Goal: Task Accomplishment & Management: Use online tool/utility

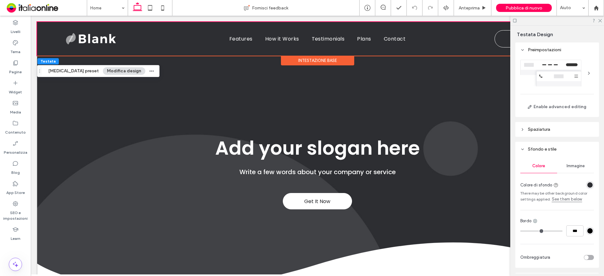
click at [591, 182] on div "Colore Immagine Colore di sfondo There may be other background color settings a…" at bounding box center [557, 212] width 84 height 111
click at [588, 185] on div "rgba(45, 46, 50, 1)" at bounding box center [589, 184] width 5 height 5
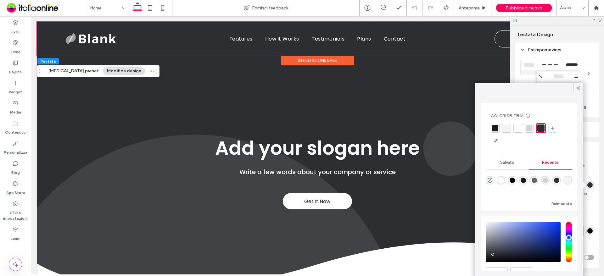
click at [517, 128] on div at bounding box center [518, 128] width 6 height 6
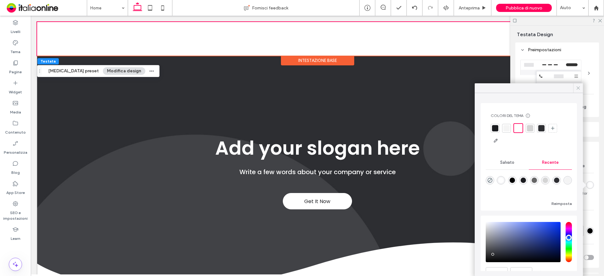
click at [578, 92] on span at bounding box center [578, 87] width 6 height 9
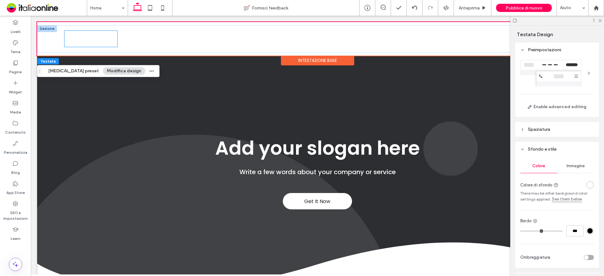
click at [81, 39] on img at bounding box center [90, 39] width 53 height 16
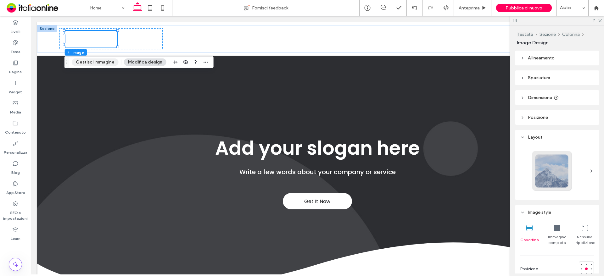
click at [96, 59] on button "Gestisci immagine" at bounding box center [95, 63] width 47 height 8
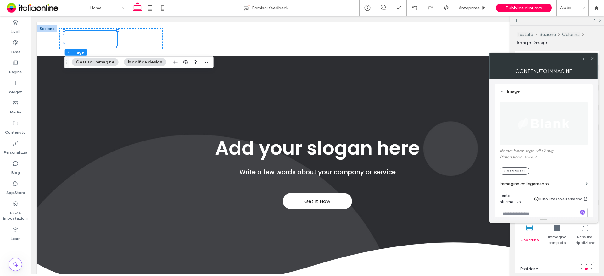
click at [547, 126] on img at bounding box center [543, 123] width 55 height 43
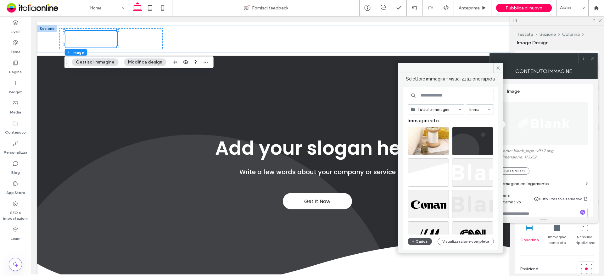
click at [417, 243] on button "Carica" at bounding box center [420, 242] width 25 height 8
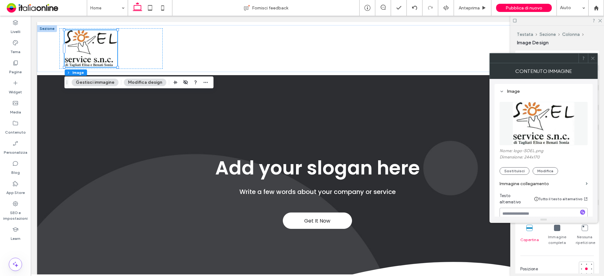
click at [517, 208] on textarea at bounding box center [544, 217] width 88 height 18
type textarea "**********"
click at [594, 58] on use at bounding box center [592, 58] width 3 height 3
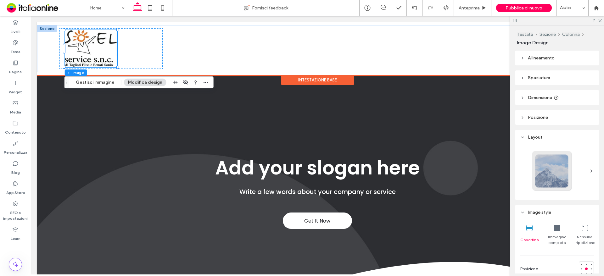
click at [340, 80] on div "Intestazione base" at bounding box center [317, 80] width 73 height 10
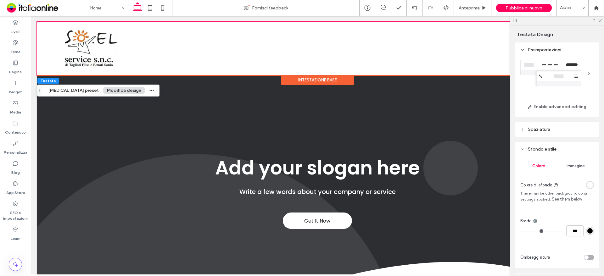
click at [109, 90] on button "Modifica design" at bounding box center [124, 91] width 42 height 8
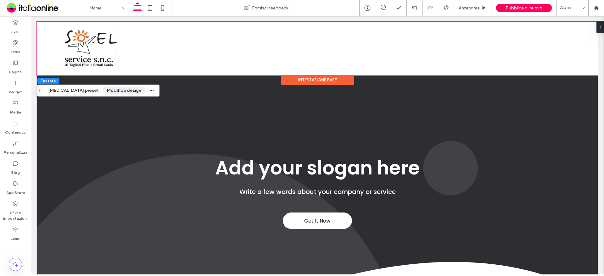
click at [103, 90] on button "Modifica design" at bounding box center [124, 91] width 42 height 8
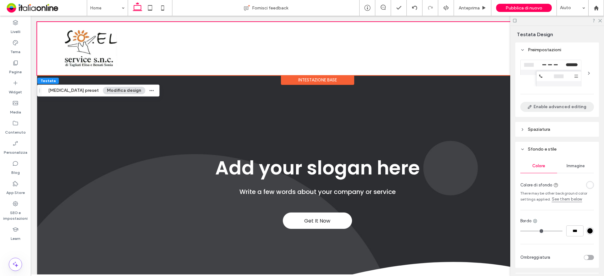
click at [556, 108] on button "Enable advanced editing" at bounding box center [557, 107] width 74 height 10
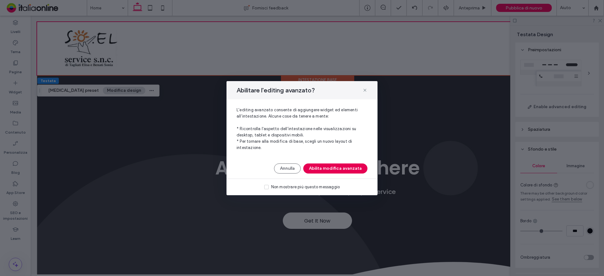
click at [355, 168] on button "Abilita modifica avanzata" at bounding box center [335, 169] width 64 height 10
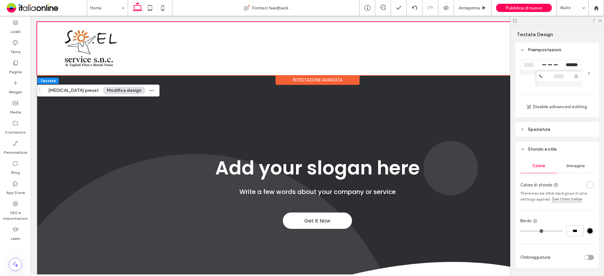
click at [538, 127] on span "Spaziatura" at bounding box center [539, 129] width 22 height 5
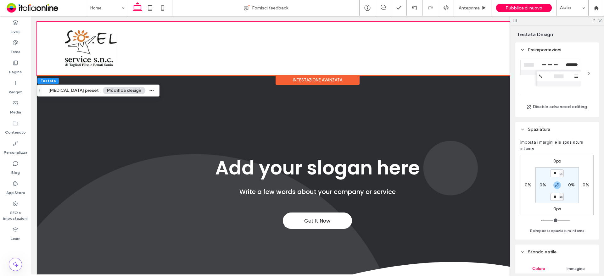
click at [556, 197] on input "**" at bounding box center [554, 197] width 8 height 8
click at [552, 231] on button "Reimposta spaziatura interna" at bounding box center [557, 231] width 54 height 8
type input "*"
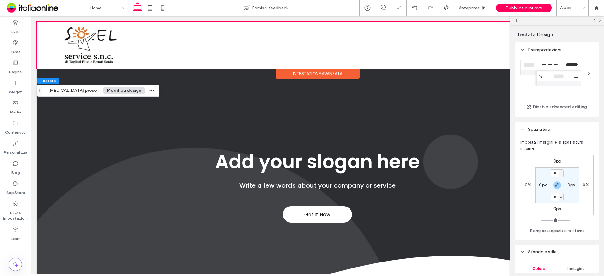
click at [600, 23] on div at bounding box center [557, 21] width 94 height 10
click at [47, 27] on div at bounding box center [47, 25] width 20 height 7
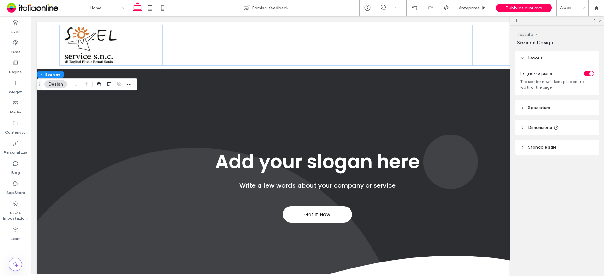
click at [57, 84] on button "Design" at bounding box center [55, 85] width 23 height 8
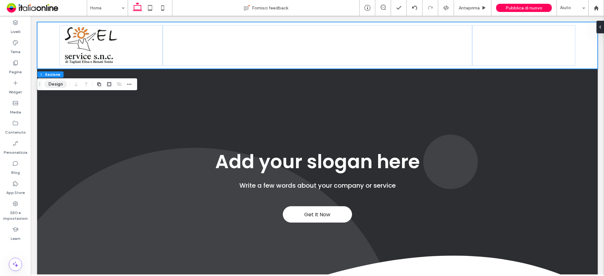
click at [59, 85] on button "Design" at bounding box center [55, 85] width 23 height 8
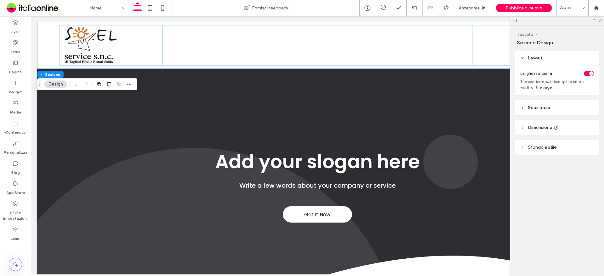
click at [547, 108] on span "Spaziatura" at bounding box center [539, 107] width 22 height 5
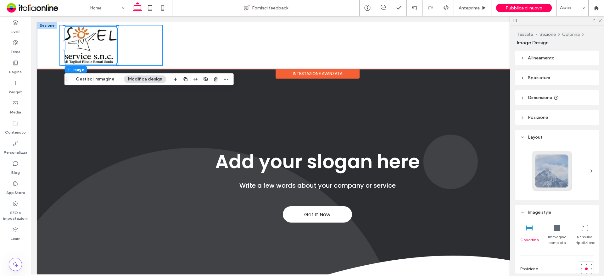
click at [145, 56] on div at bounding box center [110, 45] width 103 height 41
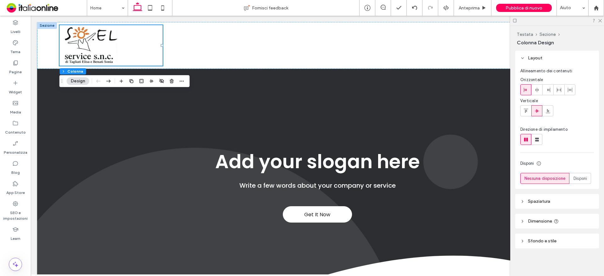
click at [544, 203] on span "Spaziatura" at bounding box center [539, 201] width 22 height 5
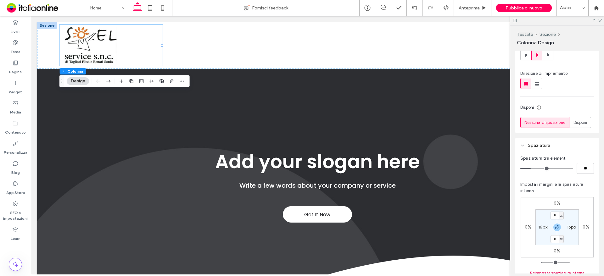
scroll to position [63, 0]
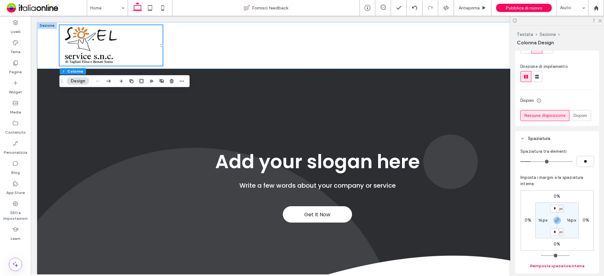
click at [560, 265] on button "Reimposta spaziatura interna" at bounding box center [557, 266] width 54 height 8
type input "*"
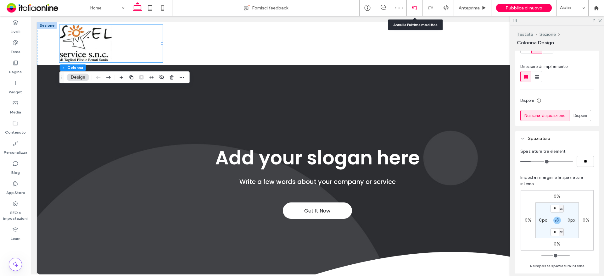
drag, startPoint x: 415, startPoint y: 7, endPoint x: 415, endPoint y: 11, distance: 4.4
click at [415, 7] on icon at bounding box center [414, 7] width 5 height 5
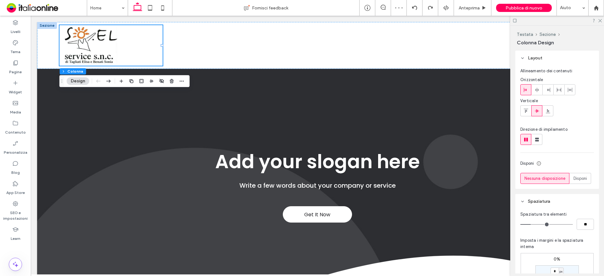
scroll to position [0, 0]
click at [600, 22] on div at bounding box center [557, 21] width 94 height 10
click at [601, 22] on icon at bounding box center [600, 20] width 4 height 4
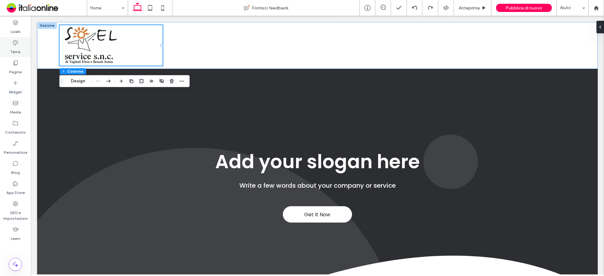
click at [14, 44] on use at bounding box center [15, 42] width 5 height 5
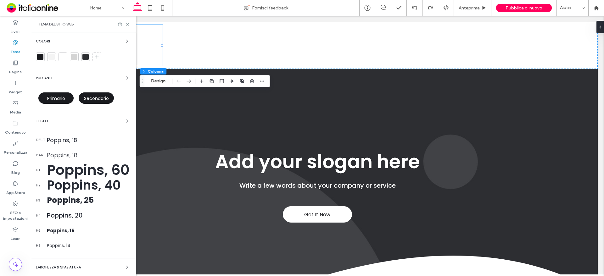
click at [58, 100] on span "Primario" at bounding box center [56, 98] width 18 height 6
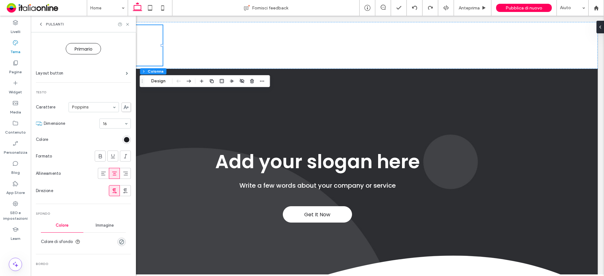
scroll to position [63, 0]
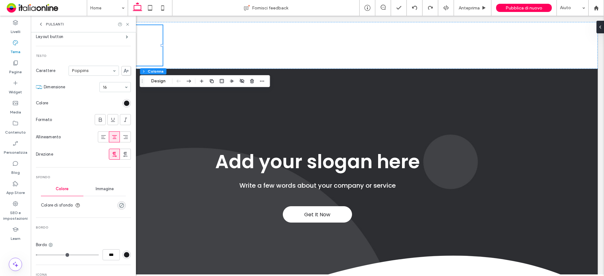
click at [119, 207] on div "rgba(0, 0, 0, 0)" at bounding box center [121, 205] width 5 height 5
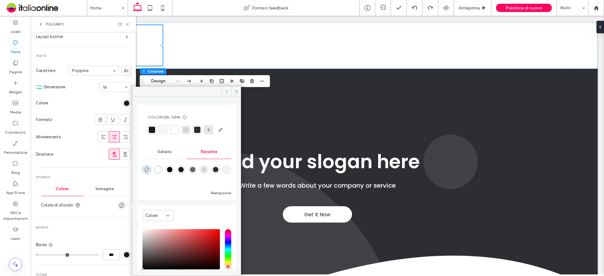
click at [211, 129] on div at bounding box center [208, 130] width 9 height 9
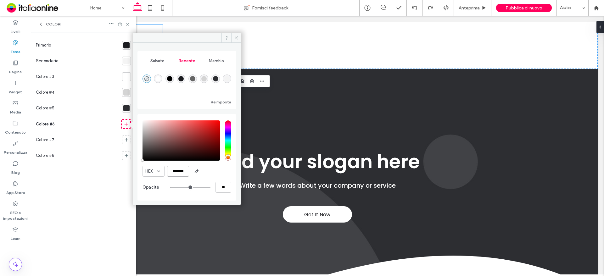
scroll to position [0, 2]
drag, startPoint x: 169, startPoint y: 172, endPoint x: 206, endPoint y: 170, distance: 37.2
click at [208, 172] on div "HEX *******" at bounding box center [186, 171] width 89 height 11
paste input "color picker textbox"
type input "*******"
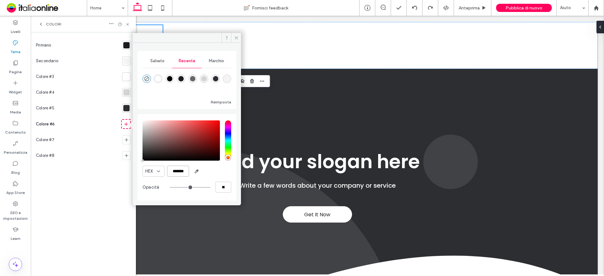
type input "***"
type input "****"
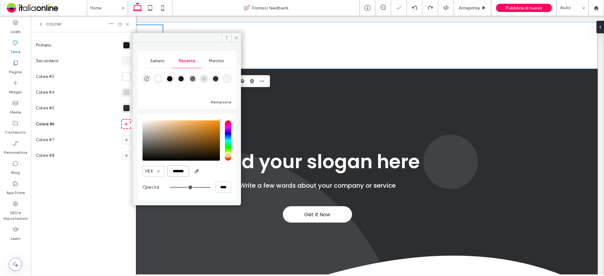
scroll to position [0, 0]
type input "*******"
click at [123, 124] on div at bounding box center [125, 123] width 7 height 7
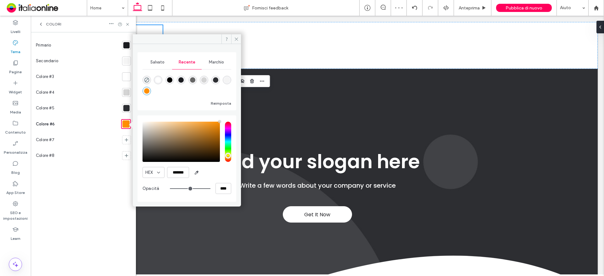
click at [43, 24] on icon at bounding box center [40, 24] width 5 height 5
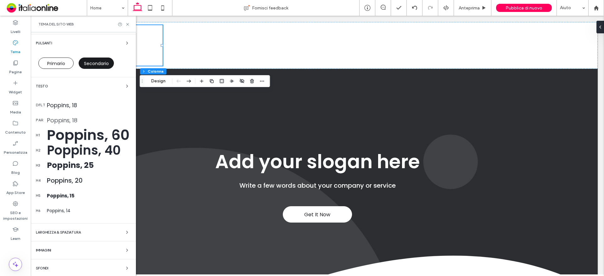
scroll to position [36, 0]
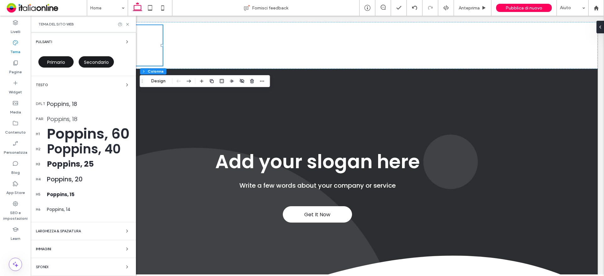
click at [60, 67] on div "Primario" at bounding box center [55, 61] width 35 height 11
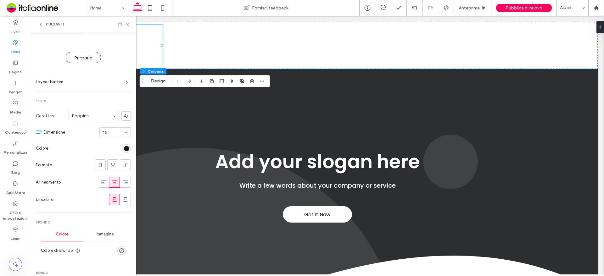
scroll to position [0, 0]
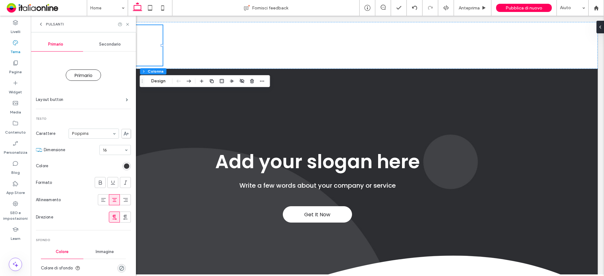
click at [124, 167] on div "rgb(26, 27, 31)" at bounding box center [126, 166] width 5 height 5
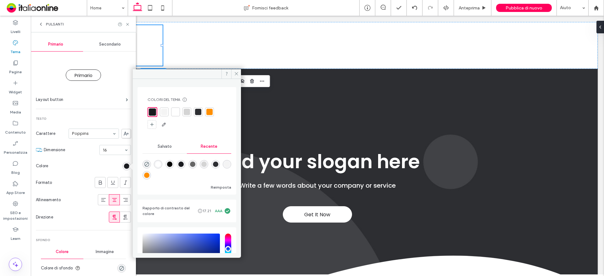
drag, startPoint x: 176, startPoint y: 111, endPoint x: 153, endPoint y: 178, distance: 71.3
click at [176, 111] on div at bounding box center [175, 112] width 6 height 6
click at [119, 267] on div "rgba(0, 0, 0, 0)" at bounding box center [121, 268] width 5 height 5
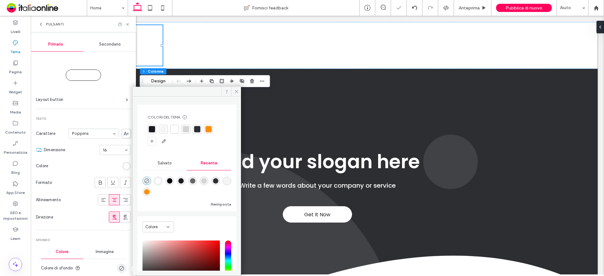
click at [210, 129] on div at bounding box center [208, 129] width 6 height 6
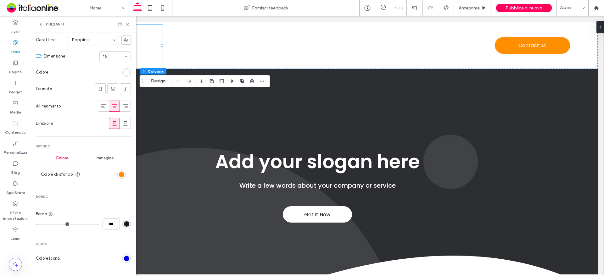
scroll to position [94, 0]
click at [122, 227] on div "rgb(26, 27, 31)" at bounding box center [126, 223] width 8 height 8
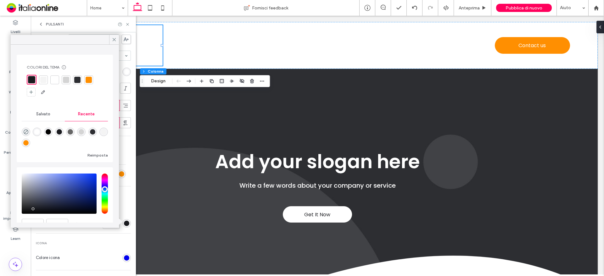
drag, startPoint x: 86, startPoint y: 81, endPoint x: 92, endPoint y: 80, distance: 6.7
click at [86, 81] on div at bounding box center [89, 80] width 6 height 6
drag, startPoint x: 115, startPoint y: 39, endPoint x: 81, endPoint y: 131, distance: 97.5
click at [115, 39] on icon at bounding box center [114, 40] width 6 height 6
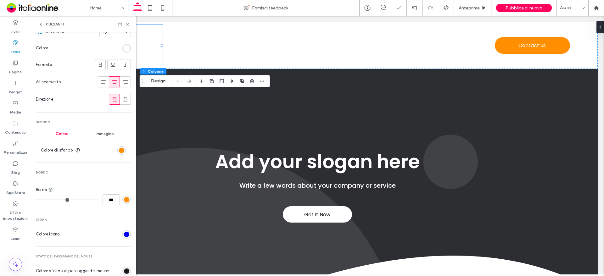
scroll to position [157, 0]
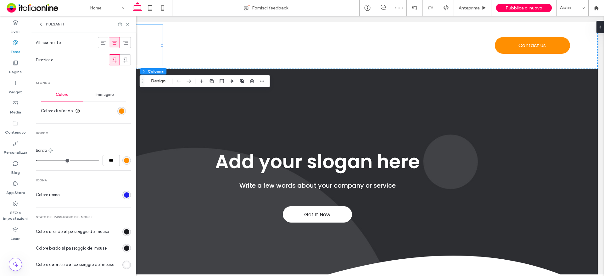
drag, startPoint x: 123, startPoint y: 197, endPoint x: 122, endPoint y: 204, distance: 6.3
click at [124, 197] on div "rgb(0, 0, 238)" at bounding box center [126, 195] width 5 height 5
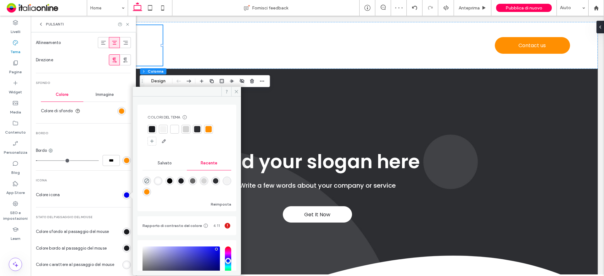
click at [176, 129] on div at bounding box center [174, 129] width 6 height 6
click at [124, 231] on div "rgb(26, 27, 31)" at bounding box center [126, 231] width 5 height 5
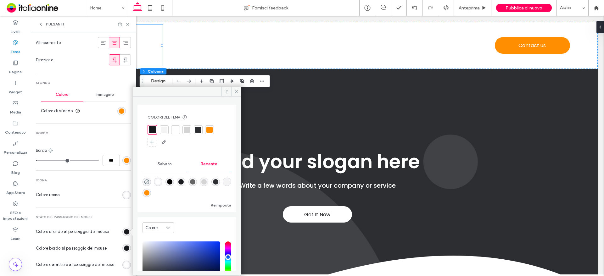
click at [173, 131] on div at bounding box center [175, 130] width 6 height 6
click at [124, 249] on div "rgb(26, 27, 31)" at bounding box center [126, 248] width 5 height 5
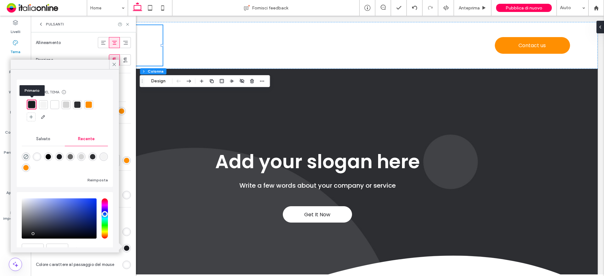
click at [30, 105] on div at bounding box center [31, 104] width 7 height 7
drag, startPoint x: 27, startPoint y: 117, endPoint x: 136, endPoint y: 133, distance: 109.3
click at [27, 117] on div at bounding box center [31, 117] width 9 height 9
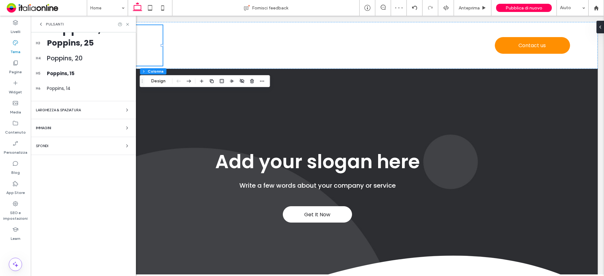
scroll to position [36, 0]
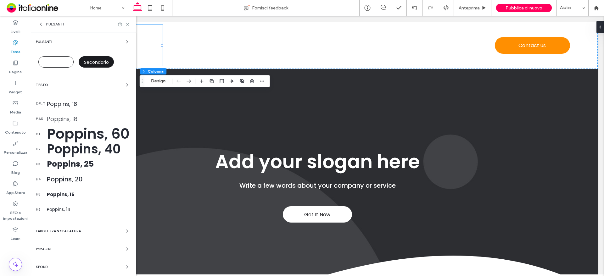
drag, startPoint x: 46, startPoint y: 59, endPoint x: 100, endPoint y: 130, distance: 89.5
click at [46, 59] on div "Primario" at bounding box center [55, 61] width 35 height 11
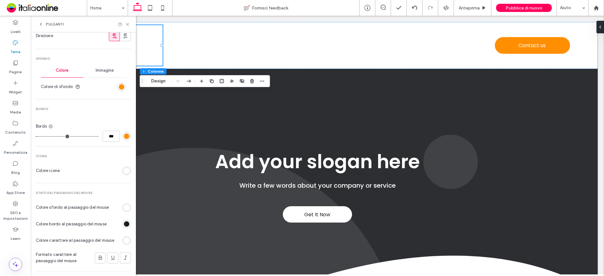
scroll to position [225, 0]
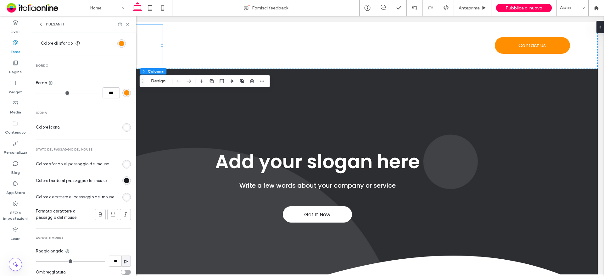
click at [125, 194] on div "rgb(255, 255, 255)" at bounding box center [126, 197] width 8 height 8
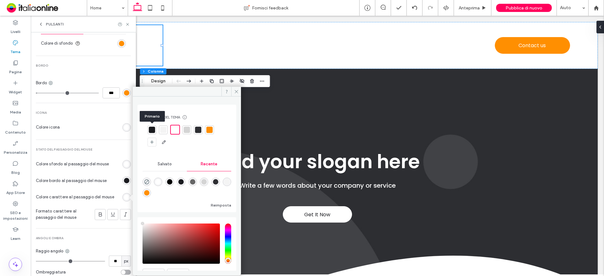
click at [149, 130] on div at bounding box center [152, 130] width 6 height 6
click at [151, 128] on div at bounding box center [152, 129] width 7 height 7
click at [161, 142] on icon "button" at bounding box center [163, 142] width 5 height 5
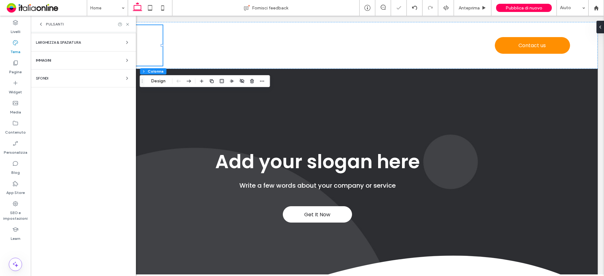
scroll to position [36, 0]
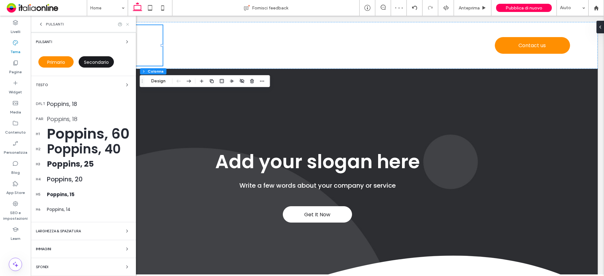
drag, startPoint x: 127, startPoint y: 24, endPoint x: 94, endPoint y: 8, distance: 36.6
click at [127, 24] on icon at bounding box center [127, 24] width 5 height 5
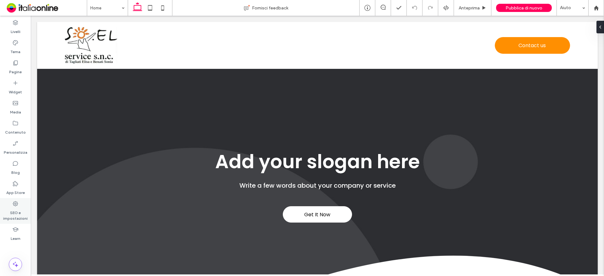
click at [15, 217] on label "SEO e impostazioni" at bounding box center [15, 214] width 31 height 14
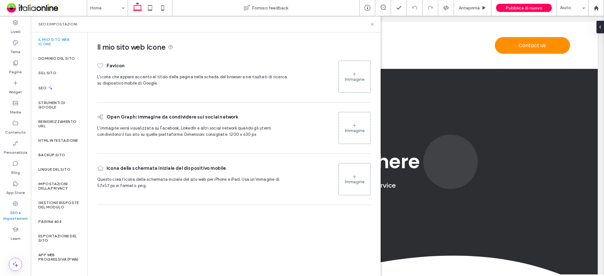
click at [356, 80] on div "Immagine" at bounding box center [355, 79] width 20 height 5
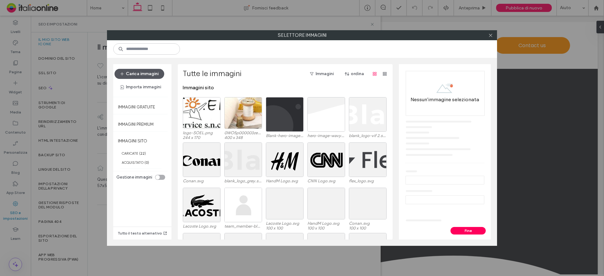
click at [144, 72] on button "Carica immagini" at bounding box center [139, 74] width 50 height 10
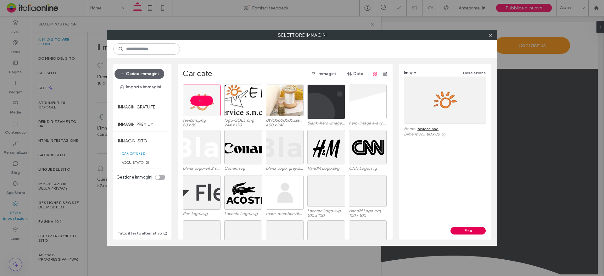
click at [470, 230] on button "Fine" at bounding box center [467, 231] width 35 height 8
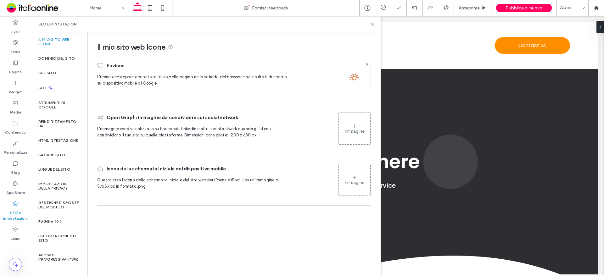
click at [349, 177] on div "Immagine" at bounding box center [354, 180] width 31 height 30
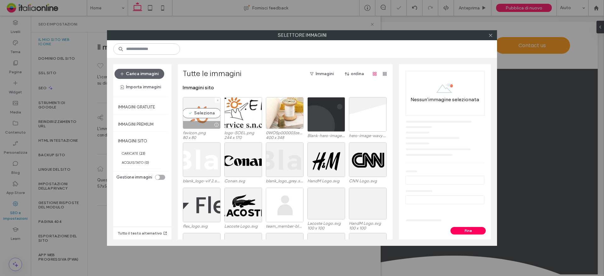
click at [195, 116] on div "Seleziona" at bounding box center [202, 113] width 38 height 32
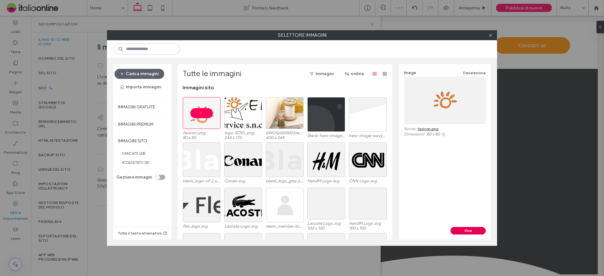
click at [457, 231] on button "Fine" at bounding box center [467, 231] width 35 height 8
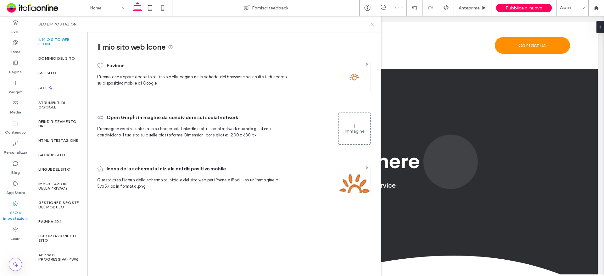
click at [372, 25] on use at bounding box center [372, 24] width 3 height 3
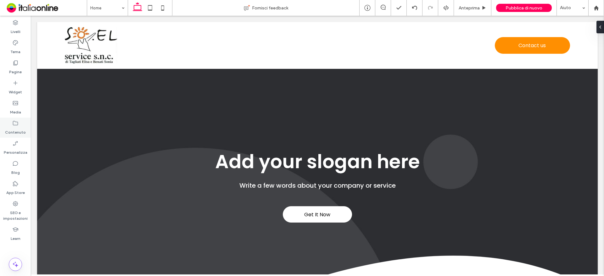
click at [18, 43] on use at bounding box center [15, 42] width 5 height 5
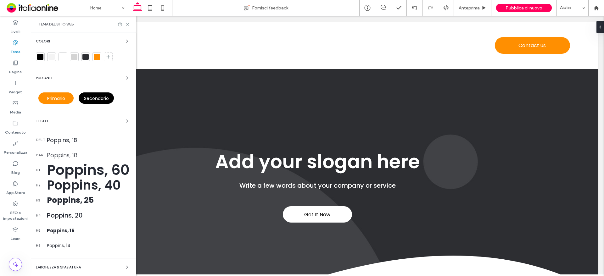
drag, startPoint x: 52, startPoint y: 173, endPoint x: 60, endPoint y: 172, distance: 8.3
click at [52, 173] on div "Poppins, 60" at bounding box center [89, 169] width 84 height 21
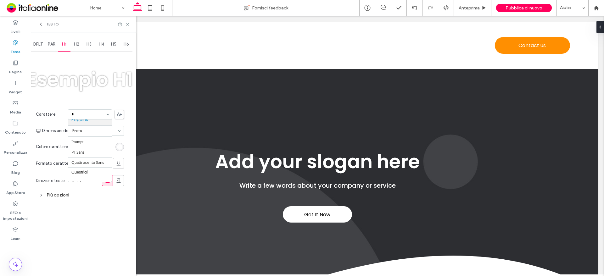
scroll to position [122, 0]
type input "***"
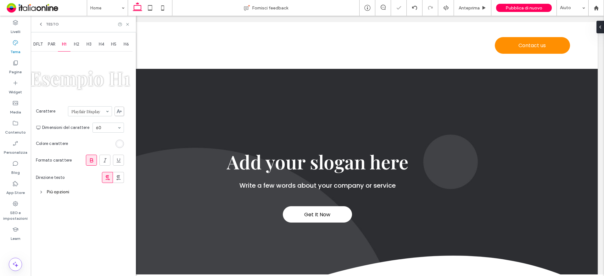
click at [77, 43] on span "H2" at bounding box center [76, 44] width 5 height 5
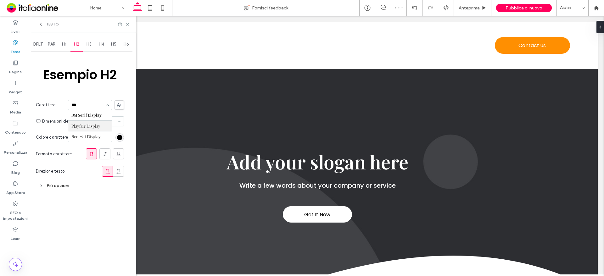
type input "****"
click at [64, 45] on span "H1" at bounding box center [64, 44] width 4 height 5
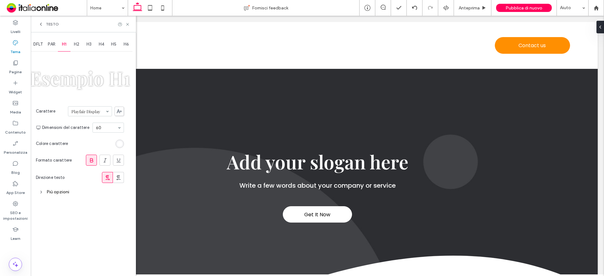
drag, startPoint x: 92, startPoint y: 44, endPoint x: 91, endPoint y: 56, distance: 12.0
click at [92, 44] on span "H3" at bounding box center [89, 44] width 5 height 5
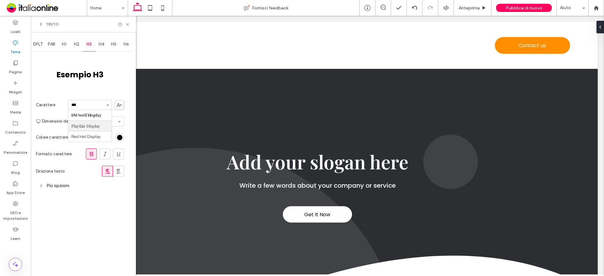
type input "****"
click at [128, 25] on use at bounding box center [127, 24] width 3 height 3
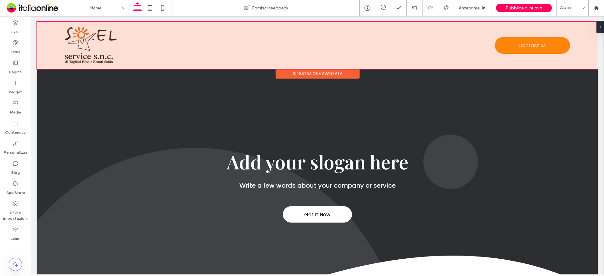
click at [358, 42] on div at bounding box center [317, 45] width 561 height 47
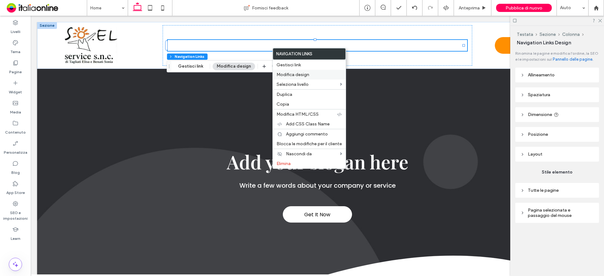
click at [299, 76] on span "Modifica design" at bounding box center [292, 74] width 33 height 5
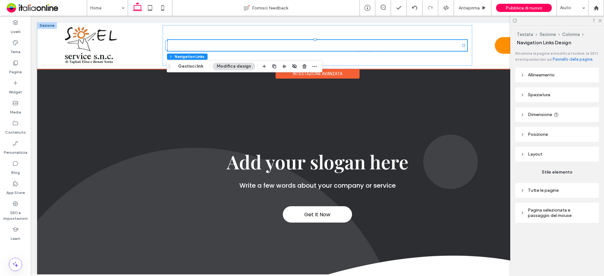
click at [371, 46] on link "Plans" at bounding box center [364, 45] width 26 height 11
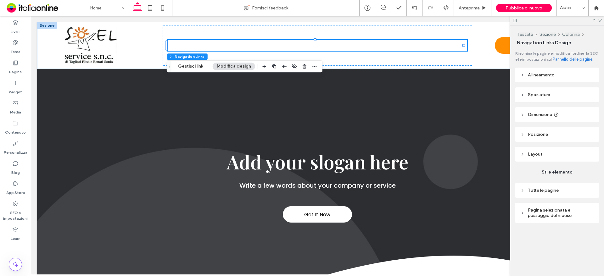
drag, startPoint x: 546, startPoint y: 191, endPoint x: 550, endPoint y: 202, distance: 12.1
click at [546, 191] on span "Tutte le pagine" at bounding box center [543, 190] width 31 height 5
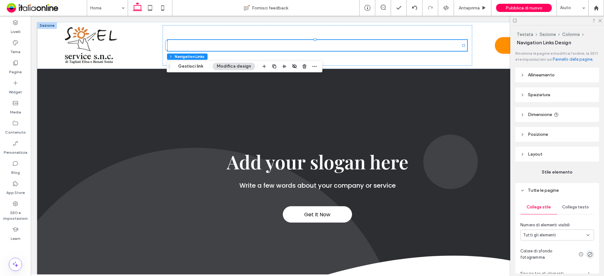
click at [567, 210] on span "Collega testo" at bounding box center [575, 207] width 27 height 5
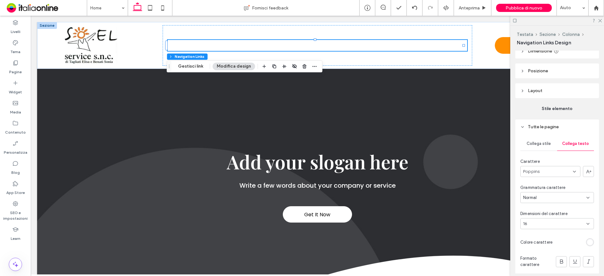
scroll to position [94, 0]
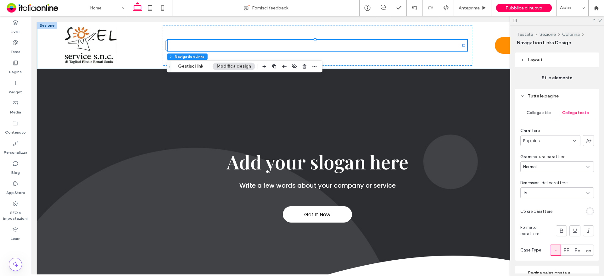
click at [589, 215] on div "rgb(255, 255, 255)" at bounding box center [590, 212] width 8 height 8
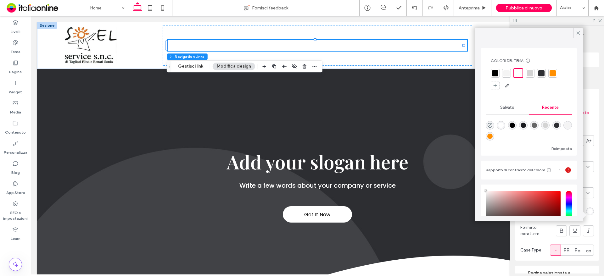
click at [498, 74] on div at bounding box center [495, 73] width 6 height 6
click at [576, 33] on icon at bounding box center [578, 33] width 6 height 6
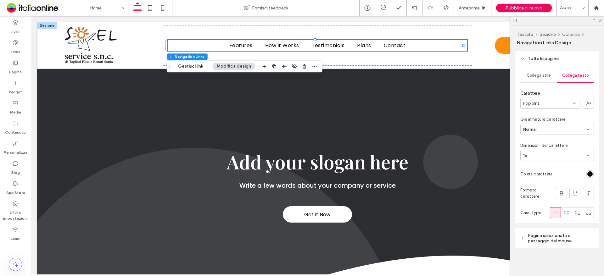
scroll to position [137, 0]
click at [540, 243] on span "Pagina selezionata e passaggio del mouse" at bounding box center [559, 238] width 63 height 11
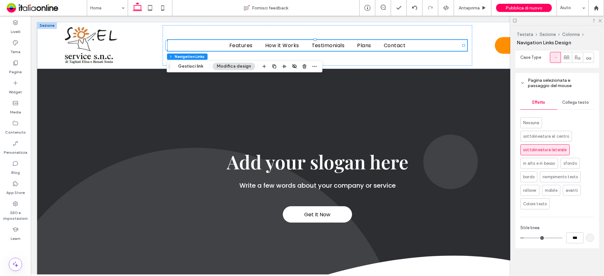
click at [580, 105] on div "Collega testo" at bounding box center [575, 103] width 37 height 14
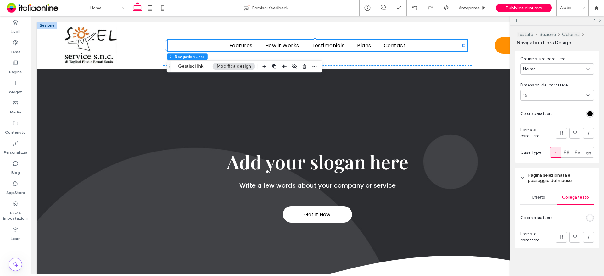
scroll to position [198, 0]
click at [588, 112] on div "rgb(0, 0, 0)" at bounding box center [589, 113] width 5 height 5
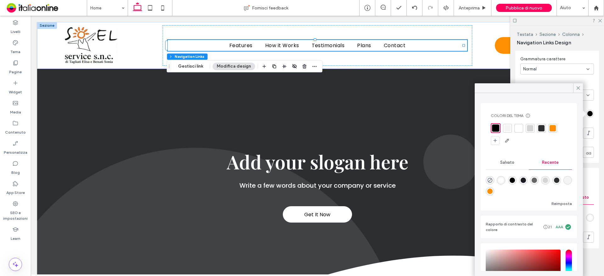
drag, startPoint x: 553, startPoint y: 127, endPoint x: 569, endPoint y: 109, distance: 24.3
click at [552, 127] on div at bounding box center [553, 128] width 6 height 6
drag, startPoint x: 577, startPoint y: 87, endPoint x: 572, endPoint y: 94, distance: 7.7
click at [577, 87] on icon at bounding box center [578, 88] width 6 height 6
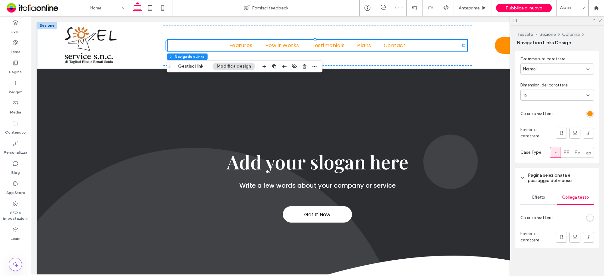
click at [581, 221] on div at bounding box center [574, 217] width 39 height 11
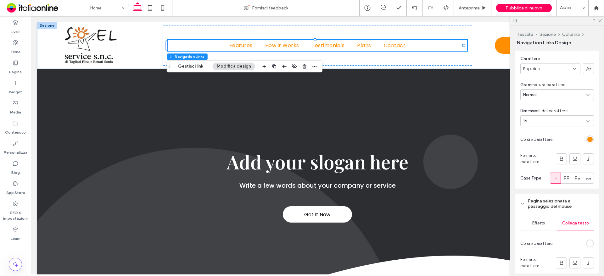
click at [588, 142] on div "rgb(255, 143, 1)" at bounding box center [589, 139] width 5 height 5
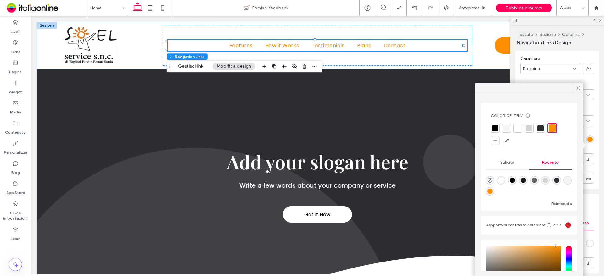
drag, startPoint x: 496, startPoint y: 127, endPoint x: 528, endPoint y: 113, distance: 34.4
click at [496, 127] on div at bounding box center [495, 128] width 6 height 6
click at [576, 87] on icon at bounding box center [578, 88] width 6 height 6
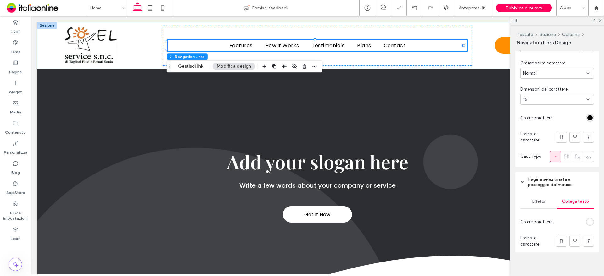
scroll to position [198, 0]
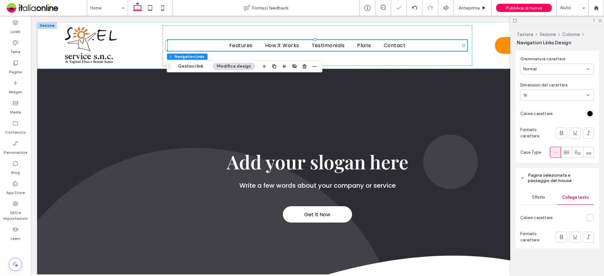
click at [587, 216] on div "rgb(255, 255, 255)" at bounding box center [589, 217] width 5 height 5
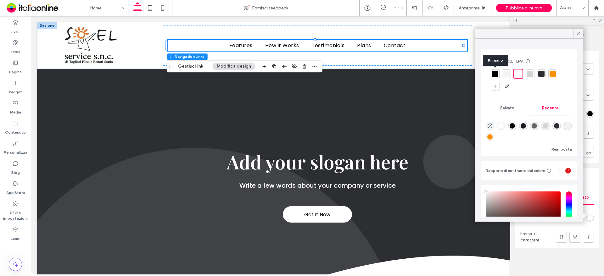
click at [494, 75] on div at bounding box center [495, 74] width 6 height 6
click at [552, 73] on div at bounding box center [553, 74] width 6 height 6
click at [579, 34] on icon at bounding box center [578, 34] width 6 height 6
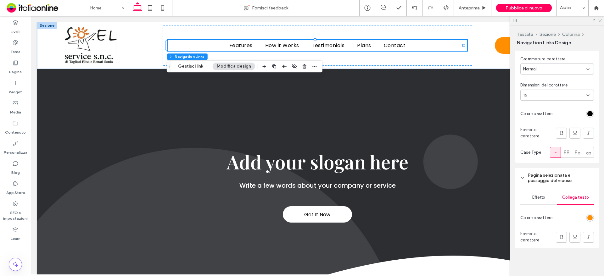
click at [600, 21] on icon at bounding box center [600, 20] width 4 height 4
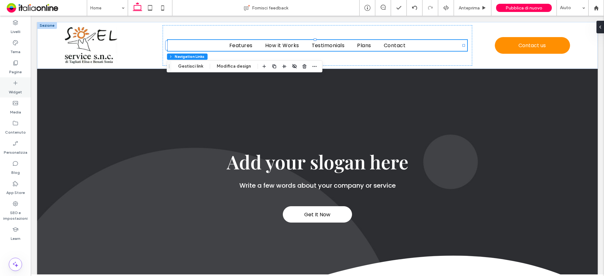
drag, startPoint x: 15, startPoint y: 47, endPoint x: 24, endPoint y: 84, distance: 38.2
click at [15, 47] on label "Tema" at bounding box center [15, 50] width 10 height 9
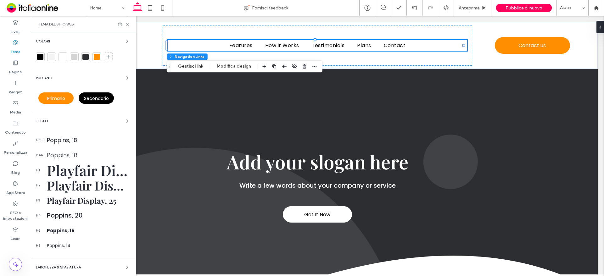
click at [18, 61] on use at bounding box center [16, 63] width 4 height 5
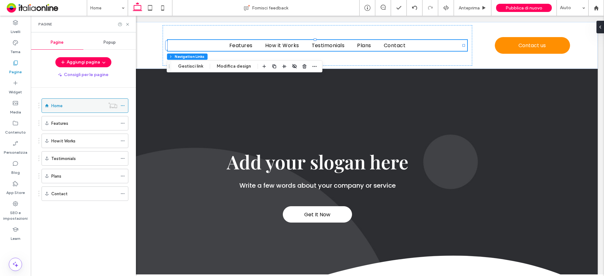
click at [123, 105] on icon at bounding box center [122, 105] width 4 height 4
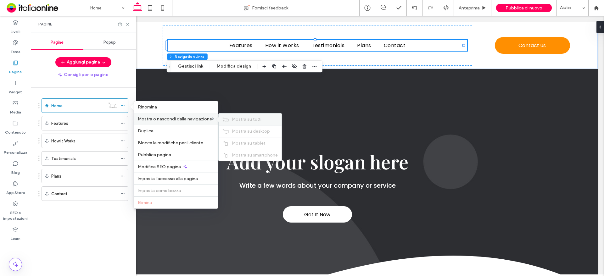
click at [237, 119] on span "Mostra su tutti" at bounding box center [247, 119] width 30 height 5
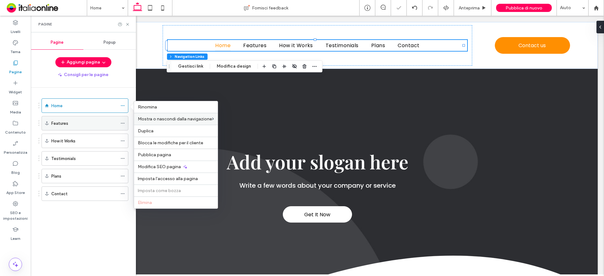
click at [125, 122] on icon at bounding box center [122, 123] width 4 height 4
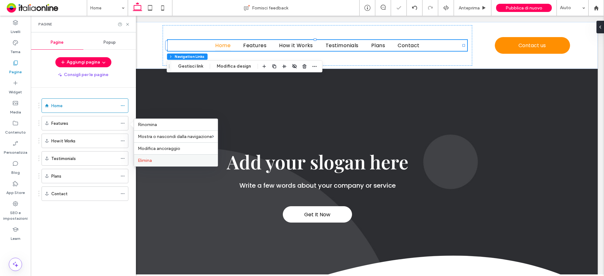
click at [139, 162] on span "Elimina" at bounding box center [145, 160] width 14 height 5
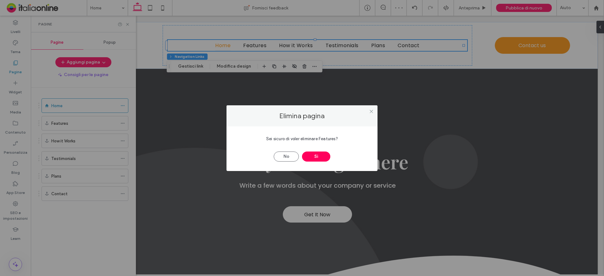
drag, startPoint x: 303, startPoint y: 157, endPoint x: 299, endPoint y: 157, distance: 4.1
click at [303, 157] on button "Sì" at bounding box center [316, 157] width 28 height 10
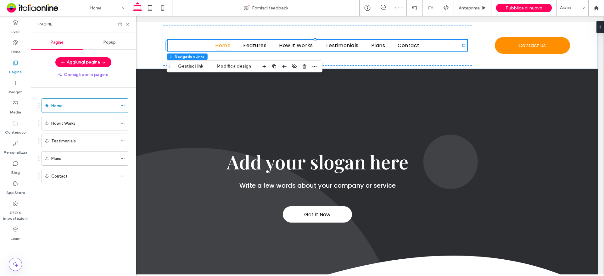
click at [121, 123] on div "Home Fornisci feedback Anteprima Pubblica di nuovo Aiuto Design Panel Commenti …" at bounding box center [302, 138] width 604 height 276
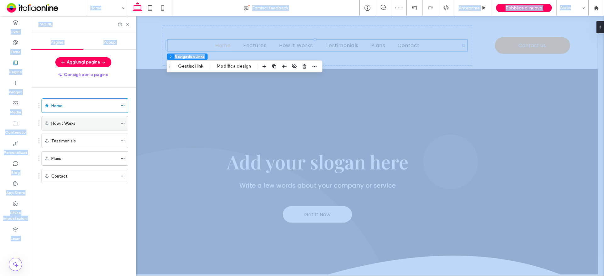
click at [123, 125] on icon at bounding box center [122, 123] width 4 height 4
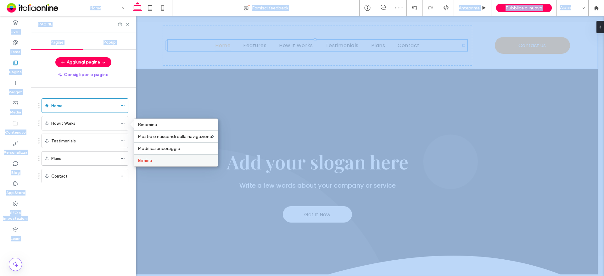
click at [138, 158] on span "Elimina" at bounding box center [145, 160] width 14 height 5
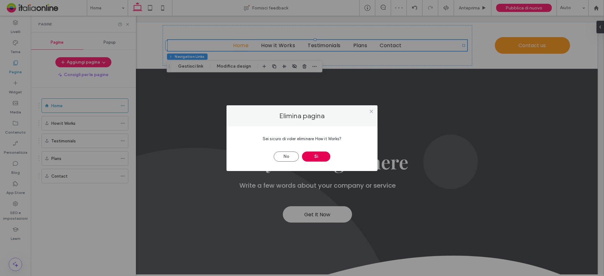
scroll to position [0, 0]
click at [316, 154] on button "Sì" at bounding box center [316, 157] width 28 height 10
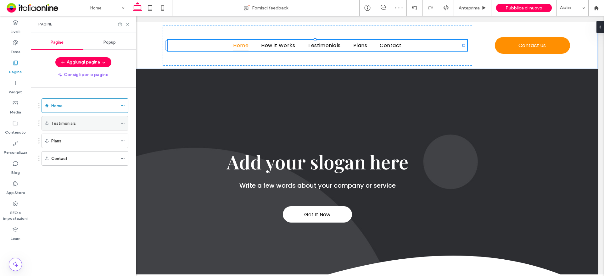
click at [121, 123] on use at bounding box center [122, 123] width 3 height 1
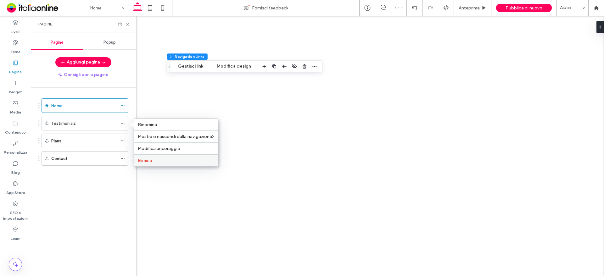
click at [147, 161] on span "Elimina" at bounding box center [145, 160] width 14 height 5
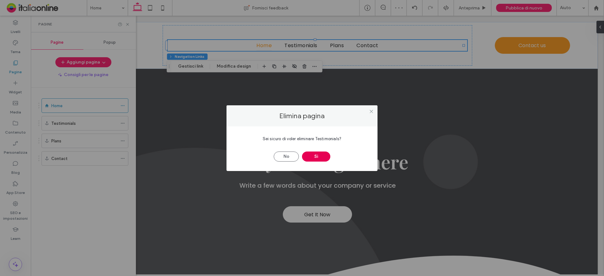
click at [308, 160] on button "Sì" at bounding box center [316, 157] width 28 height 10
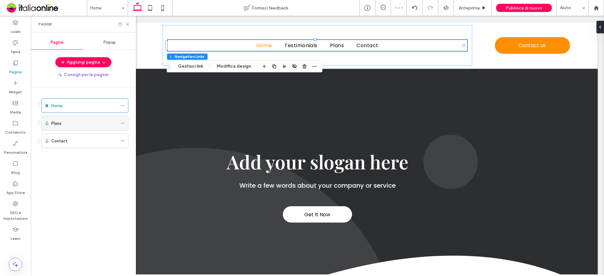
click at [123, 124] on div "Home Fornisci feedback Anteprima Pubblica di nuovo Aiuto Design Panel Commenti …" at bounding box center [302, 138] width 604 height 276
click at [123, 124] on use at bounding box center [122, 123] width 3 height 1
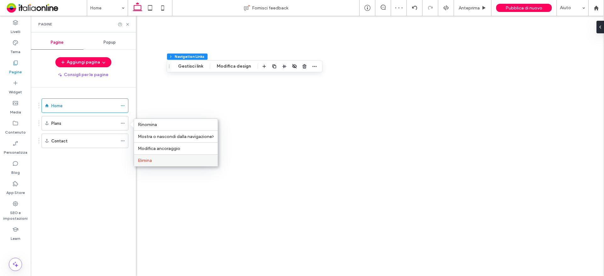
click at [140, 159] on span "Elimina" at bounding box center [145, 160] width 14 height 5
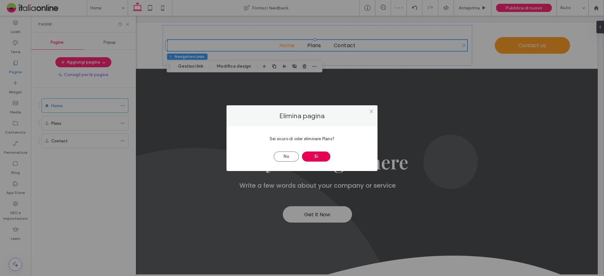
drag, startPoint x: 315, startPoint y: 160, endPoint x: 222, endPoint y: 153, distance: 93.1
click at [315, 160] on button "Sì" at bounding box center [316, 157] width 28 height 10
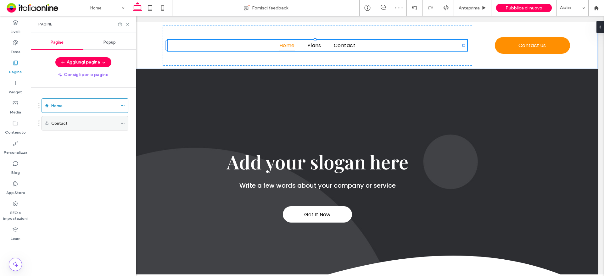
click at [123, 124] on use at bounding box center [122, 123] width 3 height 1
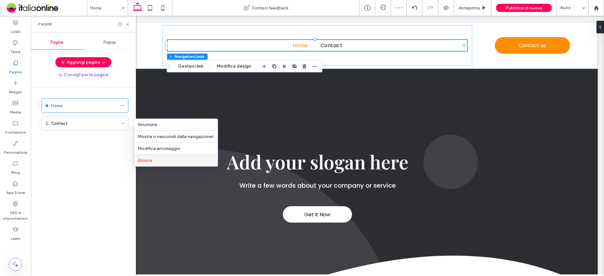
click at [148, 161] on span "Elimina" at bounding box center [145, 160] width 14 height 5
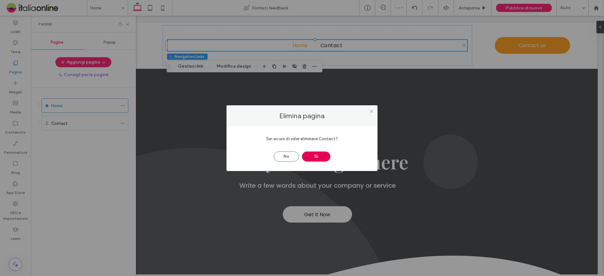
click at [310, 158] on button "Sì" at bounding box center [316, 157] width 28 height 10
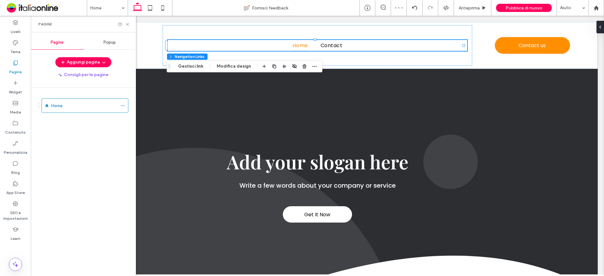
click at [78, 66] on div at bounding box center [302, 138] width 604 height 276
click at [81, 62] on button "Aggiungi pagina" at bounding box center [83, 62] width 56 height 10
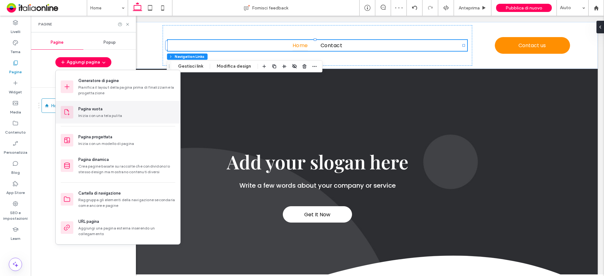
click at [81, 107] on div "Pagina vuota" at bounding box center [90, 109] width 24 height 6
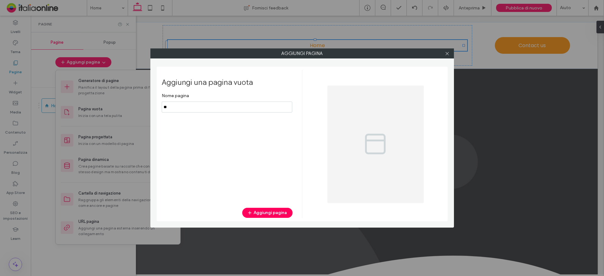
type input "*"
type input "*******"
drag, startPoint x: 276, startPoint y: 215, endPoint x: 269, endPoint y: 213, distance: 7.7
click at [276, 215] on button "Aggiungi pagina" at bounding box center [267, 213] width 50 height 10
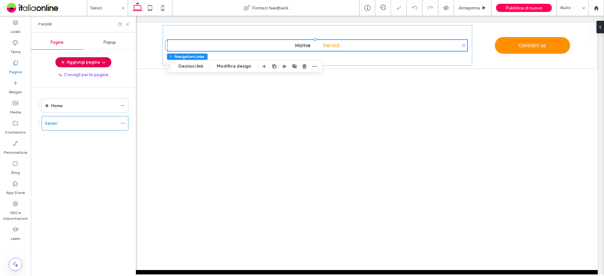
click at [84, 63] on button "Aggiungi pagina" at bounding box center [83, 62] width 56 height 10
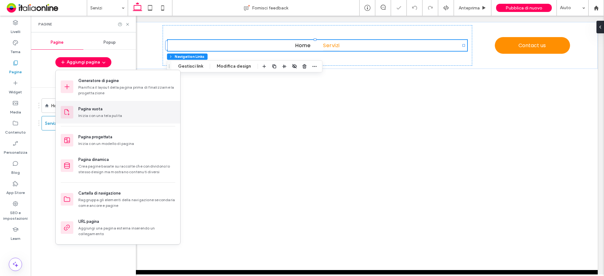
click at [87, 108] on div "Pagina vuota" at bounding box center [90, 109] width 24 height 6
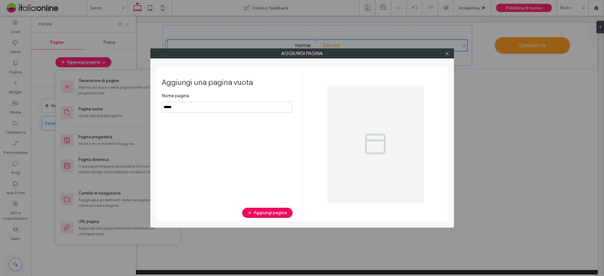
drag, startPoint x: 181, startPoint y: 107, endPoint x: 119, endPoint y: 104, distance: 63.0
click at [119, 107] on div "Aggiungi pagina Aggiungi una pagina vuota Nome pagina Aggiungi pagina" at bounding box center [302, 138] width 604 height 276
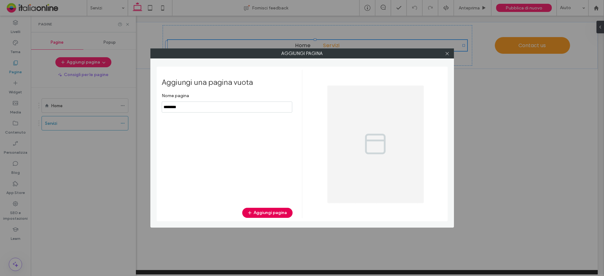
type input "********"
drag, startPoint x: 245, startPoint y: 211, endPoint x: 235, endPoint y: 212, distance: 10.4
click at [246, 211] on button "Aggiungi pagina" at bounding box center [267, 213] width 50 height 10
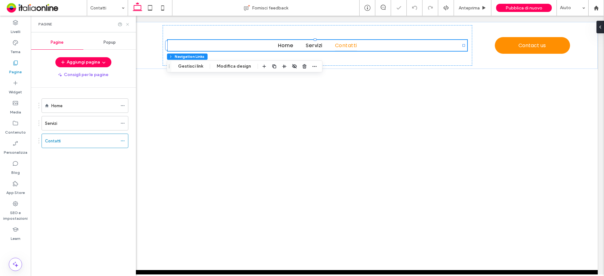
click at [128, 24] on icon at bounding box center [127, 24] width 5 height 5
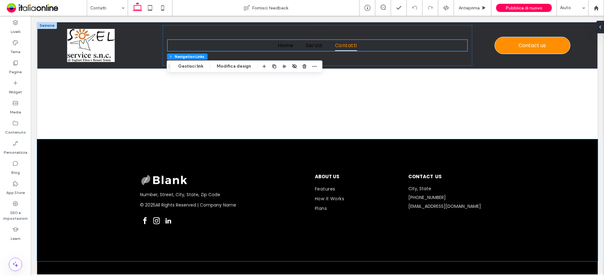
scroll to position [67, 0]
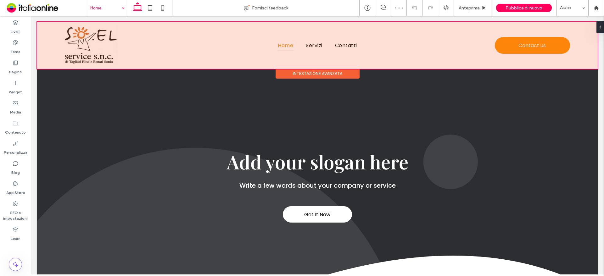
click at [323, 47] on div at bounding box center [317, 45] width 561 height 47
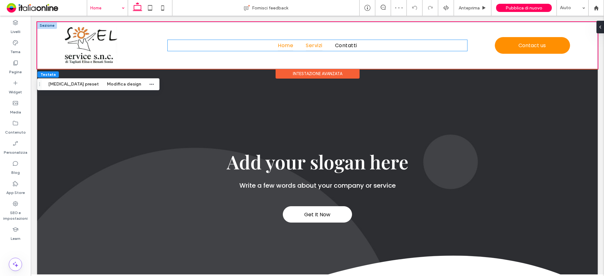
click at [323, 47] on link "Servizi" at bounding box center [313, 45] width 29 height 11
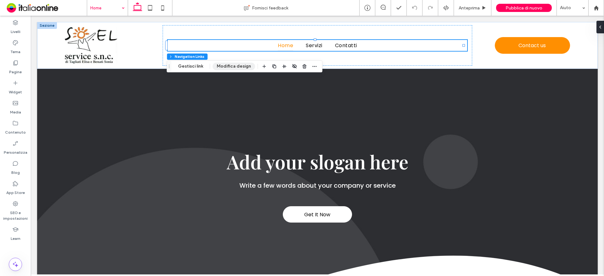
click at [225, 65] on button "Modifica design" at bounding box center [234, 67] width 42 height 8
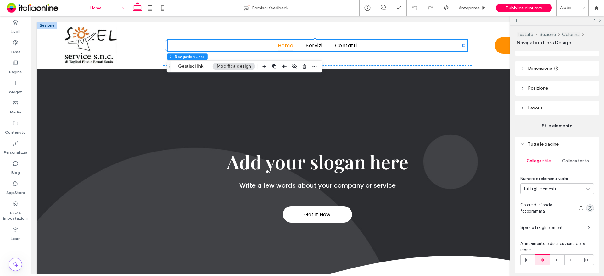
scroll to position [31, 0]
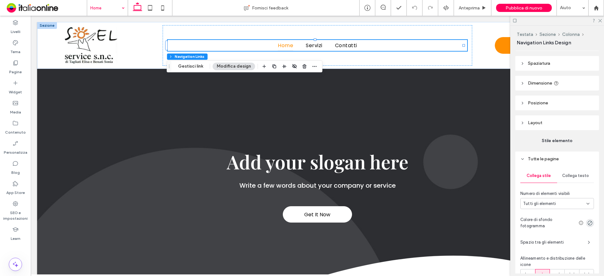
click at [540, 126] on span "Layout" at bounding box center [535, 122] width 14 height 5
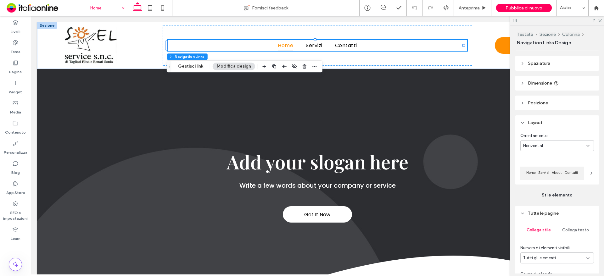
click at [550, 176] on span "About" at bounding box center [556, 173] width 13 height 6
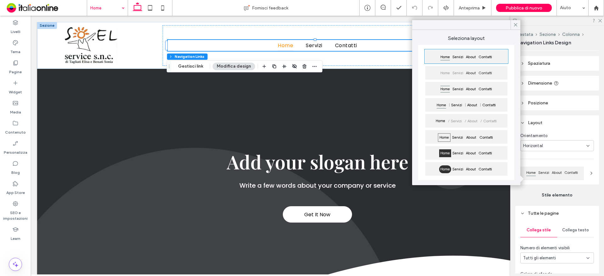
click at [458, 74] on span "Servizi" at bounding box center [458, 73] width 14 height 8
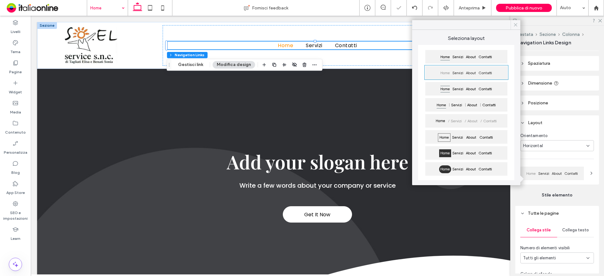
click at [518, 26] on icon at bounding box center [516, 25] width 6 height 6
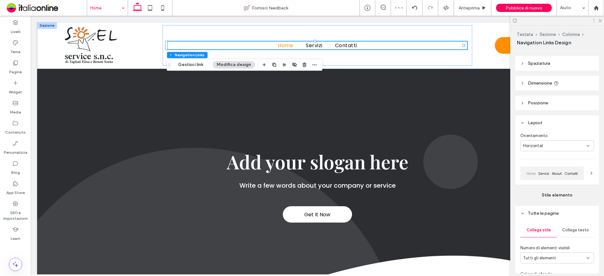
drag, startPoint x: 602, startPoint y: 20, endPoint x: 594, endPoint y: 22, distance: 8.6
click at [602, 20] on div at bounding box center [557, 21] width 94 height 10
click at [600, 20] on use at bounding box center [599, 20] width 3 height 3
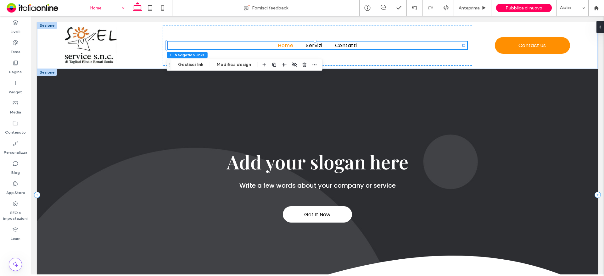
click at [52, 88] on div "Get It Now Add your slogan here Write a few words about your company or service" at bounding box center [317, 195] width 561 height 252
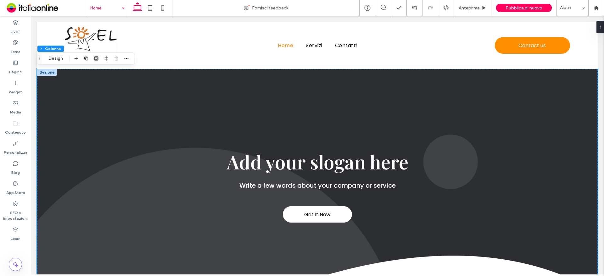
click at [46, 72] on div at bounding box center [47, 72] width 20 height 7
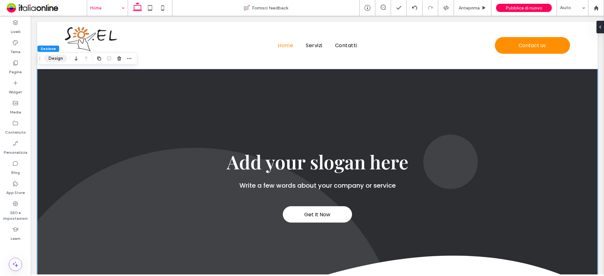
drag, startPoint x: 57, startPoint y: 59, endPoint x: 57, endPoint y: 62, distance: 3.8
click at [57, 59] on button "Design" at bounding box center [55, 59] width 23 height 8
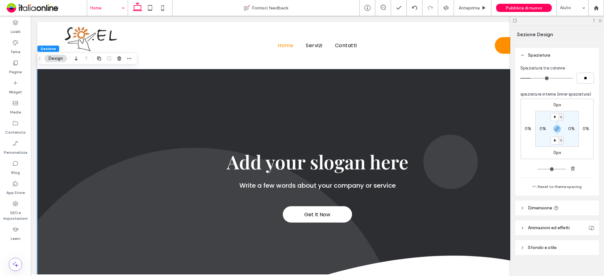
scroll to position [70, 0]
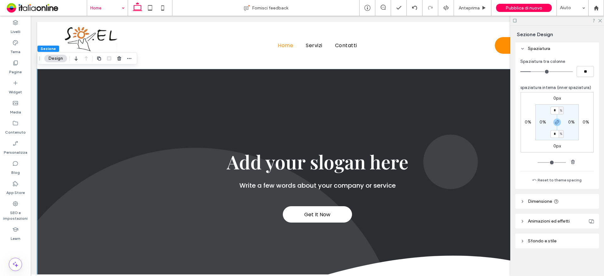
click at [554, 242] on span "Sfondo e stile" at bounding box center [542, 240] width 29 height 5
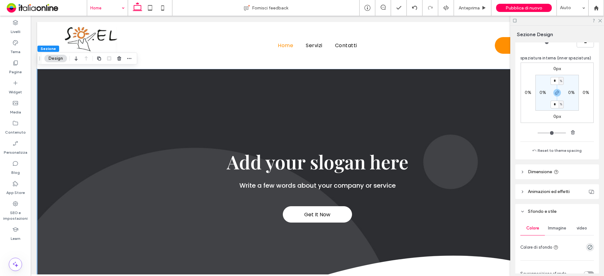
scroll to position [132, 0]
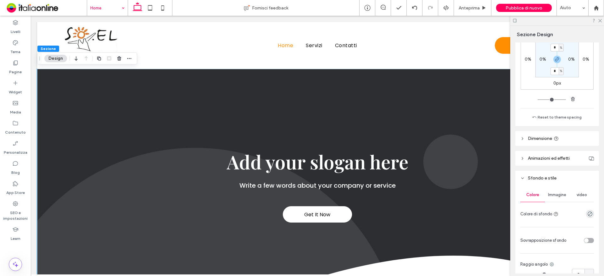
click at [552, 195] on span "Immagine" at bounding box center [557, 195] width 18 height 5
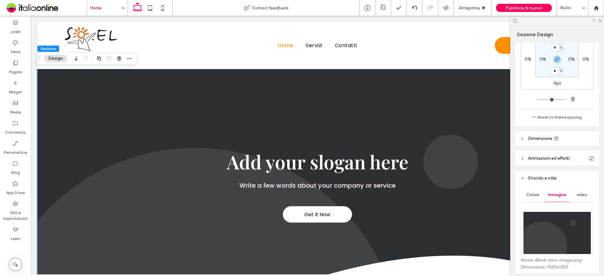
click at [541, 224] on img at bounding box center [557, 233] width 68 height 43
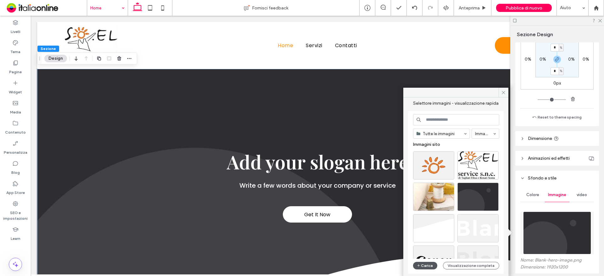
click at [420, 267] on icon "button" at bounding box center [419, 265] width 4 height 5
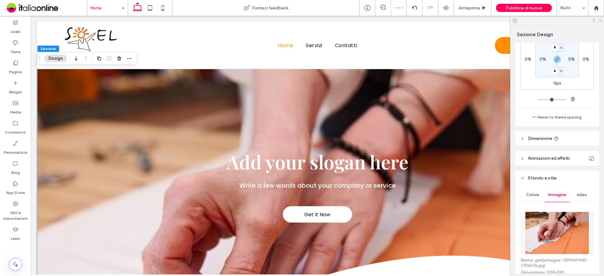
click at [600, 21] on use at bounding box center [599, 20] width 3 height 3
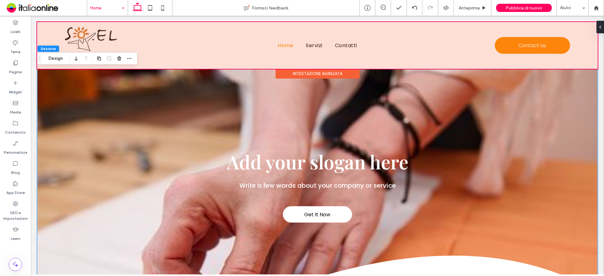
click at [316, 74] on div "Intestazione avanzata" at bounding box center [318, 74] width 84 height 10
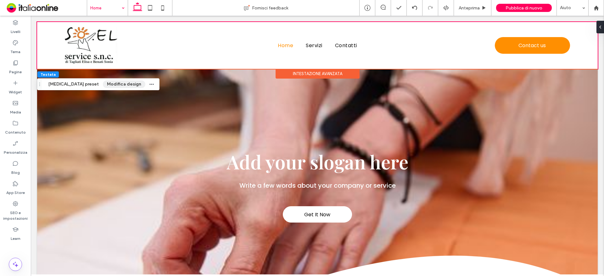
click at [103, 84] on button "Modifica design" at bounding box center [124, 85] width 42 height 8
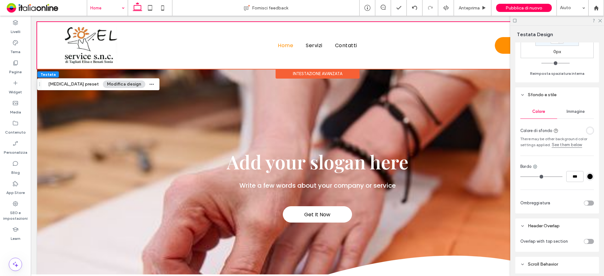
scroll to position [220, 0]
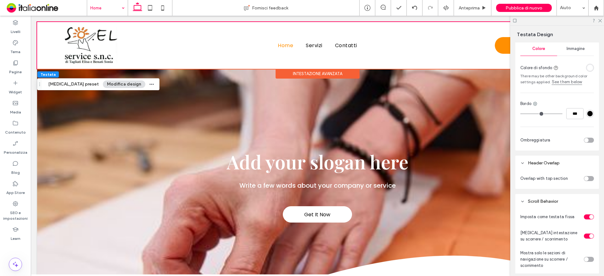
click at [589, 139] on div "toggle" at bounding box center [589, 140] width 10 height 5
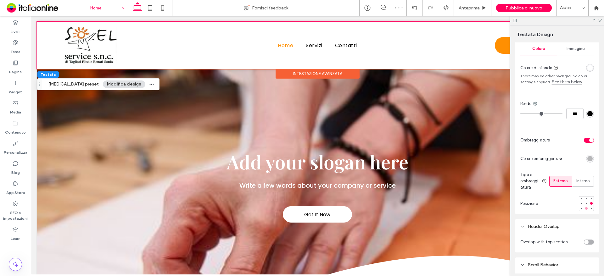
click at [585, 208] on div at bounding box center [586, 208] width 3 height 3
click at [601, 20] on use at bounding box center [599, 20] width 3 height 3
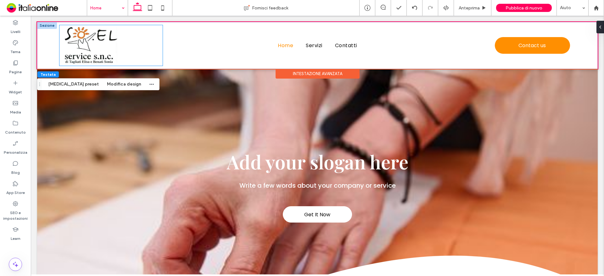
click at [149, 58] on div at bounding box center [110, 45] width 103 height 41
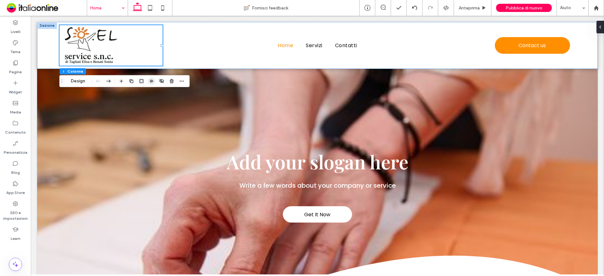
click at [152, 82] on icon "button" at bounding box center [151, 81] width 5 height 5
click at [76, 82] on button "Design" at bounding box center [78, 81] width 23 height 8
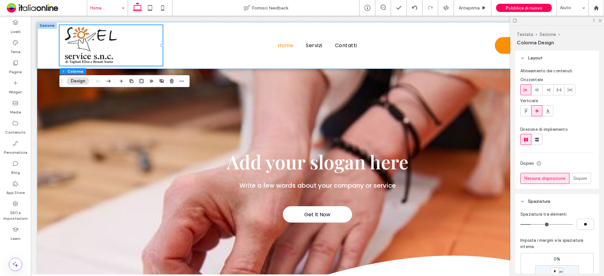
drag, startPoint x: 533, startPoint y: 92, endPoint x: 527, endPoint y: 89, distance: 6.9
click at [533, 92] on div at bounding box center [537, 90] width 10 height 10
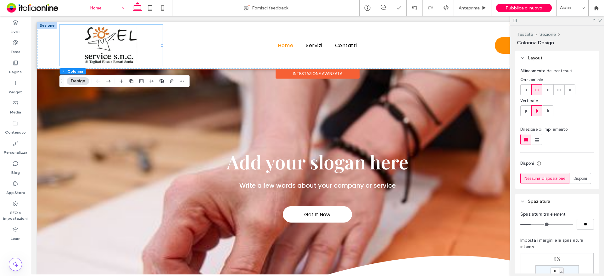
click at [474, 45] on div "Contact us" at bounding box center [523, 45] width 103 height 41
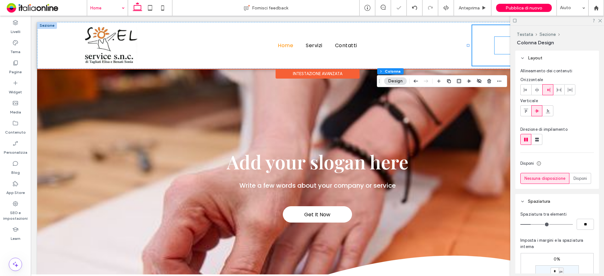
click at [501, 45] on link "Contact us" at bounding box center [532, 45] width 76 height 17
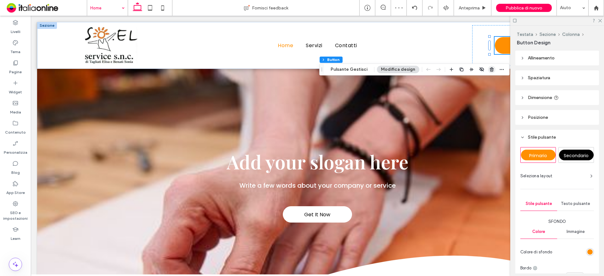
click at [489, 70] on icon "button" at bounding box center [491, 69] width 5 height 5
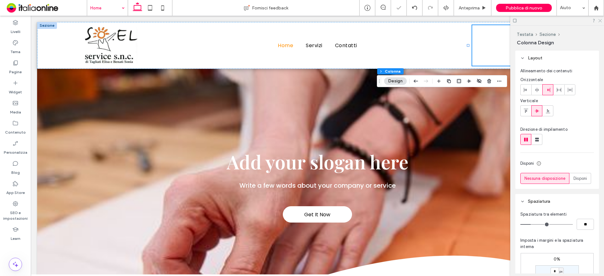
click at [600, 21] on icon at bounding box center [600, 20] width 4 height 4
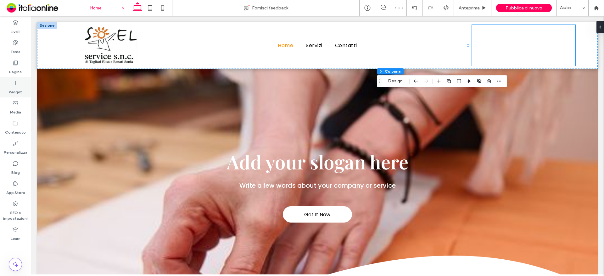
click at [16, 89] on label "Widget" at bounding box center [15, 90] width 13 height 9
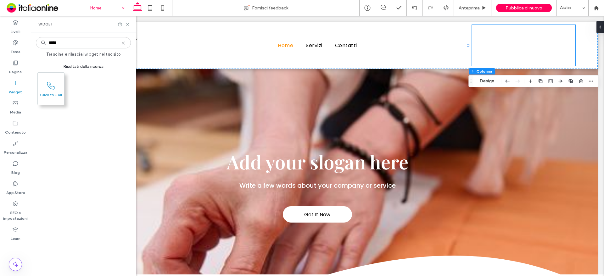
type input "*****"
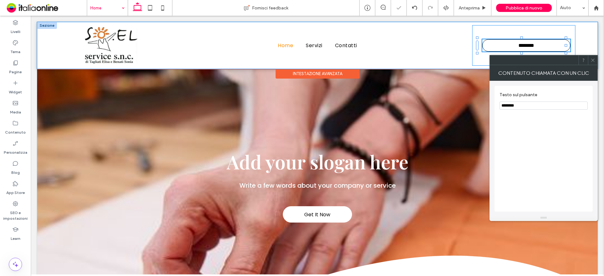
type input "**"
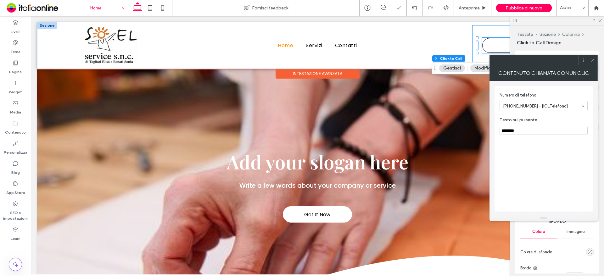
type input "*"
type input "***"
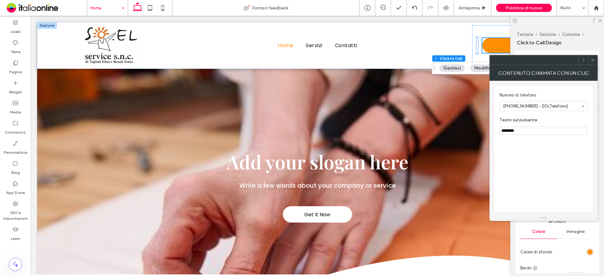
click at [525, 131] on input "********" at bounding box center [544, 131] width 88 height 8
drag, startPoint x: 516, startPoint y: 131, endPoint x: 533, endPoint y: 133, distance: 17.2
click at [533, 133] on input "********" at bounding box center [544, 131] width 88 height 8
type input "**********"
drag, startPoint x: 533, startPoint y: 156, endPoint x: 553, endPoint y: 156, distance: 19.8
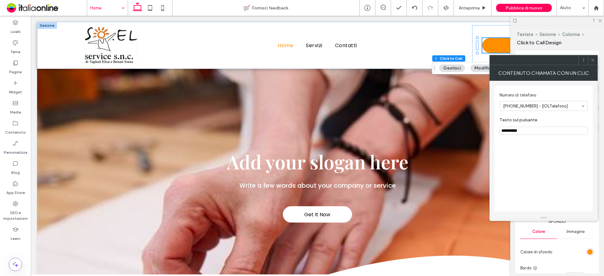
click at [533, 156] on div "**********" at bounding box center [543, 149] width 98 height 126
click at [591, 61] on icon at bounding box center [592, 60] width 5 height 5
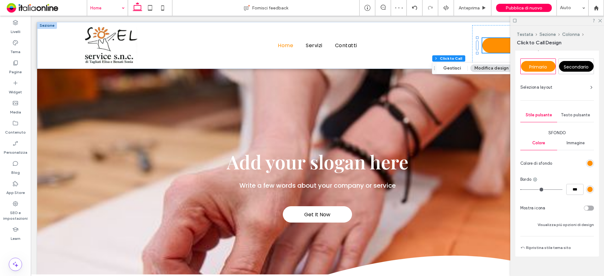
scroll to position [97, 0]
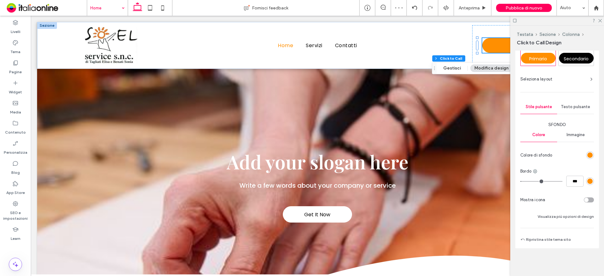
click at [486, 69] on button "Modifica design" at bounding box center [491, 68] width 42 height 8
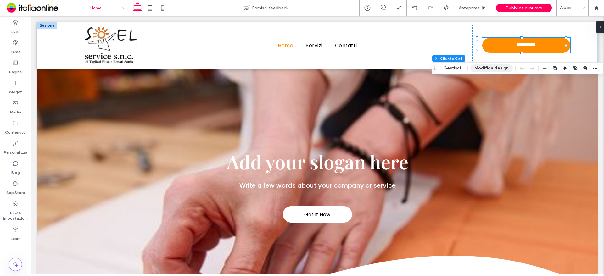
click at [478, 69] on button "Modifica design" at bounding box center [491, 68] width 42 height 8
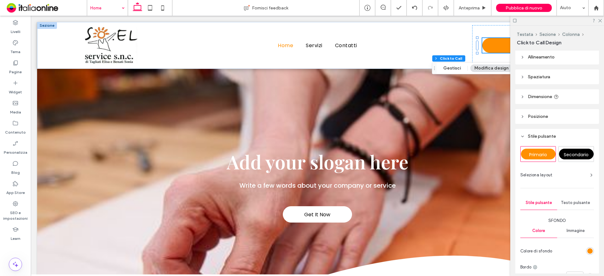
scroll to position [0, 0]
click at [547, 99] on span "Dimensione" at bounding box center [540, 97] width 24 height 5
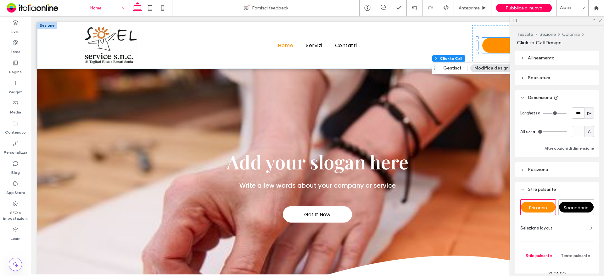
click at [574, 113] on input "***" at bounding box center [578, 113] width 13 height 11
type input "***"
click at [586, 130] on div "A" at bounding box center [589, 132] width 6 height 6
drag, startPoint x: 585, startPoint y: 142, endPoint x: 578, endPoint y: 138, distance: 8.6
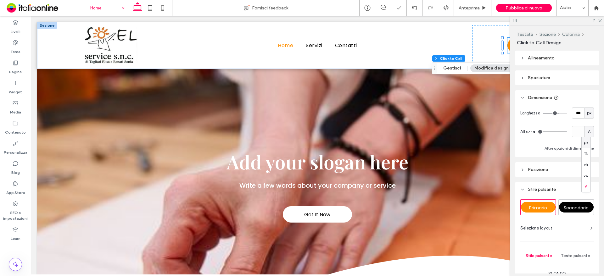
click at [585, 142] on span "px" at bounding box center [586, 143] width 4 height 6
type input "**"
click at [574, 130] on input "**" at bounding box center [578, 131] width 13 height 11
type input "**"
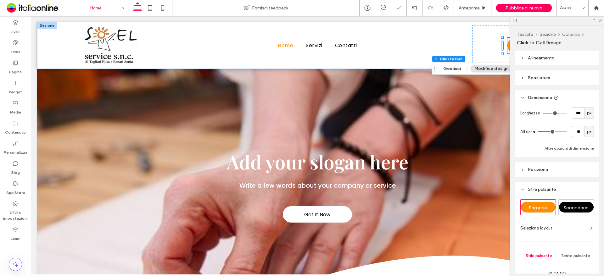
drag, startPoint x: 600, startPoint y: 20, endPoint x: 595, endPoint y: 23, distance: 6.3
click at [600, 20] on use at bounding box center [599, 20] width 3 height 3
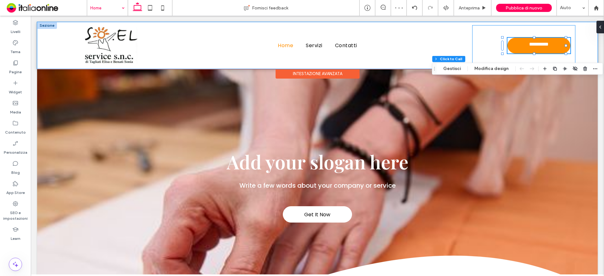
click at [481, 48] on div "**********" at bounding box center [523, 45] width 103 height 41
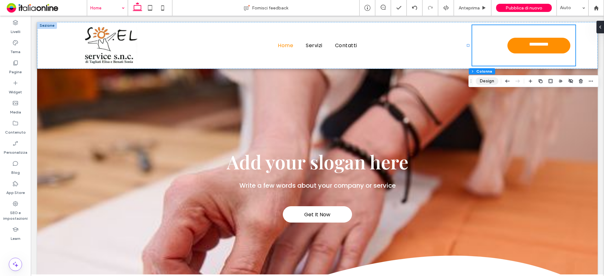
drag, startPoint x: 486, startPoint y: 80, endPoint x: 484, endPoint y: 85, distance: 4.8
click at [486, 80] on button "Design" at bounding box center [487, 81] width 23 height 8
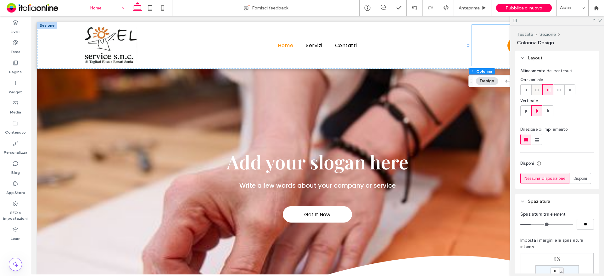
click at [536, 92] on icon at bounding box center [536, 89] width 5 height 5
click at [599, 21] on use at bounding box center [599, 20] width 3 height 3
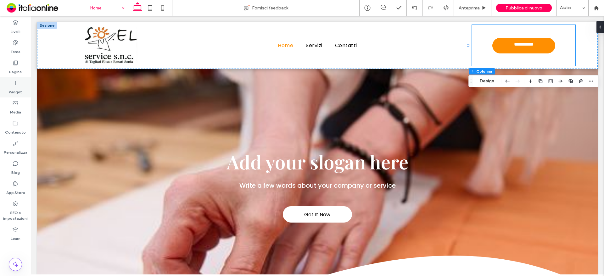
drag, startPoint x: 12, startPoint y: 90, endPoint x: 3, endPoint y: 145, distance: 55.5
click at [12, 90] on label "Widget" at bounding box center [15, 90] width 13 height 9
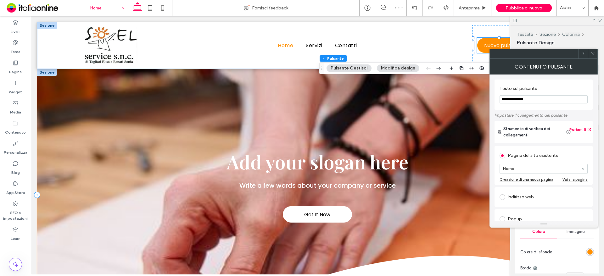
drag, startPoint x: 567, startPoint y: 115, endPoint x: 463, endPoint y: 97, distance: 106.0
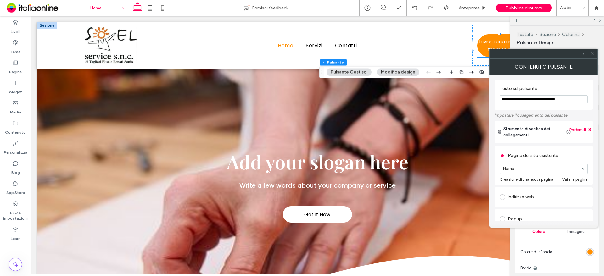
type input "**********"
click at [578, 114] on label "Impostare il collegamento del pulsante" at bounding box center [543, 115] width 98 height 11
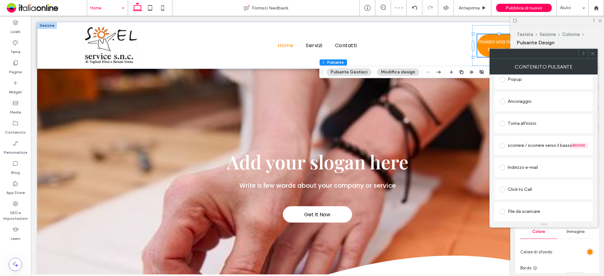
click at [534, 163] on div "Indirizzo e-mail" at bounding box center [544, 168] width 88 height 10
drag, startPoint x: 590, startPoint y: 171, endPoint x: 591, endPoint y: 152, distance: 19.3
click at [590, 171] on div "Indirizzo e-mail soelservice@gmail.com - [IOLEmail] Tieni presente che questa e…" at bounding box center [543, 202] width 98 height 89
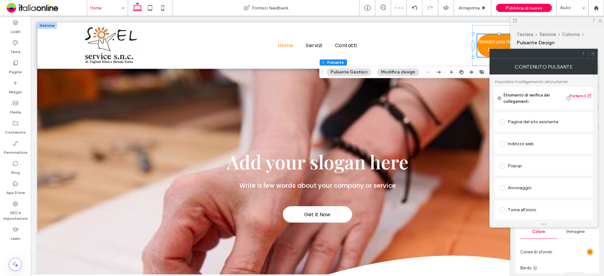
scroll to position [0, 0]
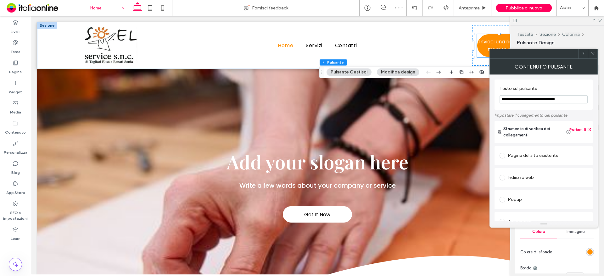
click at [591, 56] on span at bounding box center [592, 53] width 5 height 9
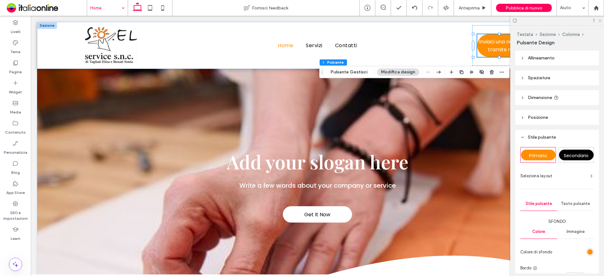
drag, startPoint x: 600, startPoint y: 20, endPoint x: 587, endPoint y: 24, distance: 13.8
click at [600, 20] on use at bounding box center [599, 20] width 3 height 3
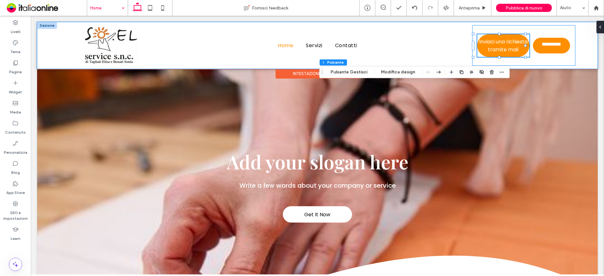
drag, startPoint x: 487, startPoint y: 61, endPoint x: 480, endPoint y: 66, distance: 8.9
click at [487, 61] on div "**********" at bounding box center [523, 45] width 103 height 41
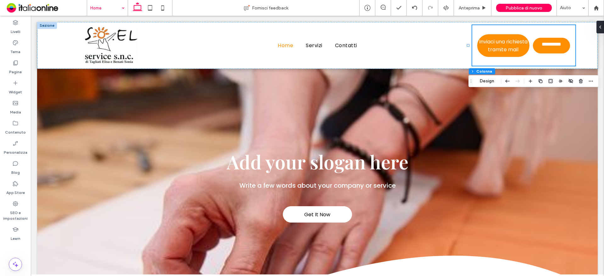
drag, startPoint x: 485, startPoint y: 82, endPoint x: 486, endPoint y: 85, distance: 3.2
click at [485, 82] on button "Design" at bounding box center [487, 81] width 23 height 8
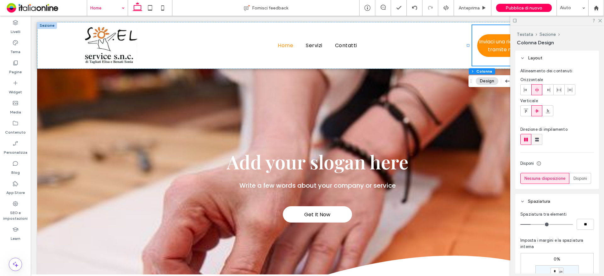
click at [536, 140] on use at bounding box center [537, 140] width 4 height 4
type input "**"
type input "****"
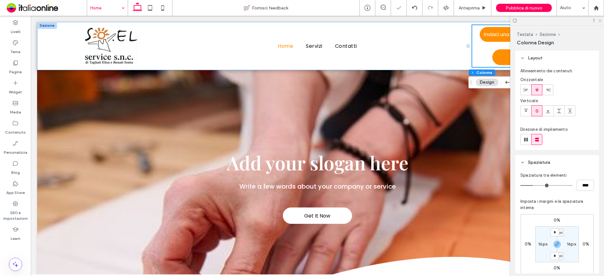
click at [601, 21] on icon at bounding box center [600, 20] width 4 height 4
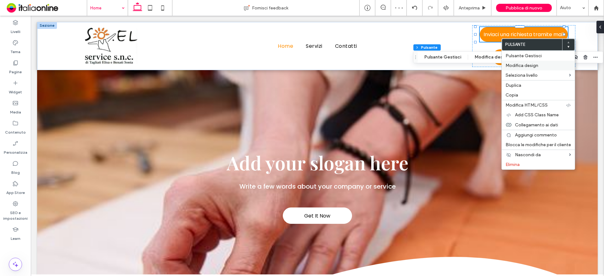
drag, startPoint x: 514, startPoint y: 64, endPoint x: 407, endPoint y: 90, distance: 110.2
click at [514, 64] on span "Modifica design" at bounding box center [521, 65] width 33 height 5
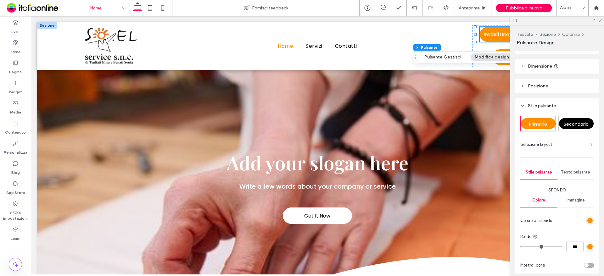
scroll to position [94, 0]
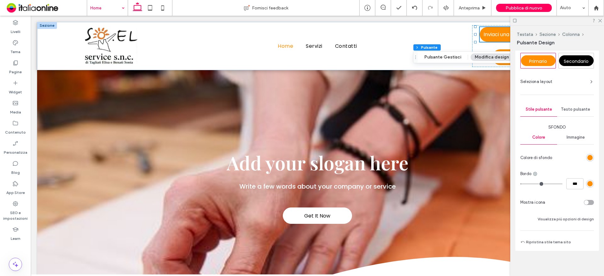
type input "*"
type input "***"
drag, startPoint x: 523, startPoint y: 184, endPoint x: 510, endPoint y: 185, distance: 12.6
type input "*"
click at [520, 184] on input "range" at bounding box center [541, 184] width 42 height 1
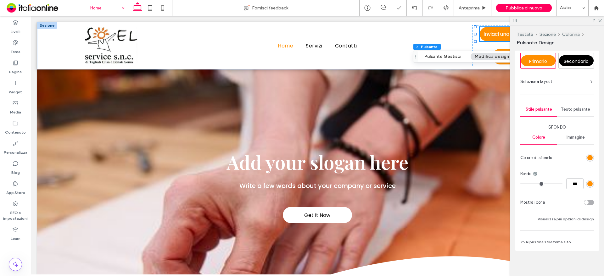
click at [588, 159] on div "rgb(255, 143, 1)" at bounding box center [589, 157] width 5 height 5
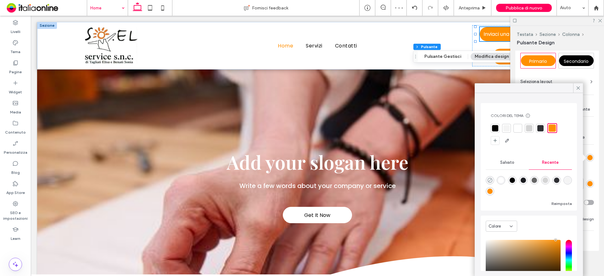
click at [489, 180] on icon "rgba(0, 0, 0, 0)" at bounding box center [489, 180] width 5 height 5
type input "*******"
type input "*"
type input "**"
drag, startPoint x: 576, startPoint y: 87, endPoint x: 573, endPoint y: 100, distance: 13.9
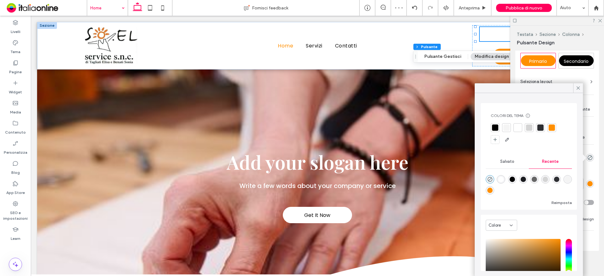
click at [576, 87] on icon at bounding box center [578, 88] width 6 height 6
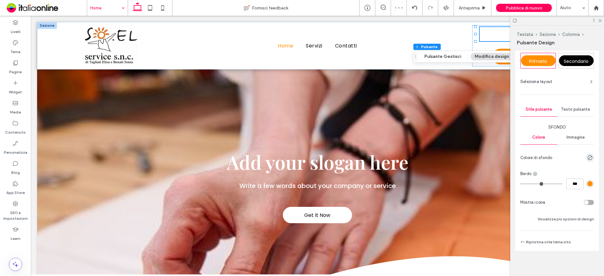
click at [571, 108] on span "Testo pulsante" at bounding box center [575, 109] width 29 height 5
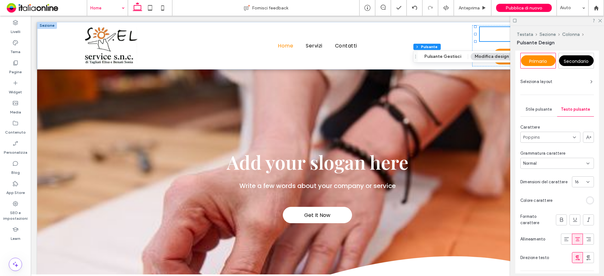
click at [587, 203] on div "rgb(255, 255, 255)" at bounding box center [589, 200] width 5 height 5
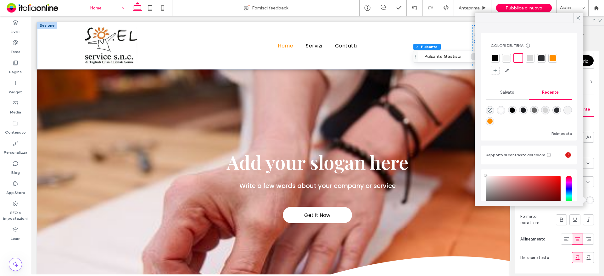
click at [494, 58] on div at bounding box center [495, 58] width 6 height 6
click at [579, 18] on icon at bounding box center [578, 18] width 6 height 6
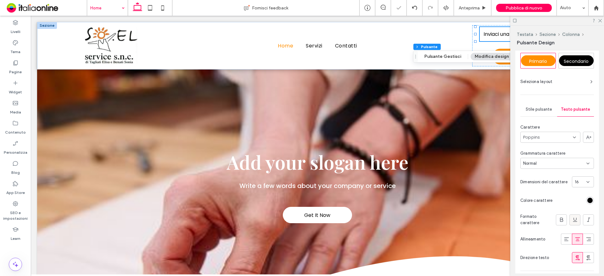
click at [572, 220] on icon at bounding box center [575, 220] width 6 height 6
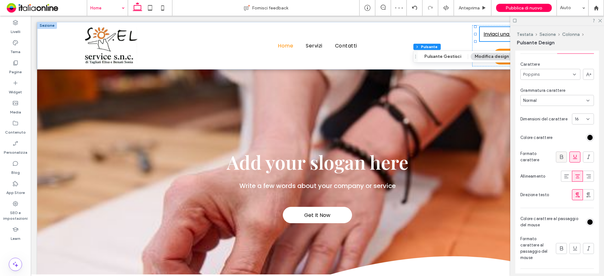
scroll to position [199, 0]
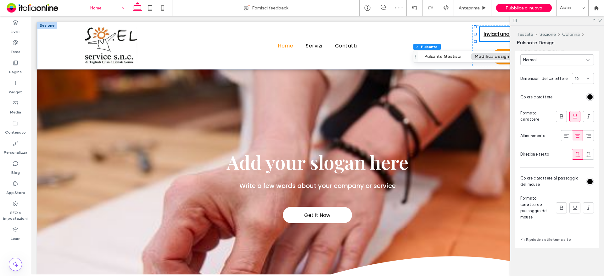
click at [587, 182] on div "rgb(0, 0, 0)" at bounding box center [589, 181] width 5 height 5
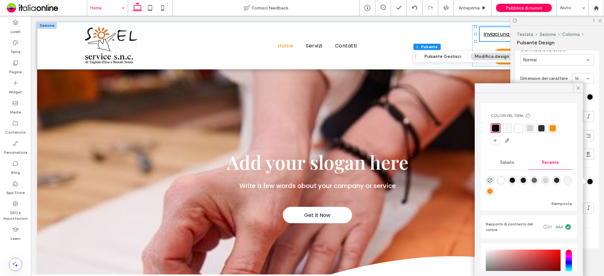
click at [553, 127] on div at bounding box center [553, 128] width 6 height 6
click at [575, 78] on span "16" at bounding box center [577, 78] width 4 height 6
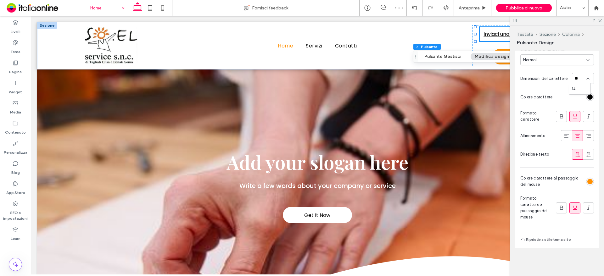
type input "**"
click at [574, 89] on div "8 9 10 11 12 14 16 18 24 30 32 36 48 60 72 96" at bounding box center [579, 116] width 21 height 66
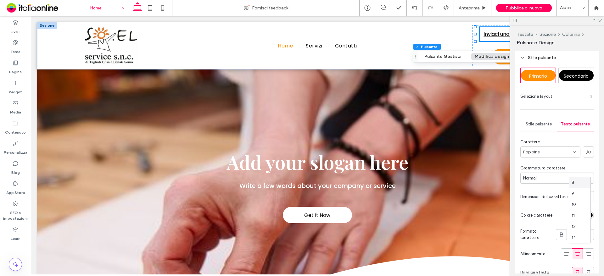
scroll to position [74, 0]
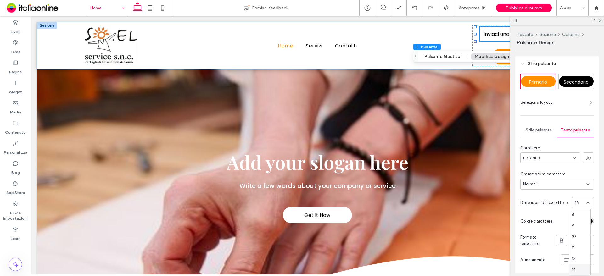
drag, startPoint x: 575, startPoint y: 271, endPoint x: 570, endPoint y: 272, distance: 5.7
click at [575, 271] on span "14" at bounding box center [574, 270] width 4 height 6
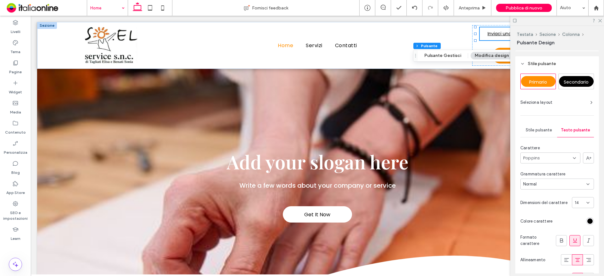
click at [533, 134] on div "Stile pulsante" at bounding box center [538, 130] width 37 height 14
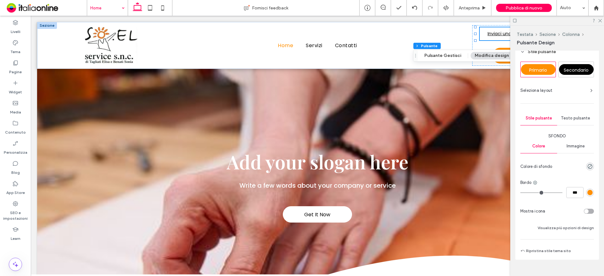
scroll to position [97, 0]
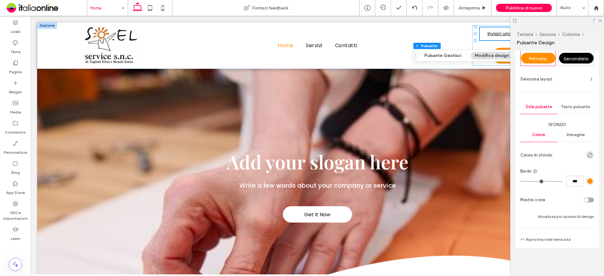
click at [588, 201] on div "toggle" at bounding box center [589, 200] width 10 height 5
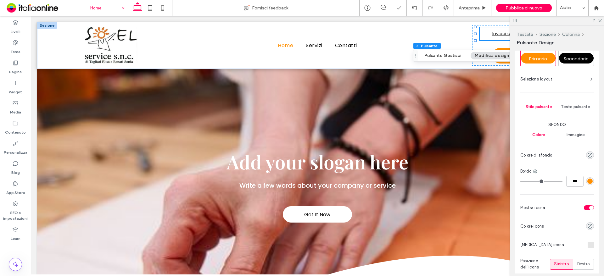
type input "**"
type input "****"
click at [588, 246] on div at bounding box center [591, 245] width 6 height 6
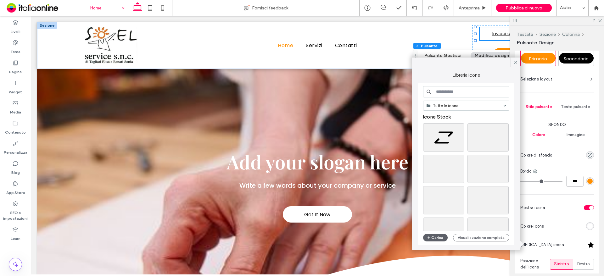
click at [457, 89] on input at bounding box center [466, 91] width 86 height 11
type input "******"
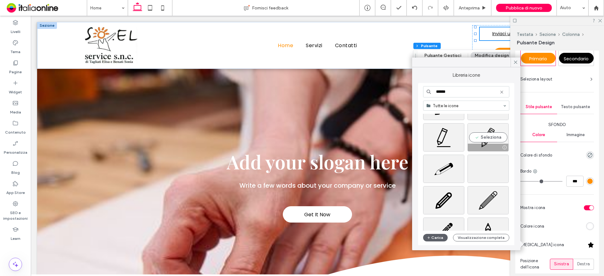
type input "******"
click at [485, 137] on div "Seleziona" at bounding box center [487, 137] width 41 height 28
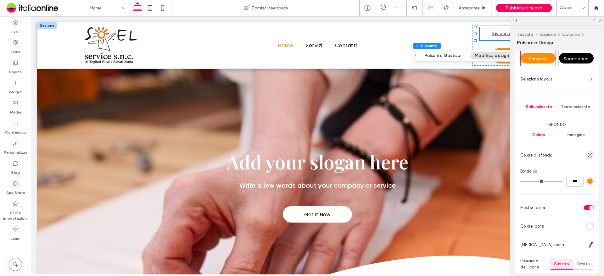
click at [589, 226] on div "rgb(255, 255, 255)" at bounding box center [589, 226] width 5 height 5
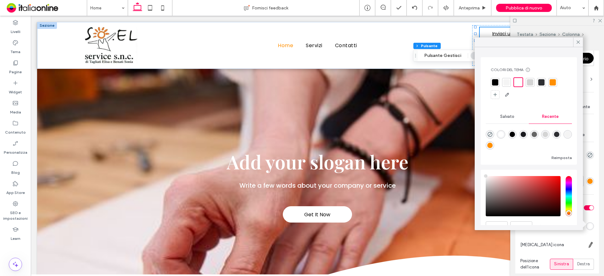
click at [551, 81] on div at bounding box center [553, 82] width 6 height 6
drag, startPoint x: 578, startPoint y: 42, endPoint x: 579, endPoint y: 69, distance: 27.1
click at [578, 42] on icon at bounding box center [578, 42] width 6 height 6
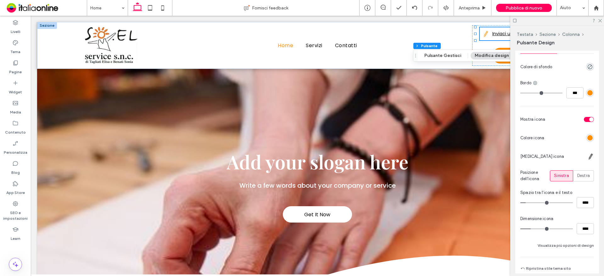
scroll to position [191, 0]
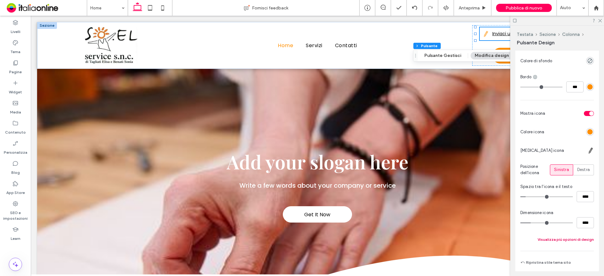
click at [558, 239] on button "Visualizza più opzioni di design" at bounding box center [566, 240] width 56 height 8
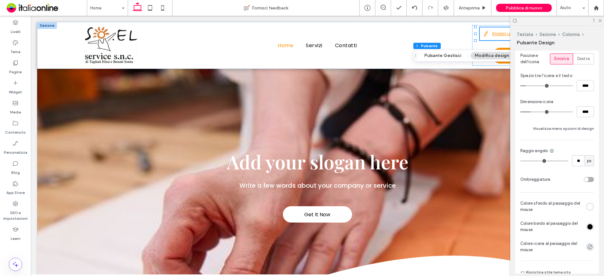
scroll to position [317, 0]
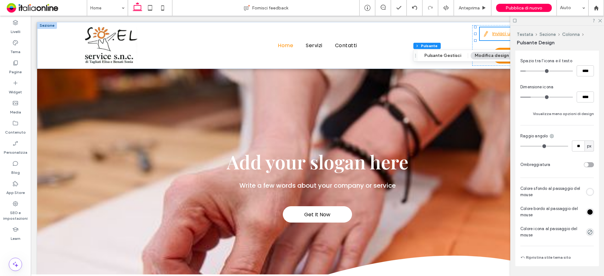
click at [587, 213] on div "rgb(0, 0, 0)" at bounding box center [589, 211] width 5 height 5
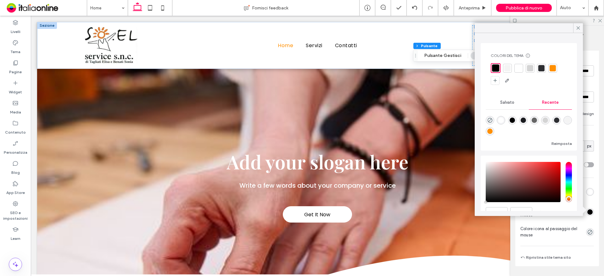
click at [589, 199] on div "Colore sfondo al passaggio del mouse Colore bordo al passaggio del mouse Colore…" at bounding box center [557, 212] width 74 height 53
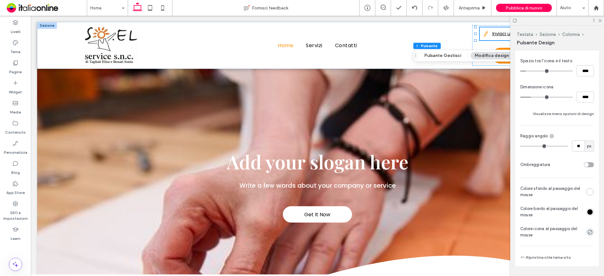
click at [587, 193] on div "rgb(255, 255, 255)" at bounding box center [589, 191] width 5 height 5
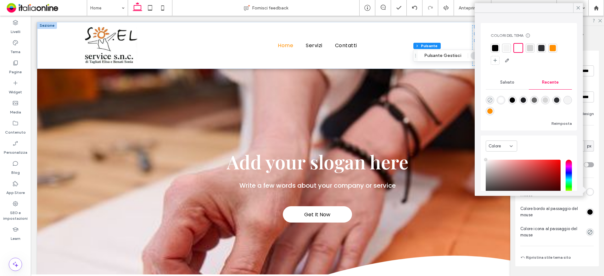
click at [489, 100] on icon "rgba(0, 0, 0, 0)" at bounding box center [489, 100] width 5 height 5
type input "*******"
type input "*"
type input "**"
click at [576, 8] on icon at bounding box center [578, 8] width 6 height 6
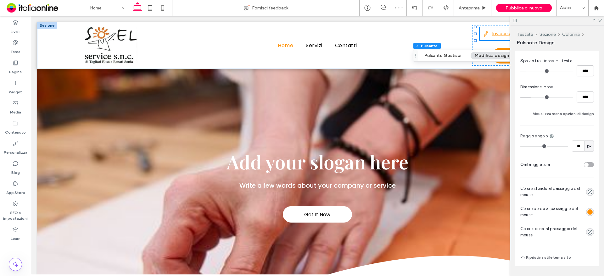
click at [587, 233] on icon "rgba(0, 0, 0, 0)" at bounding box center [589, 232] width 5 height 5
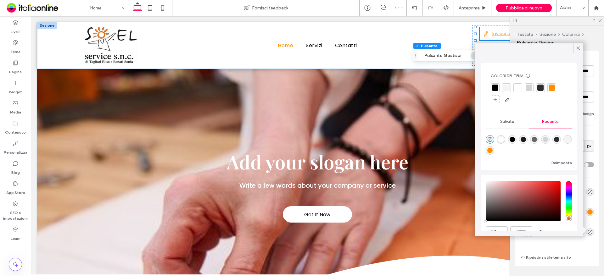
click at [551, 88] on div at bounding box center [552, 88] width 6 height 6
click at [578, 48] on use at bounding box center [578, 48] width 3 height 3
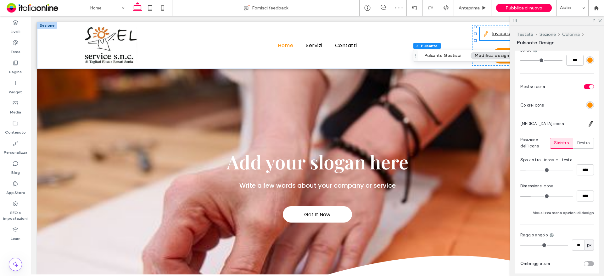
scroll to position [97, 0]
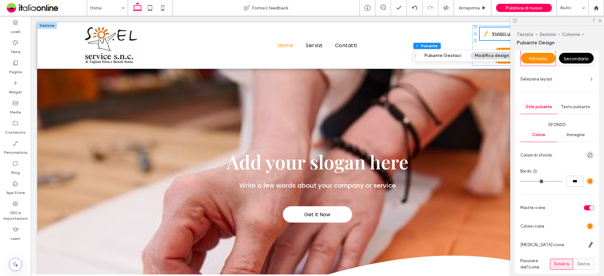
click at [588, 247] on div at bounding box center [591, 245] width 6 height 6
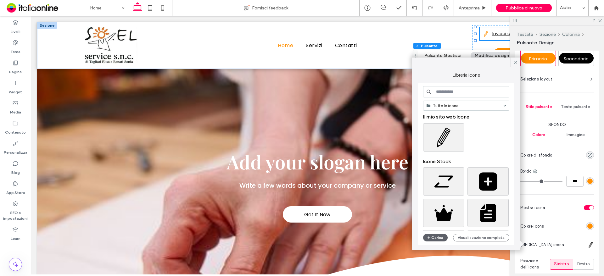
click at [447, 91] on input at bounding box center [466, 91] width 86 height 11
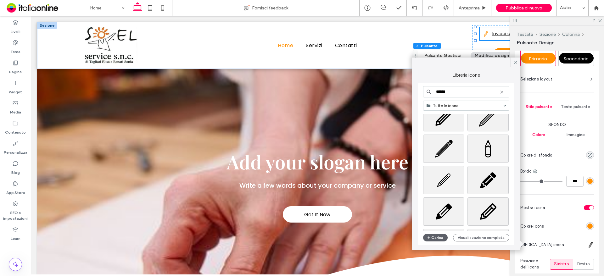
scroll to position [189, 0]
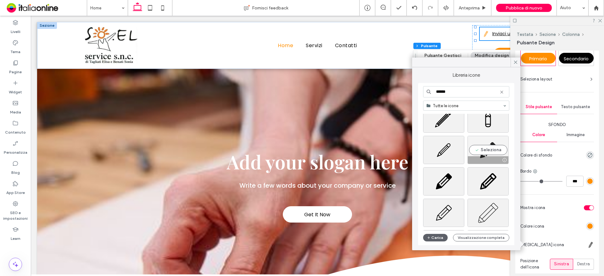
type input "******"
click at [491, 155] on div "Seleziona" at bounding box center [487, 150] width 41 height 28
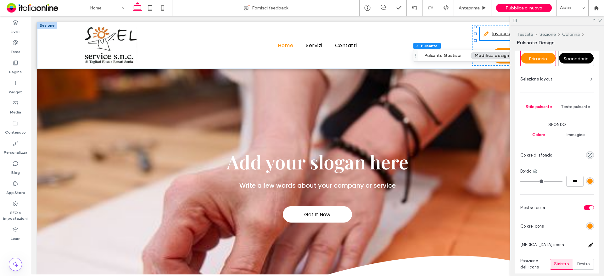
click at [568, 111] on div "Testo pulsante" at bounding box center [575, 107] width 37 height 14
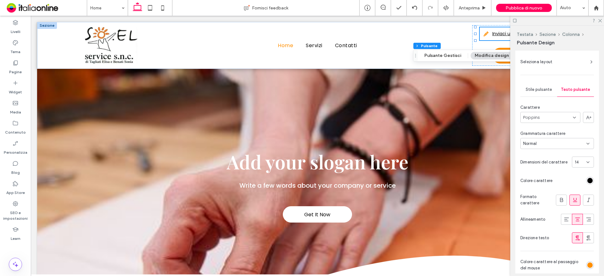
scroll to position [128, 0]
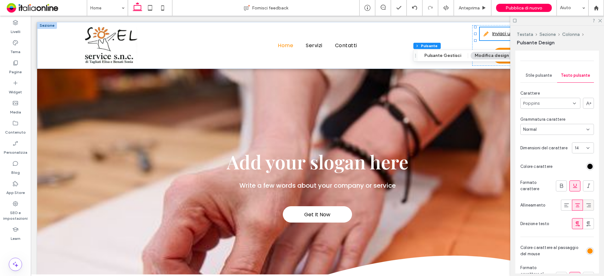
click at [586, 204] on icon at bounding box center [588, 205] width 6 height 6
click at [600, 20] on use at bounding box center [599, 20] width 3 height 3
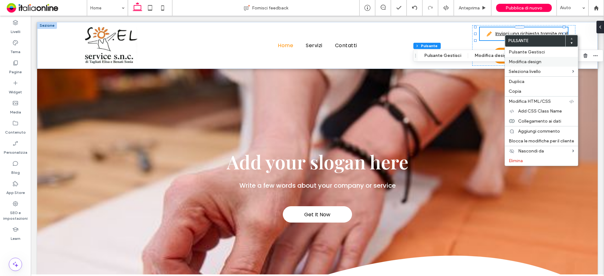
drag, startPoint x: 519, startPoint y: 62, endPoint x: 515, endPoint y: 63, distance: 4.1
click at [519, 62] on span "Modifica design" at bounding box center [525, 61] width 33 height 5
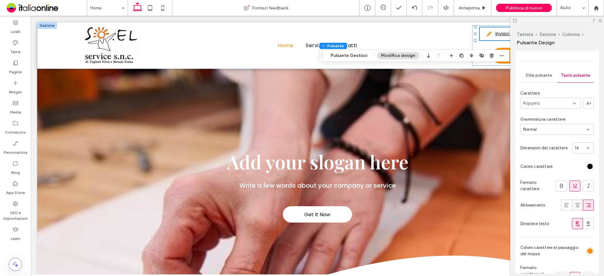
click at [574, 207] on icon at bounding box center [577, 205] width 6 height 6
click at [600, 18] on icon at bounding box center [600, 20] width 4 height 4
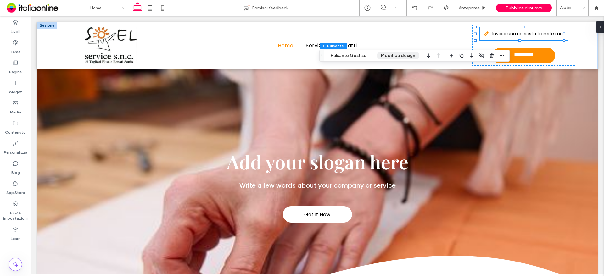
drag, startPoint x: 395, startPoint y: 54, endPoint x: 397, endPoint y: 62, distance: 7.9
click at [395, 54] on button "Modifica design" at bounding box center [398, 56] width 42 height 8
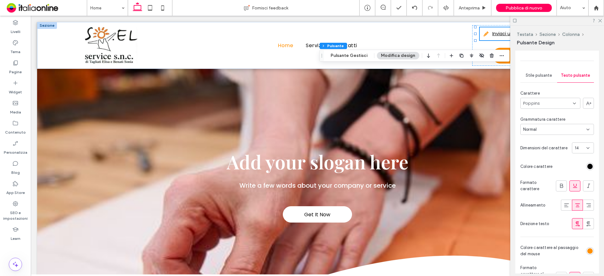
click at [537, 76] on span "Stile pulsante" at bounding box center [539, 75] width 26 height 5
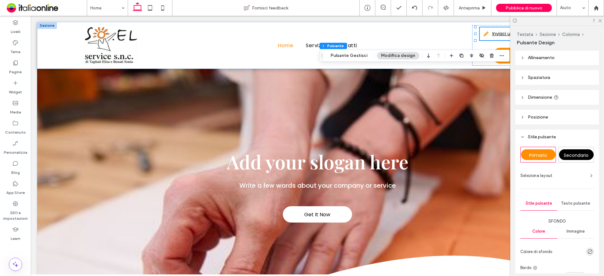
scroll to position [0, 0]
drag, startPoint x: 529, startPoint y: 75, endPoint x: 530, endPoint y: 133, distance: 58.2
click at [529, 75] on span "Spaziatura" at bounding box center [539, 77] width 22 height 5
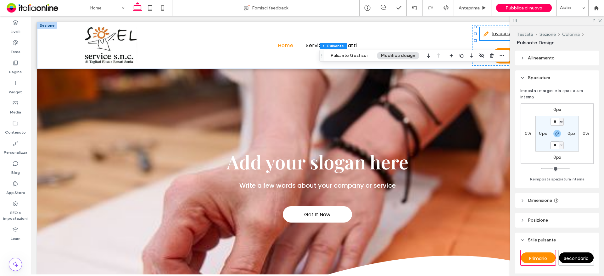
click at [554, 146] on input "**" at bounding box center [554, 146] width 8 height 8
type input "*"
click at [571, 159] on div "0px 0% 0px 0% * px 0px * px 0px" at bounding box center [557, 133] width 73 height 60
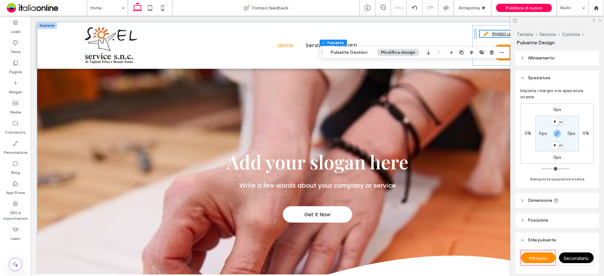
click at [600, 20] on use at bounding box center [599, 20] width 3 height 3
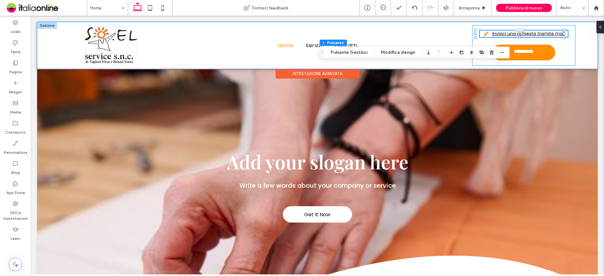
click at [558, 47] on div "**********" at bounding box center [523, 45] width 103 height 41
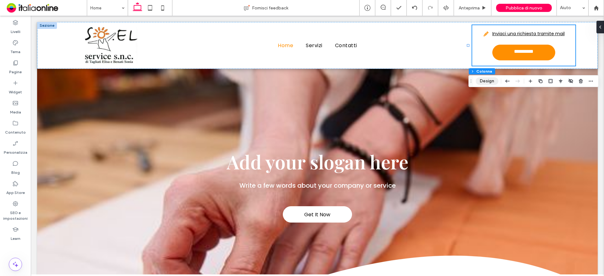
drag, startPoint x: 487, startPoint y: 81, endPoint x: 458, endPoint y: 102, distance: 36.1
click at [487, 81] on button "Design" at bounding box center [487, 81] width 23 height 8
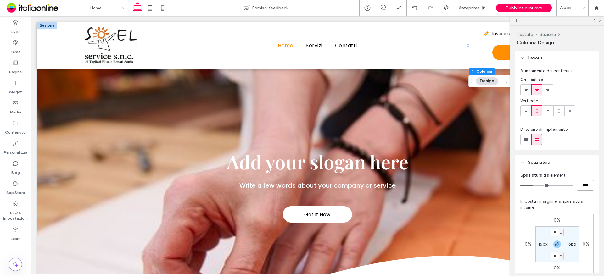
click at [577, 188] on input "****" at bounding box center [585, 185] width 17 height 11
type input "**"
type input "****"
click at [567, 194] on div "Spaziatura tra elementi **** Imposta i margini e la spaziatura interna 0% 0% 0%…" at bounding box center [557, 232] width 74 height 121
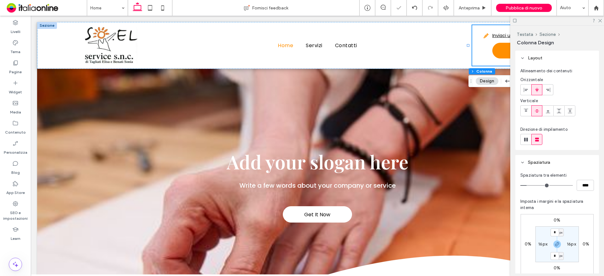
click at [598, 20] on icon at bounding box center [600, 20] width 4 height 4
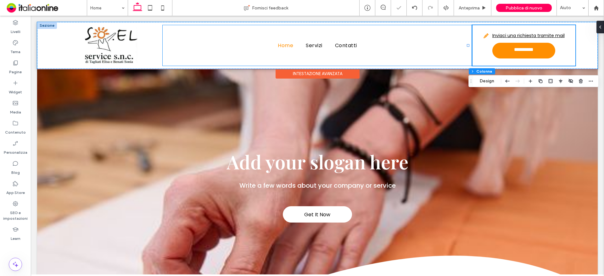
click at [335, 61] on div "Home Servizi Contatti" at bounding box center [318, 45] width 310 height 41
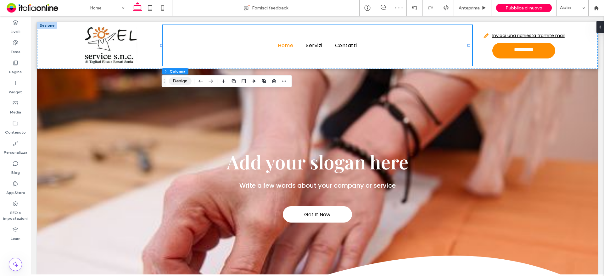
click at [182, 81] on button "Design" at bounding box center [180, 81] width 23 height 8
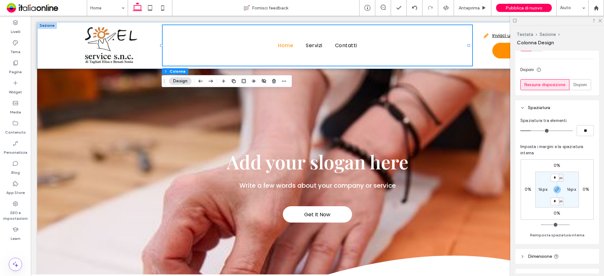
scroll to position [94, 0]
drag, startPoint x: 478, startPoint y: 19, endPoint x: 594, endPoint y: 20, distance: 115.5
click at [601, 20] on use at bounding box center [599, 20] width 3 height 3
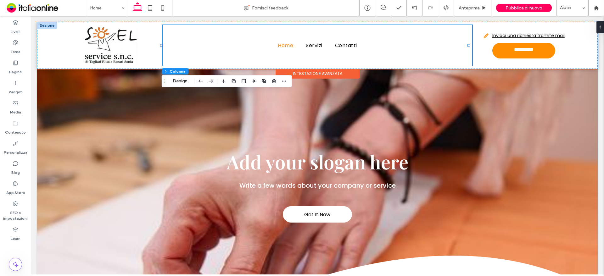
click at [44, 24] on div at bounding box center [47, 25] width 20 height 7
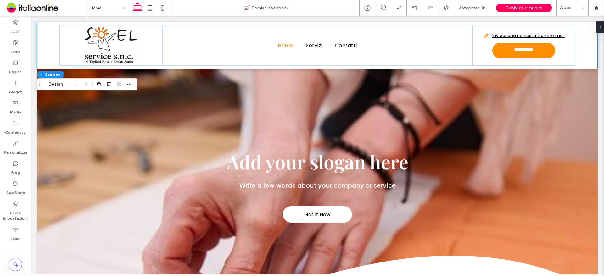
drag, startPoint x: 51, startPoint y: 85, endPoint x: 82, endPoint y: 88, distance: 30.7
click at [51, 85] on button "Design" at bounding box center [55, 85] width 23 height 8
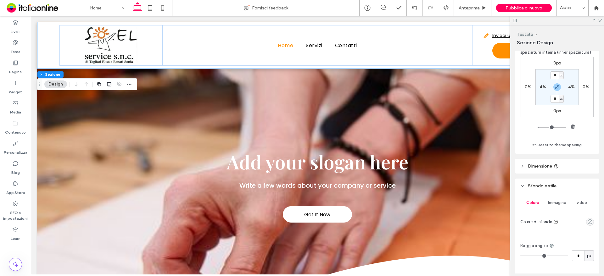
click at [535, 167] on span "Dimensione" at bounding box center [540, 166] width 24 height 5
click at [600, 20] on icon at bounding box center [600, 20] width 4 height 4
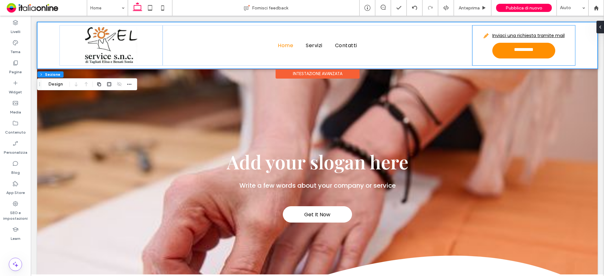
click at [481, 53] on div "**********" at bounding box center [523, 45] width 103 height 41
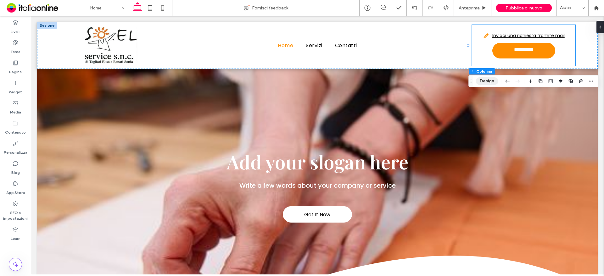
click at [484, 81] on button "Design" at bounding box center [487, 81] width 23 height 8
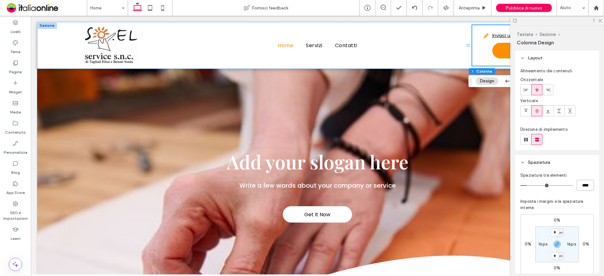
click at [583, 187] on input "****" at bounding box center [585, 185] width 17 height 11
type input "**"
type input "****"
click at [601, 20] on icon at bounding box center [600, 20] width 4 height 4
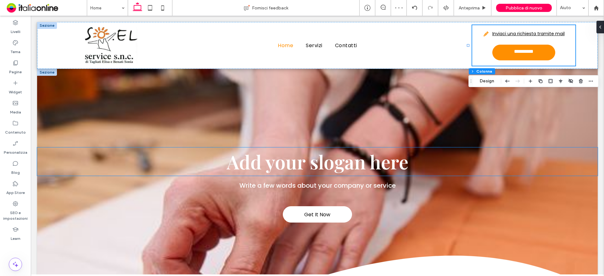
click at [453, 152] on h1 "Add your slogan here" at bounding box center [317, 162] width 561 height 28
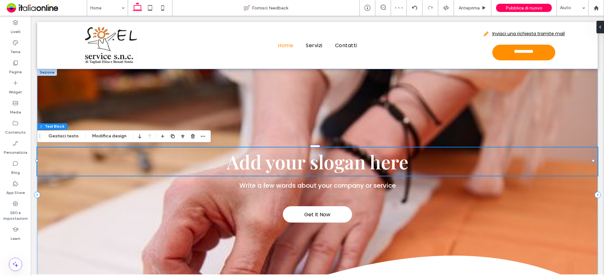
click at [48, 74] on div at bounding box center [47, 72] width 20 height 7
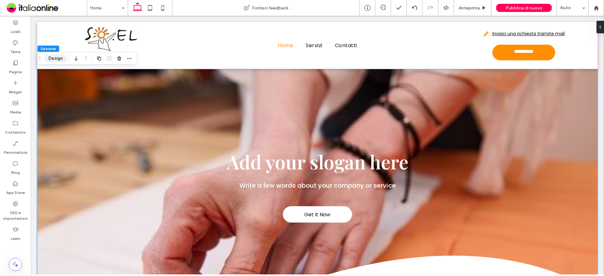
drag, startPoint x: 53, startPoint y: 59, endPoint x: 54, endPoint y: 62, distance: 3.6
click at [53, 59] on button "Design" at bounding box center [55, 59] width 23 height 8
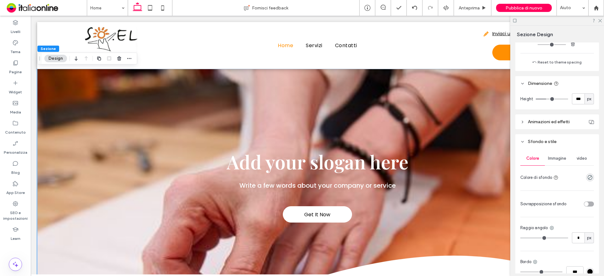
scroll to position [248, 0]
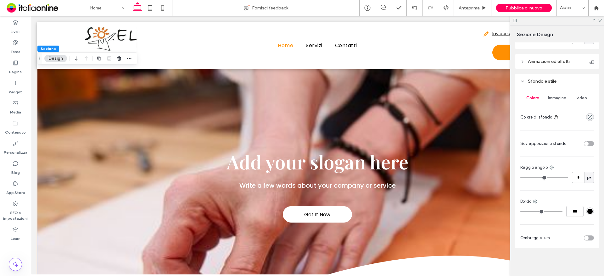
click at [590, 144] on div "toggle" at bounding box center [589, 143] width 10 height 5
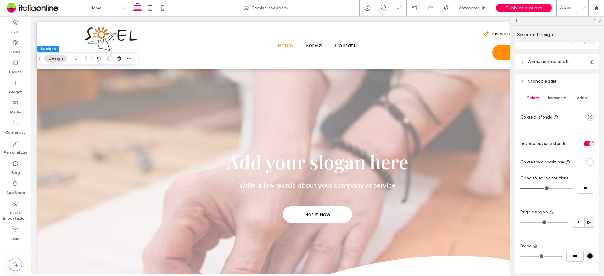
click at [588, 162] on div "rgba(255, 255, 255, 1)" at bounding box center [589, 161] width 5 height 5
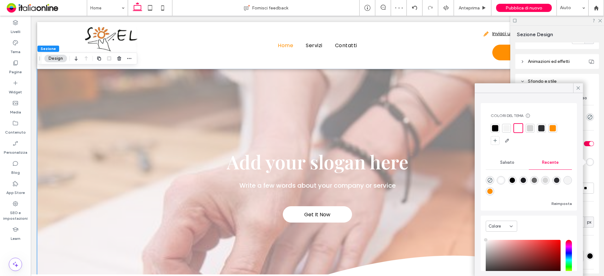
click at [495, 128] on div at bounding box center [495, 128] width 6 height 6
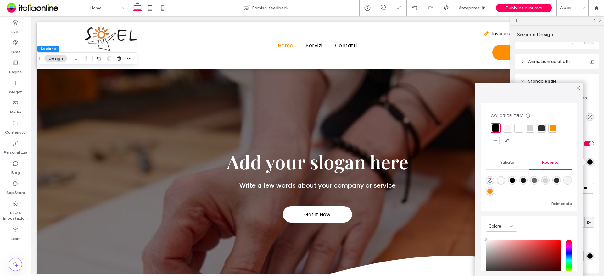
click at [580, 90] on div at bounding box center [578, 87] width 10 height 9
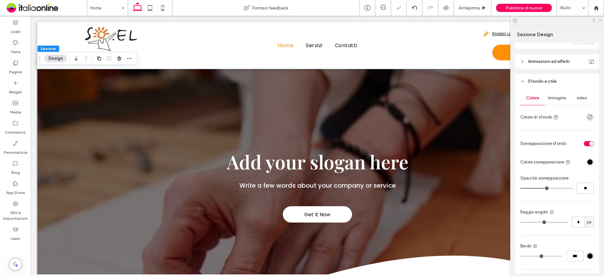
click at [601, 20] on icon at bounding box center [600, 20] width 4 height 4
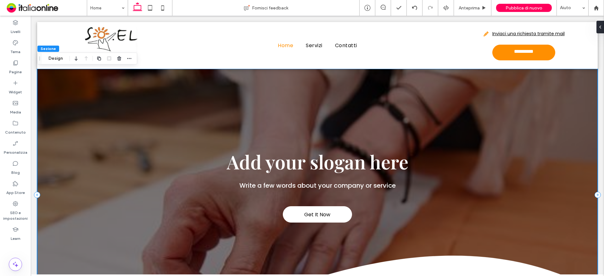
click at [55, 91] on div "Get It Now Add your slogan here Write a few words about your company or service" at bounding box center [317, 195] width 561 height 252
click at [55, 58] on button "Design" at bounding box center [55, 59] width 23 height 8
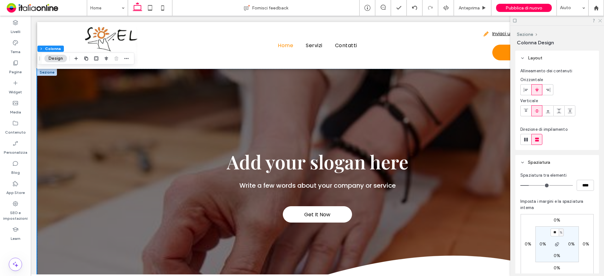
click at [599, 19] on icon at bounding box center [600, 20] width 4 height 4
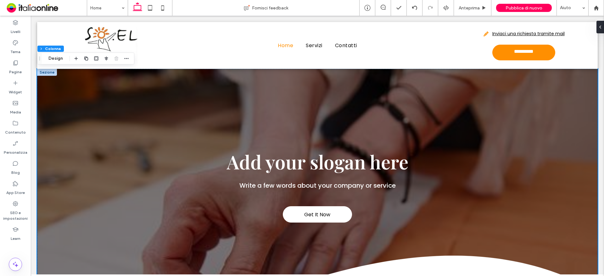
click at [45, 73] on div at bounding box center [47, 72] width 20 height 7
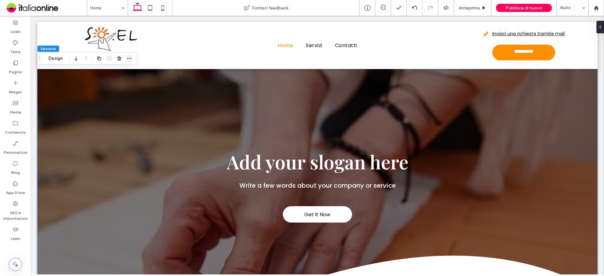
click at [128, 58] on icon "button" at bounding box center [129, 58] width 5 height 5
click at [48, 59] on button "Design" at bounding box center [55, 59] width 23 height 8
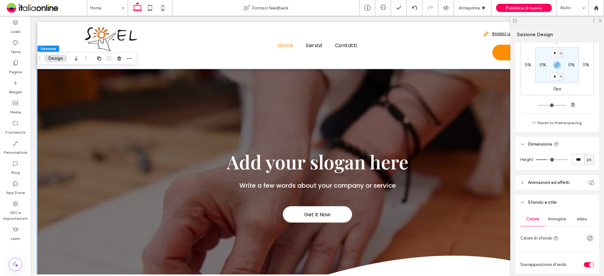
scroll to position [157, 0]
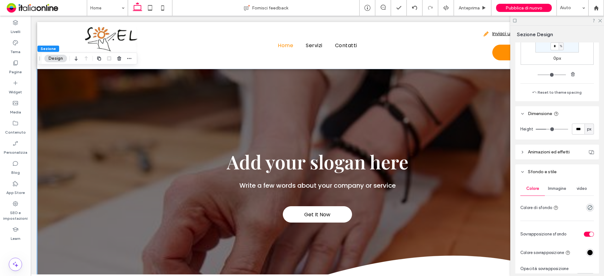
click at [562, 192] on div "Immagine" at bounding box center [557, 189] width 25 height 14
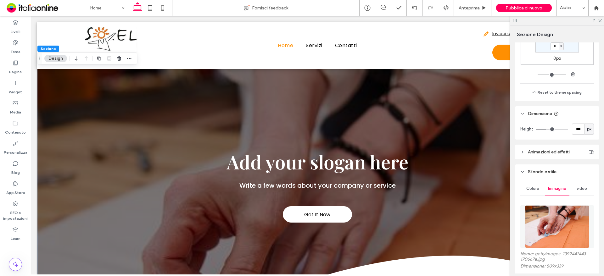
click at [558, 232] on img at bounding box center [557, 226] width 64 height 43
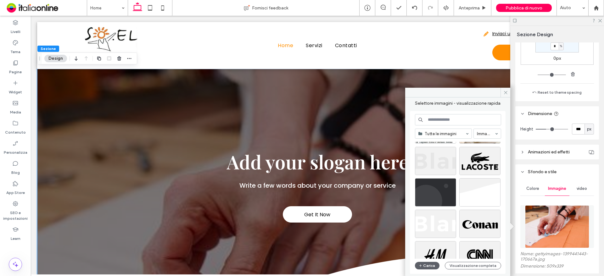
scroll to position [126, 0]
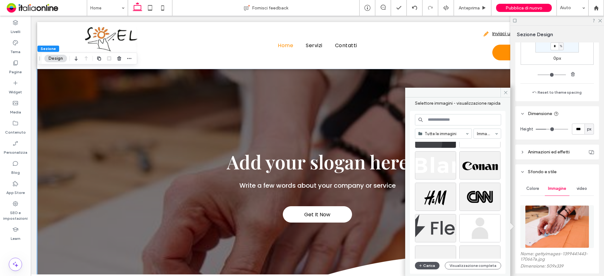
click at [433, 265] on button "Carica" at bounding box center [427, 266] width 25 height 8
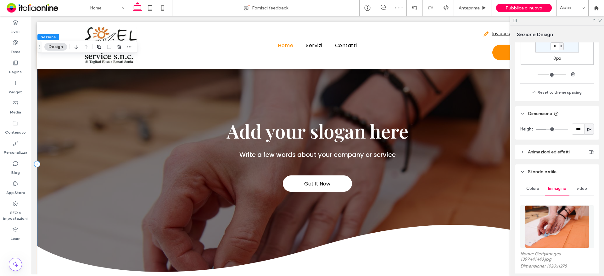
scroll to position [0, 0]
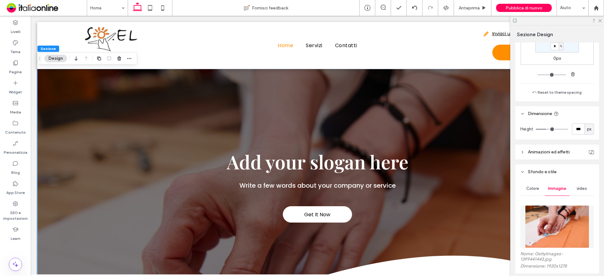
drag, startPoint x: 600, startPoint y: 20, endPoint x: 584, endPoint y: 29, distance: 18.2
click at [600, 20] on icon at bounding box center [600, 20] width 4 height 4
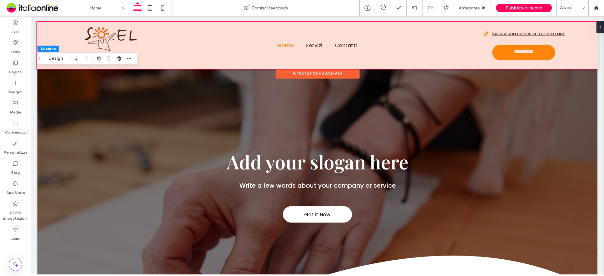
click at [293, 73] on div "Intestazione avanzata" at bounding box center [318, 74] width 84 height 10
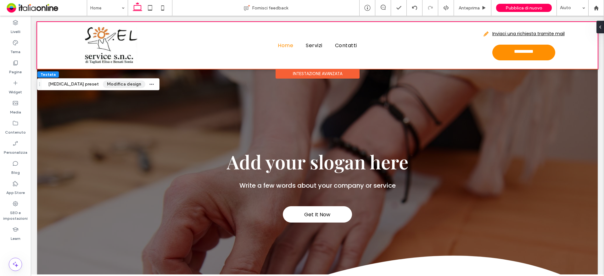
click at [103, 87] on button "Modifica design" at bounding box center [124, 85] width 42 height 8
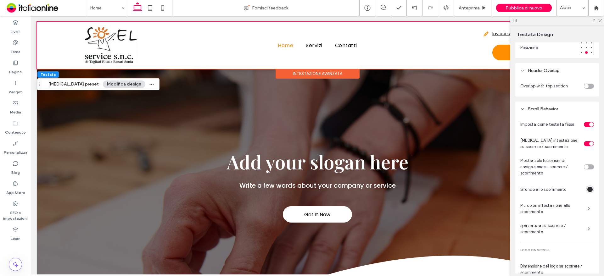
scroll to position [377, 0]
click at [589, 189] on div "rgba(45, 46, 50, 1)" at bounding box center [589, 188] width 5 height 5
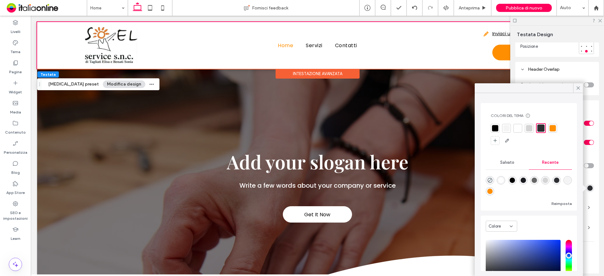
click at [517, 128] on div at bounding box center [518, 128] width 6 height 6
click at [577, 88] on icon at bounding box center [578, 88] width 6 height 6
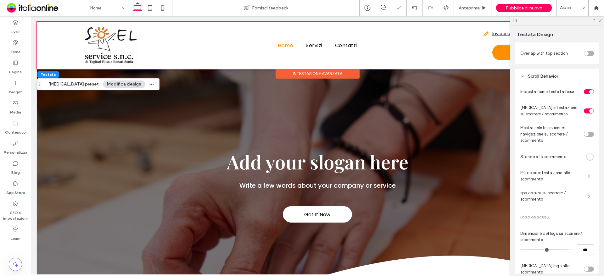
scroll to position [442, 0]
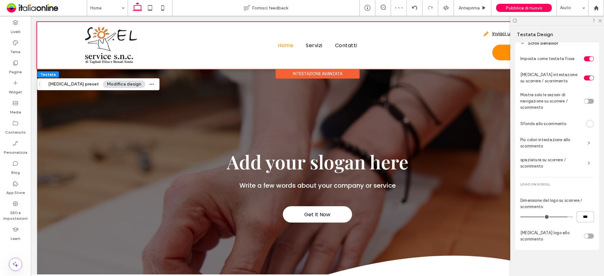
drag, startPoint x: 581, startPoint y: 216, endPoint x: 564, endPoint y: 216, distance: 16.7
click at [564, 216] on div "***" at bounding box center [557, 216] width 74 height 11
type input "**"
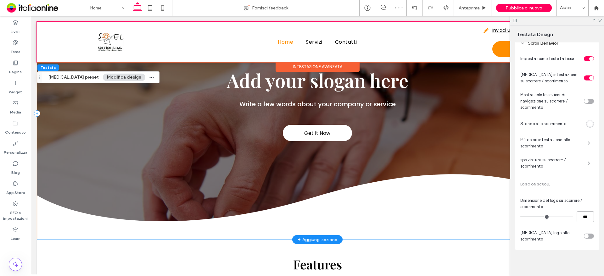
scroll to position [0, 0]
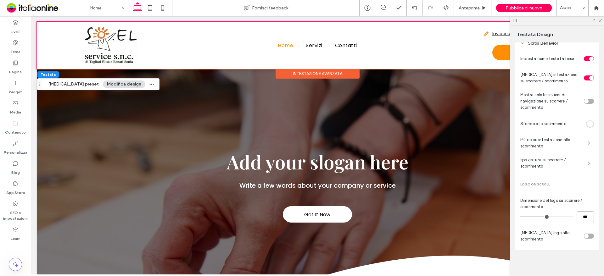
click at [581, 218] on input "***" at bounding box center [585, 216] width 17 height 11
type input "*"
type input "**"
type input "***"
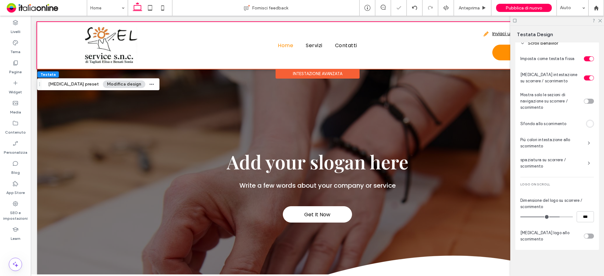
click at [585, 228] on div "Imposta come testata fissa Cambia intestazione su scorrere / scorrimento Mostra…" at bounding box center [557, 149] width 74 height 192
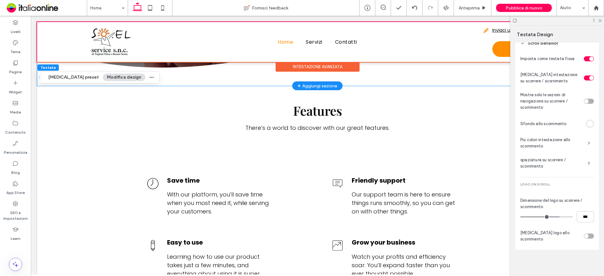
scroll to position [252, 0]
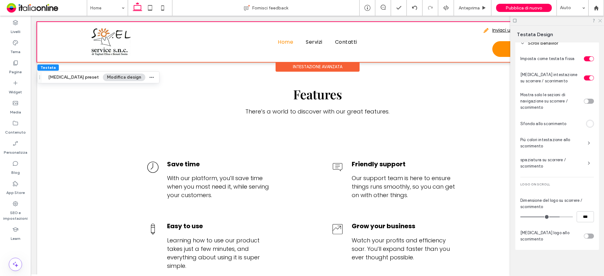
click at [601, 20] on icon at bounding box center [600, 20] width 4 height 4
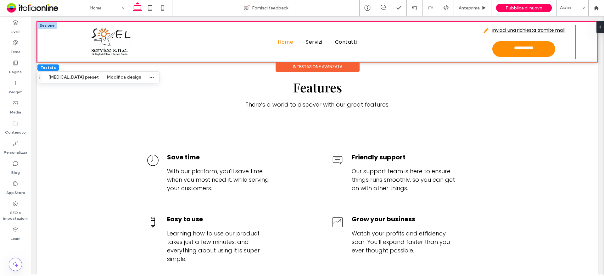
drag, startPoint x: 473, startPoint y: 47, endPoint x: 474, endPoint y: 58, distance: 11.1
click at [473, 47] on div "**********" at bounding box center [523, 42] width 103 height 34
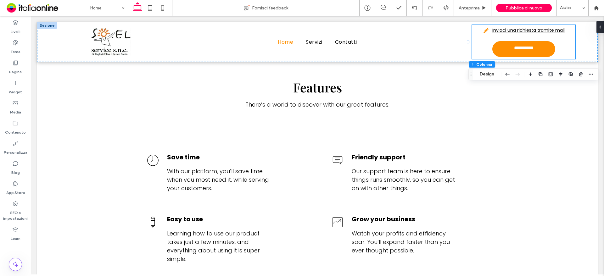
drag, startPoint x: 488, startPoint y: 76, endPoint x: 491, endPoint y: 78, distance: 3.8
click at [488, 76] on button "Design" at bounding box center [487, 74] width 23 height 8
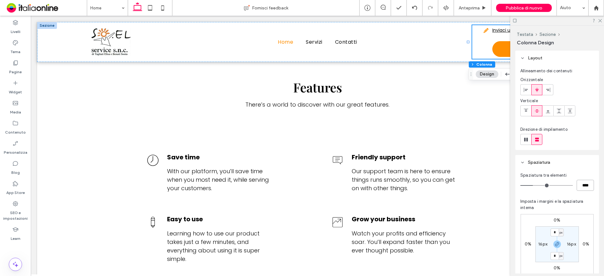
click at [578, 184] on input "****" at bounding box center [585, 185] width 17 height 11
type input "**"
type input "****"
click at [578, 166] on header "Spaziatura" at bounding box center [557, 162] width 84 height 15
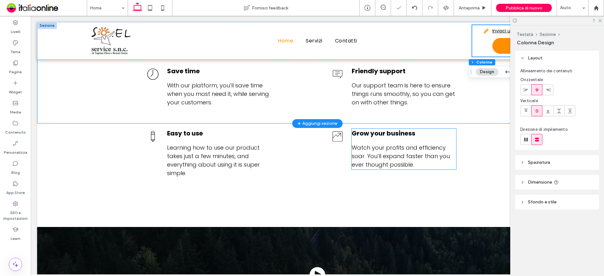
scroll to position [344, 0]
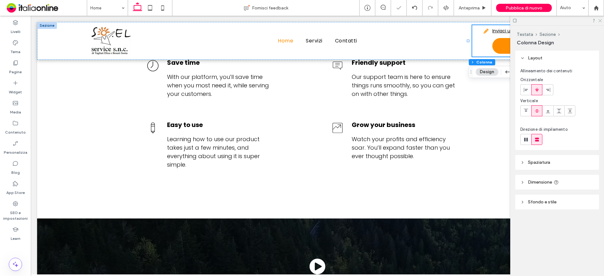
drag, startPoint x: 600, startPoint y: 20, endPoint x: 500, endPoint y: 112, distance: 136.9
click at [600, 20] on icon at bounding box center [600, 20] width 4 height 4
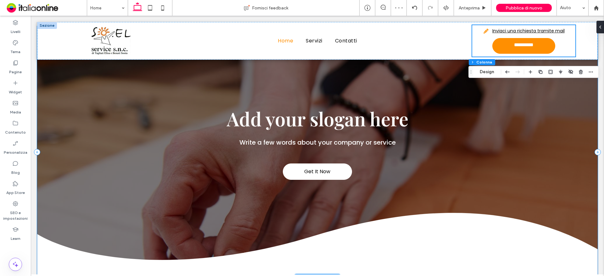
scroll to position [0, 0]
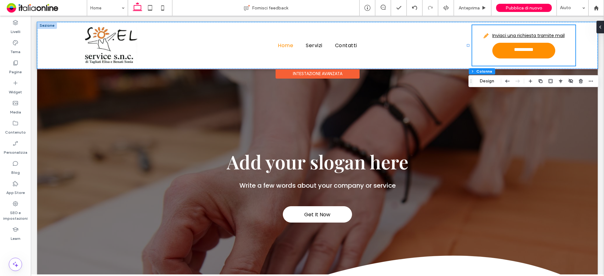
click at [473, 51] on div "**********" at bounding box center [523, 45] width 103 height 41
click at [242, 64] on div "Home Servizi Contatti" at bounding box center [318, 45] width 310 height 41
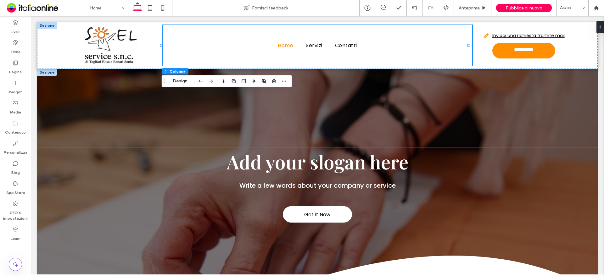
click at [405, 155] on span "Add your slogan here" at bounding box center [317, 161] width 181 height 25
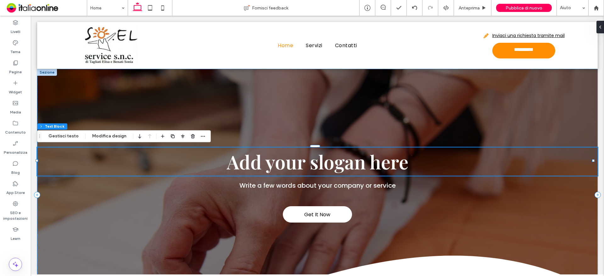
click at [240, 165] on span "Add your slogan here" at bounding box center [317, 161] width 181 height 25
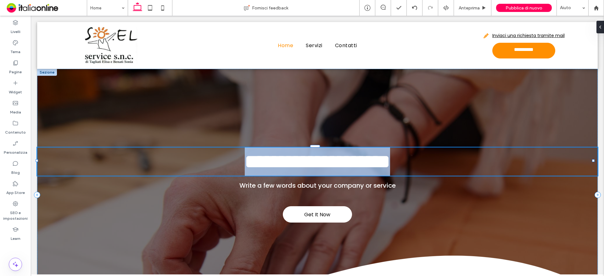
type input "**********"
type input "**"
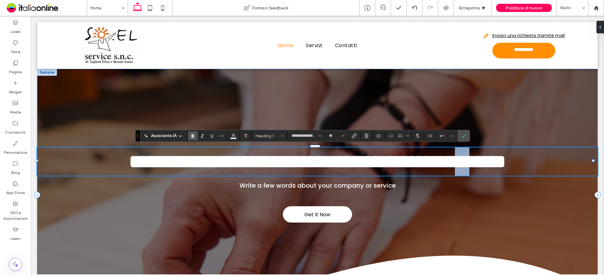
drag, startPoint x: 471, startPoint y: 163, endPoint x: 491, endPoint y: 163, distance: 20.1
click at [491, 163] on span "**********" at bounding box center [317, 161] width 377 height 19
drag, startPoint x: 464, startPoint y: 136, endPoint x: 366, endPoint y: 178, distance: 106.6
click at [464, 136] on use "Conferma" at bounding box center [463, 136] width 5 height 4
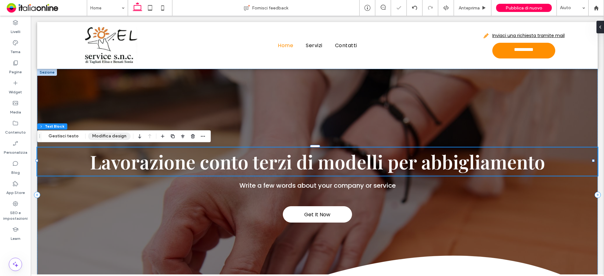
click at [115, 138] on button "Modifica design" at bounding box center [109, 136] width 42 height 8
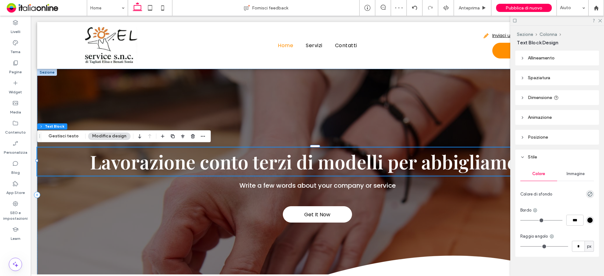
click at [559, 98] on header "Dimensione" at bounding box center [557, 97] width 84 height 15
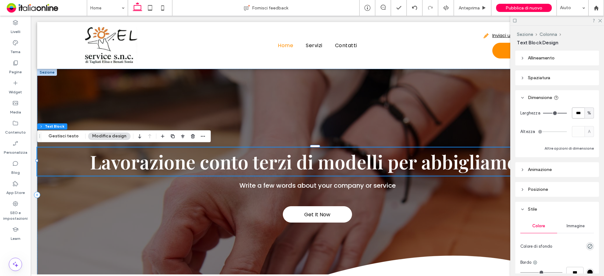
click at [576, 111] on input "***" at bounding box center [578, 113] width 13 height 11
click at [587, 114] on span "%" at bounding box center [589, 113] width 4 height 6
click at [587, 125] on span "px" at bounding box center [586, 124] width 4 height 6
type input "****"
click at [575, 115] on input "****" at bounding box center [578, 113] width 13 height 11
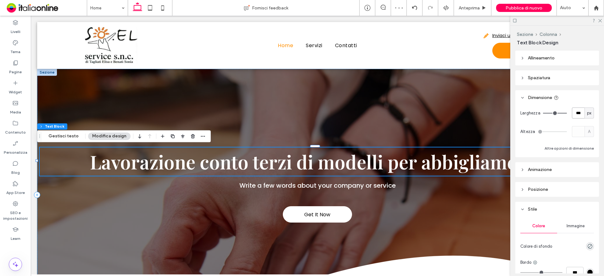
type input "***"
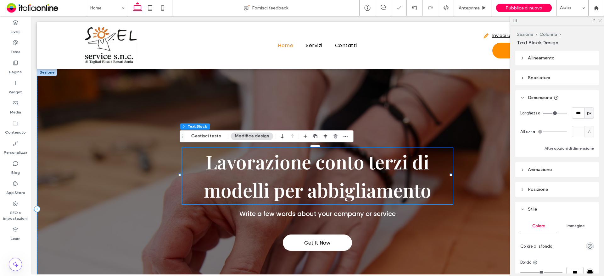
click at [600, 22] on icon at bounding box center [600, 20] width 4 height 4
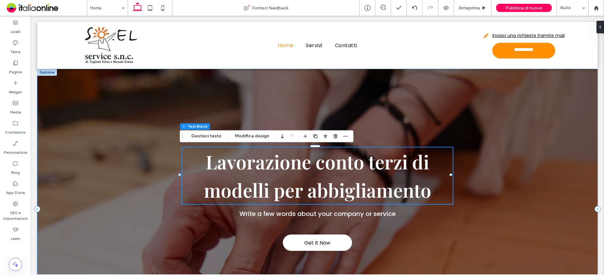
click at [429, 195] on h1 "Lavorazione conto terzi di modelli per abbigliamento" at bounding box center [317, 176] width 271 height 57
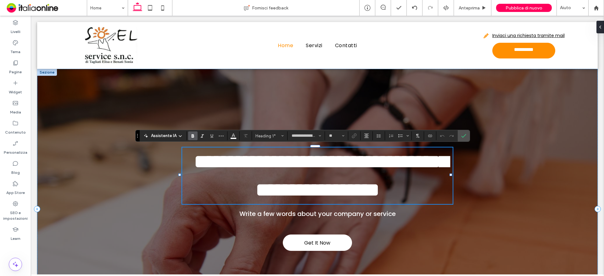
click at [430, 193] on h1 "**********" at bounding box center [317, 176] width 271 height 57
click at [462, 132] on span "Conferma" at bounding box center [462, 135] width 3 height 11
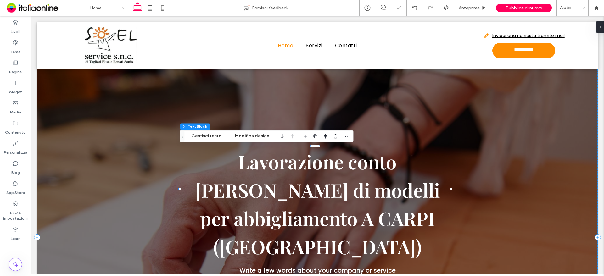
click at [342, 141] on div at bounding box center [346, 136] width 8 height 11
click at [343, 138] on icon "button" at bounding box center [345, 136] width 5 height 5
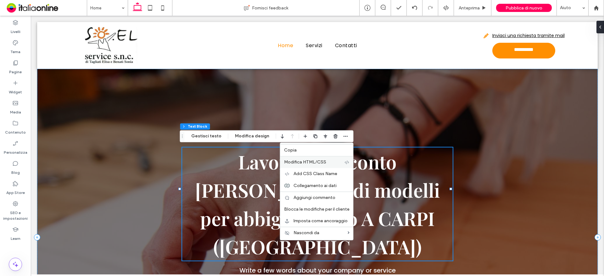
drag, startPoint x: 248, startPoint y: 150, endPoint x: 304, endPoint y: 162, distance: 57.3
click at [304, 162] on span "Modifica HTML/CSS" at bounding box center [305, 161] width 42 height 5
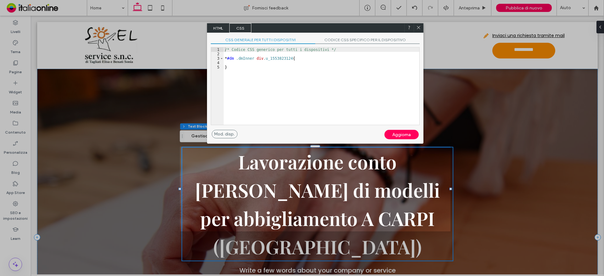
click at [222, 29] on span "HTML" at bounding box center [218, 27] width 22 height 9
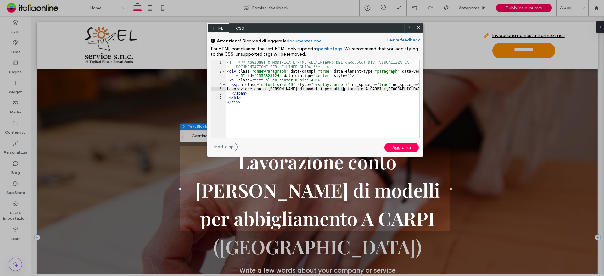
click at [343, 90] on div "<!-- *** AGGIUNGI O MODIFICA L'HTML ALL'INTERNO DEI dmRespCol DIV. VISUALIZZA L…" at bounding box center [322, 105] width 193 height 91
type textarea "**"
click at [390, 148] on div "Aggiorna" at bounding box center [401, 147] width 34 height 9
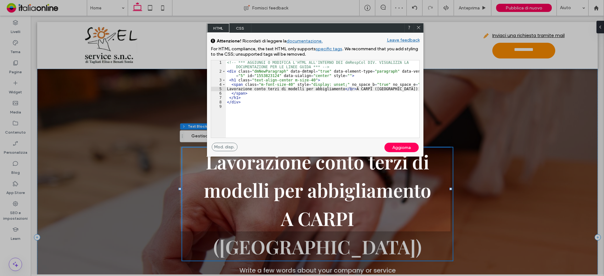
drag, startPoint x: 343, startPoint y: 132, endPoint x: 420, endPoint y: 27, distance: 130.0
click at [420, 27] on icon at bounding box center [418, 27] width 5 height 5
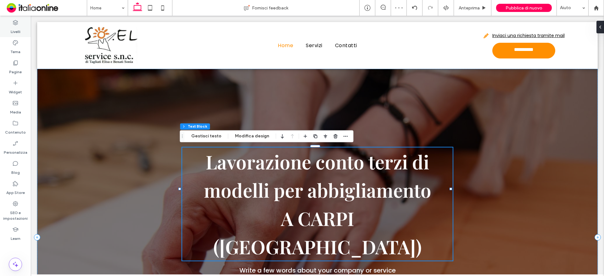
click at [13, 23] on icon at bounding box center [15, 23] width 6 height 6
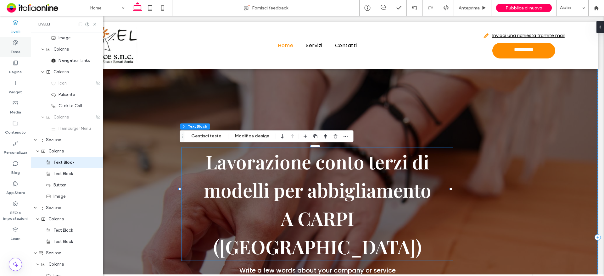
scroll to position [42, 0]
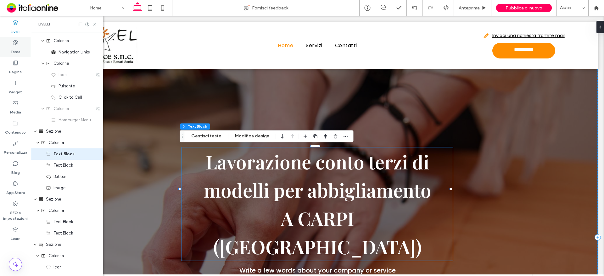
click at [19, 46] on label "Tema" at bounding box center [15, 50] width 10 height 9
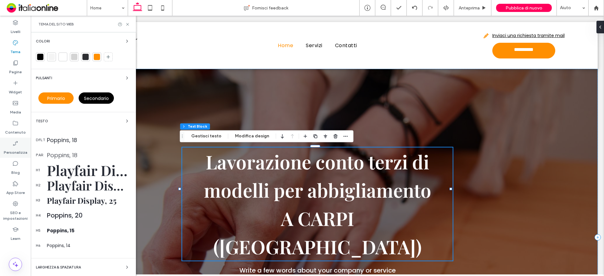
scroll to position [0, 0]
click at [53, 175] on div "Playfair Display, 60" at bounding box center [89, 170] width 84 height 19
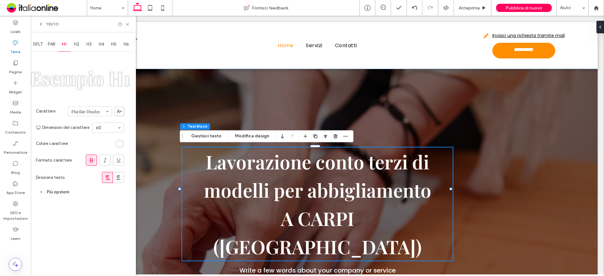
click at [67, 194] on div "Più opzioni" at bounding box center [80, 192] width 88 height 8
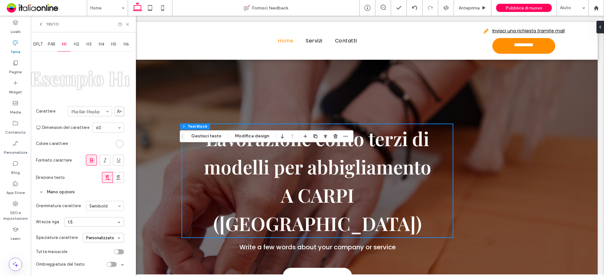
scroll to position [63, 0]
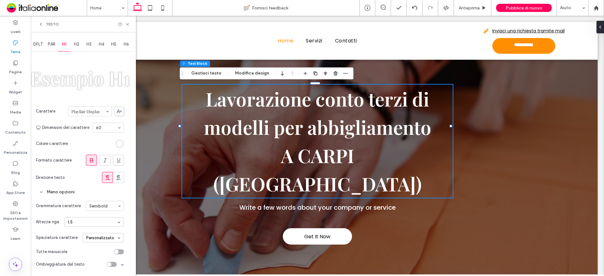
click at [70, 223] on div "1.5" at bounding box center [94, 221] width 60 height 9
click at [69, 261] on div "Personalizzato" at bounding box center [82, 262] width 28 height 5
type input "***"
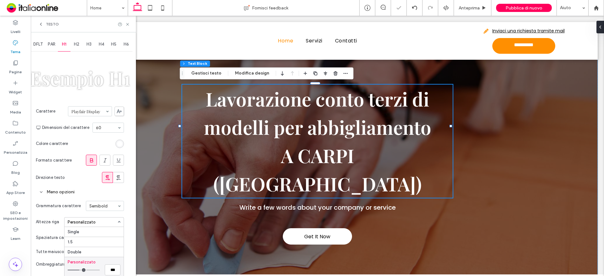
type input "***"
click at [77, 270] on input "range" at bounding box center [84, 270] width 32 height 1
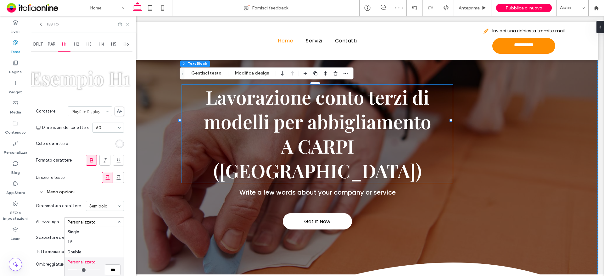
click at [128, 25] on icon at bounding box center [127, 24] width 5 height 5
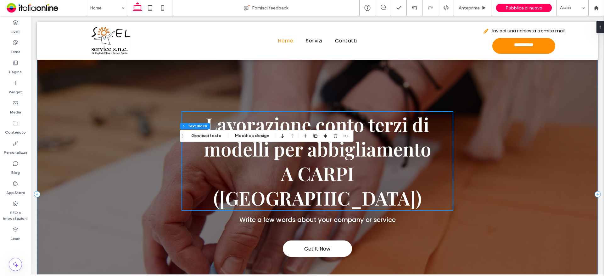
scroll to position [0, 0]
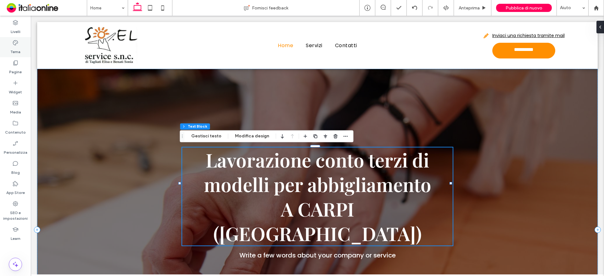
click at [14, 49] on label "Tema" at bounding box center [15, 50] width 10 height 9
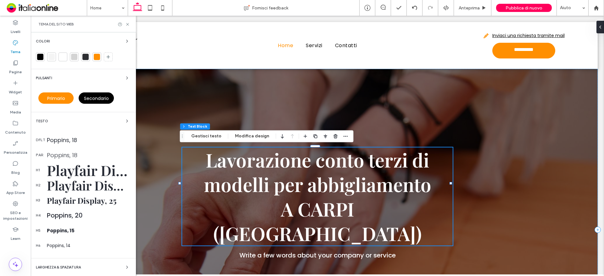
drag, startPoint x: 61, startPoint y: 172, endPoint x: 70, endPoint y: 219, distance: 48.1
click at [61, 172] on div "Playfair Display, 60" at bounding box center [89, 170] width 84 height 19
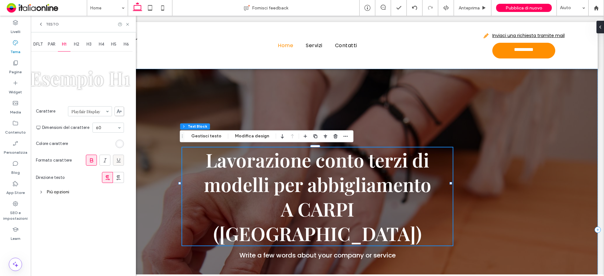
drag, startPoint x: 117, startPoint y: 144, endPoint x: 117, endPoint y: 158, distance: 13.9
click at [117, 144] on div "rgb(255, 255, 255)" at bounding box center [119, 144] width 8 height 8
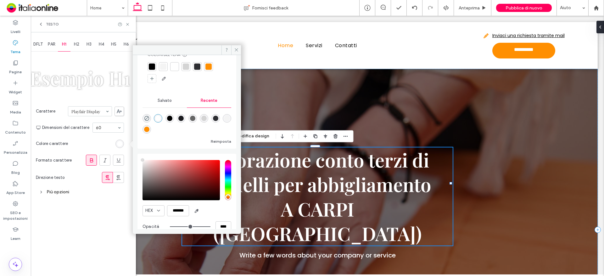
scroll to position [32, 0]
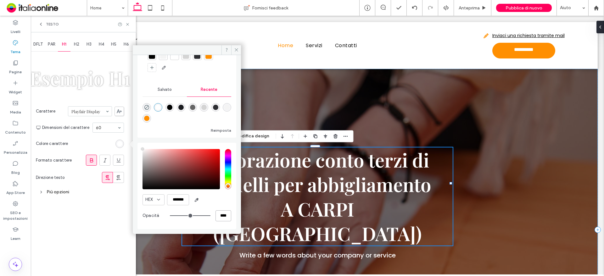
drag, startPoint x: 220, startPoint y: 215, endPoint x: 204, endPoint y: 211, distance: 16.5
click at [207, 212] on div "****" at bounding box center [200, 215] width 61 height 11
type input "*"
type input "**"
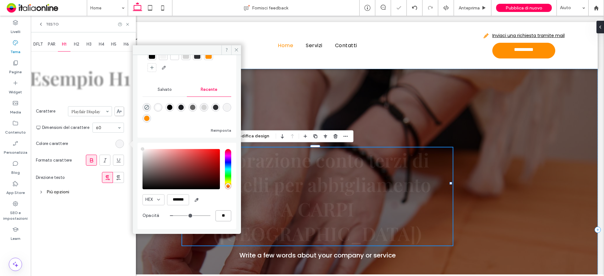
type input "**"
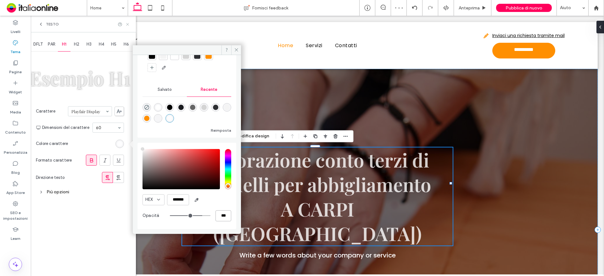
type input "***"
click at [126, 24] on icon at bounding box center [127, 24] width 5 height 5
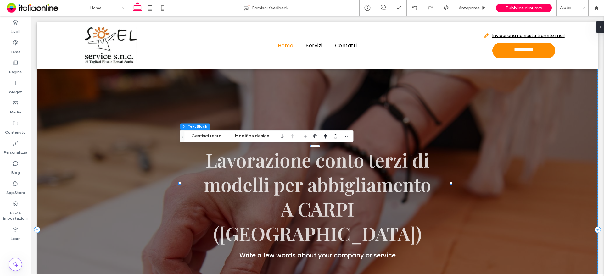
click at [266, 215] on span "Lavorazione conto terzi di modelli per abbigliamento A CARPI (MO)" at bounding box center [317, 196] width 227 height 99
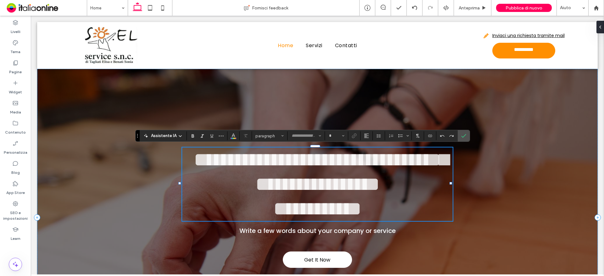
type input "**********"
type input "**"
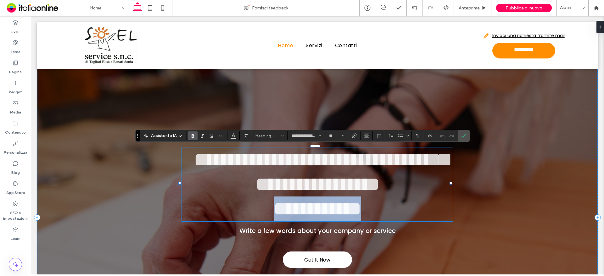
drag, startPoint x: 256, startPoint y: 212, endPoint x: 389, endPoint y: 211, distance: 133.4
click at [389, 211] on h1 "**********" at bounding box center [317, 185] width 271 height 74
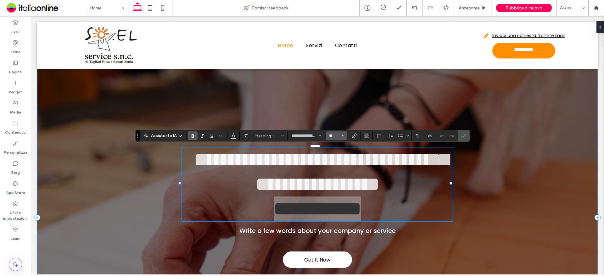
click at [335, 137] on input "**" at bounding box center [334, 135] width 12 height 5
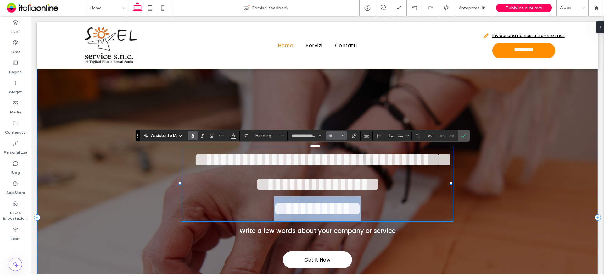
type input "**"
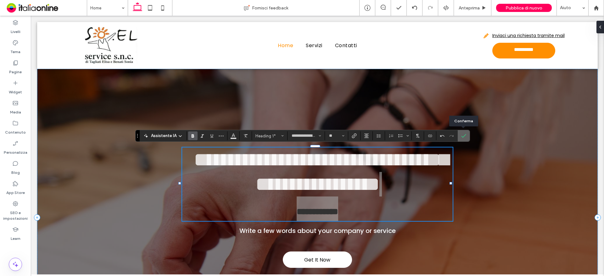
click at [463, 134] on icon "Conferma" at bounding box center [463, 135] width 5 height 5
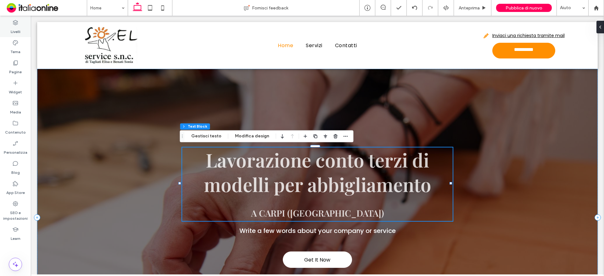
drag, startPoint x: 19, startPoint y: 138, endPoint x: 18, endPoint y: 25, distance: 113.2
click at [18, 25] on icon at bounding box center [15, 23] width 6 height 6
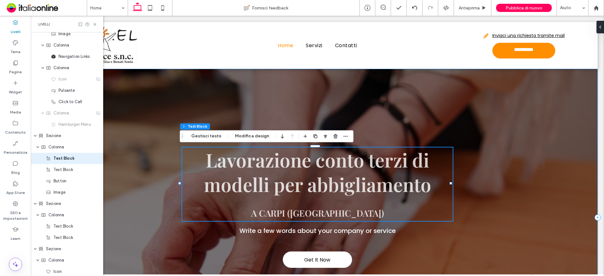
scroll to position [42, 0]
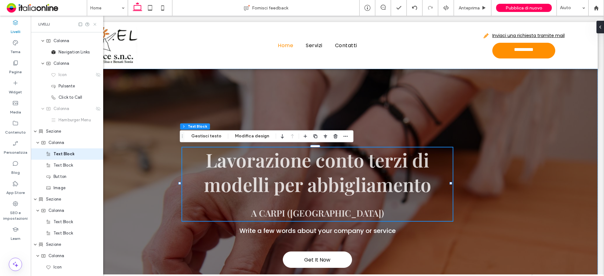
click at [95, 24] on icon at bounding box center [94, 24] width 5 height 5
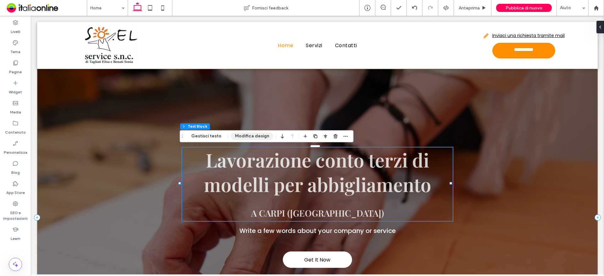
click at [252, 135] on button "Modifica design" at bounding box center [252, 136] width 42 height 8
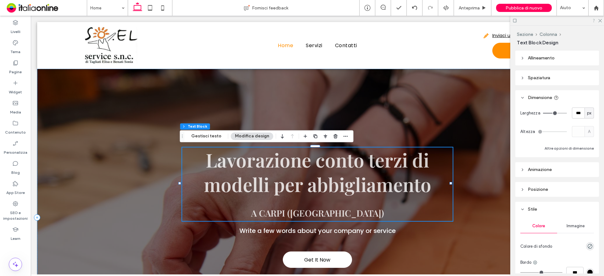
drag, startPoint x: 600, startPoint y: 20, endPoint x: 593, endPoint y: 23, distance: 7.6
click at [600, 20] on icon at bounding box center [600, 20] width 4 height 4
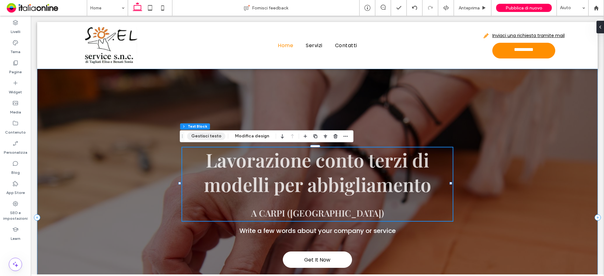
click at [211, 136] on button "Gestisci testo" at bounding box center [206, 136] width 38 height 8
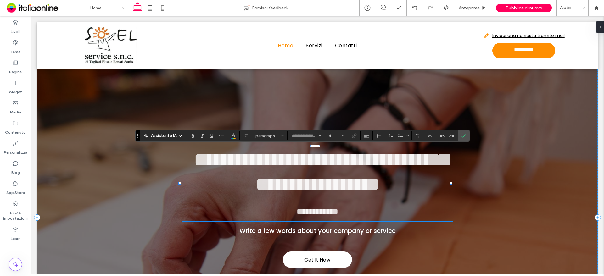
type input "**********"
click at [329, 198] on h1 "**********" at bounding box center [317, 185] width 271 height 74
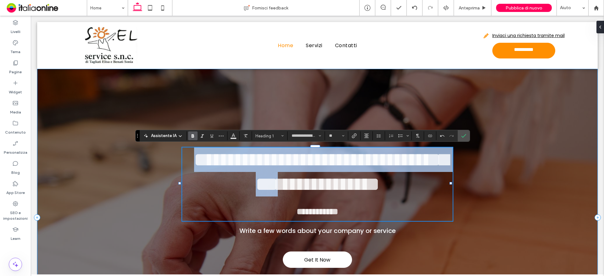
drag, startPoint x: 344, startPoint y: 211, endPoint x: 182, endPoint y: 148, distance: 173.3
click at [177, 147] on div "**********" at bounding box center [317, 218] width 561 height 298
click at [295, 167] on span "**********" at bounding box center [321, 171] width 254 height 43
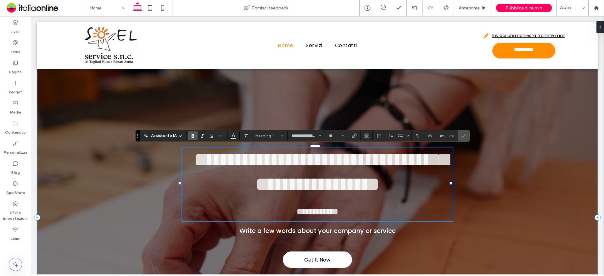
type input "*"
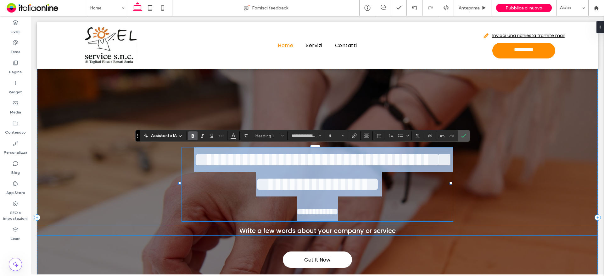
drag, startPoint x: 207, startPoint y: 162, endPoint x: 364, endPoint y: 213, distance: 164.4
click at [362, 227] on div "**********" at bounding box center [317, 218] width 561 height 298
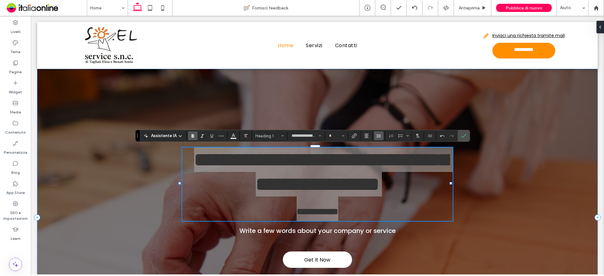
click at [378, 134] on icon "Altezza riga" at bounding box center [378, 135] width 5 height 5
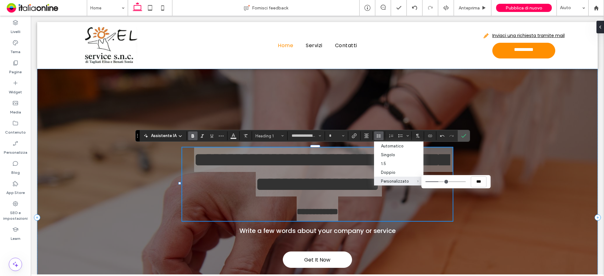
type input "***"
type input "*"
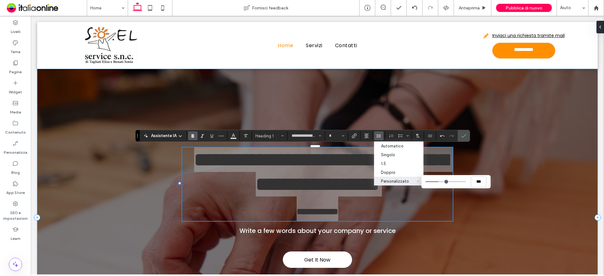
type input "*"
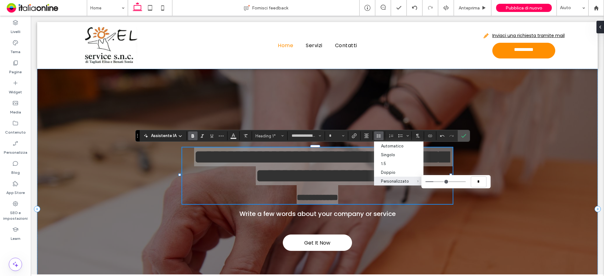
type input "***"
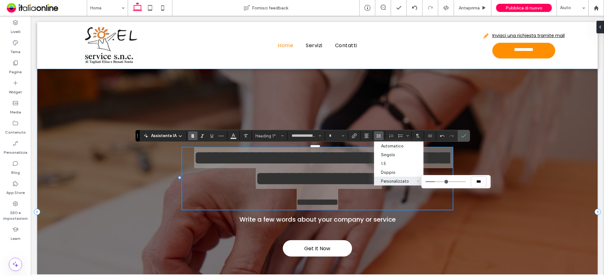
drag, startPoint x: 438, startPoint y: 181, endPoint x: 435, endPoint y: 183, distance: 3.5
type input "***"
click at [435, 182] on input "Personalizzato ***" at bounding box center [445, 181] width 40 height 1
drag, startPoint x: 463, startPoint y: 135, endPoint x: 432, endPoint y: 138, distance: 30.6
click at [463, 135] on icon "Conferma" at bounding box center [463, 135] width 5 height 5
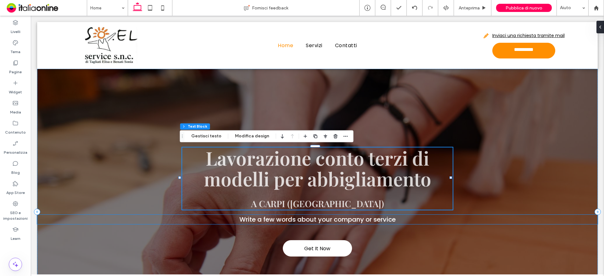
click at [382, 221] on span "Write a few words about your company or service" at bounding box center [317, 219] width 156 height 9
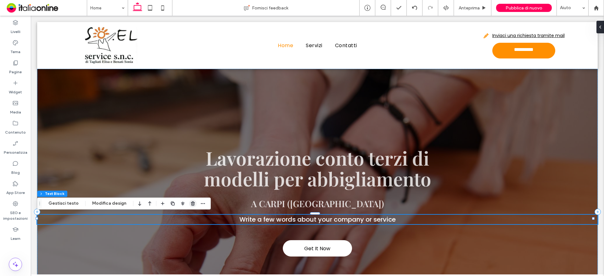
click at [191, 202] on use "button" at bounding box center [193, 204] width 4 height 4
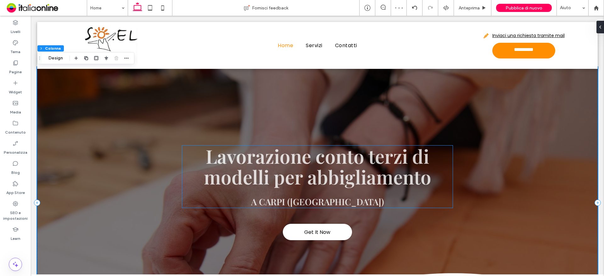
scroll to position [63, 0]
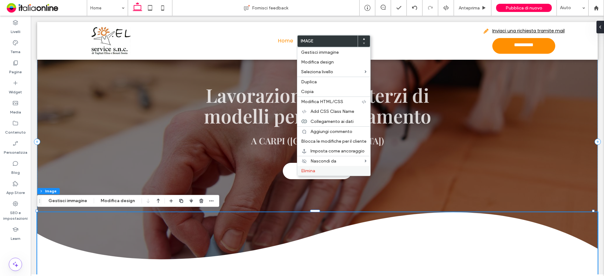
click at [314, 171] on span "Elimina" at bounding box center [308, 170] width 14 height 5
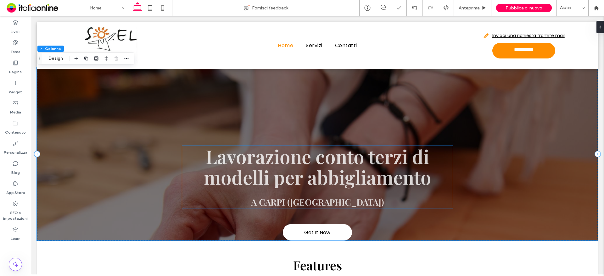
scroll to position [0, 0]
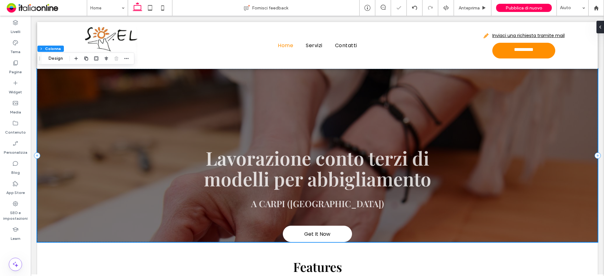
click at [262, 122] on div "Get It Now Lavorazione conto terzi di modelli per abbigliamento A CARPI (MO)" at bounding box center [317, 155] width 561 height 173
click at [57, 56] on button "Design" at bounding box center [55, 59] width 23 height 8
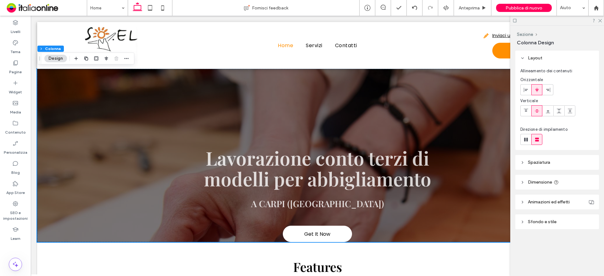
click at [541, 162] on span "Spaziatura" at bounding box center [539, 162] width 22 height 5
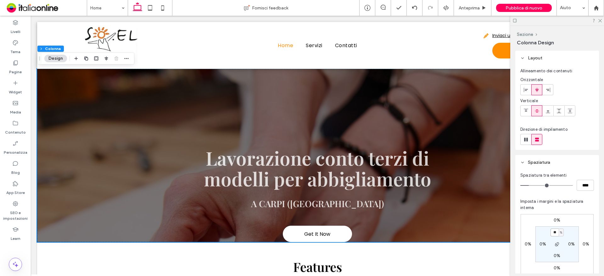
click at [551, 231] on input "**" at bounding box center [554, 233] width 8 height 8
type input "**"
click at [556, 246] on icon "button" at bounding box center [557, 244] width 5 height 5
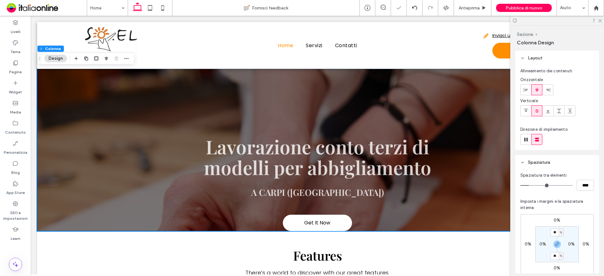
type input "**"
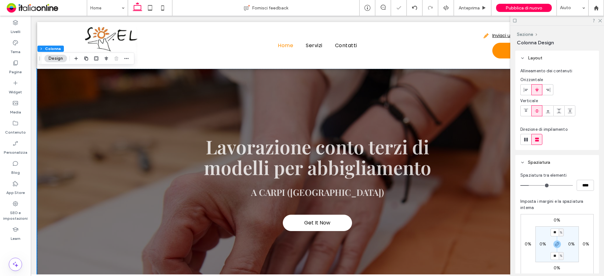
click at [572, 256] on section "** % 0% ** % 0%" at bounding box center [556, 244] width 43 height 36
click at [600, 22] on div at bounding box center [557, 21] width 94 height 10
click at [601, 22] on use at bounding box center [599, 20] width 3 height 3
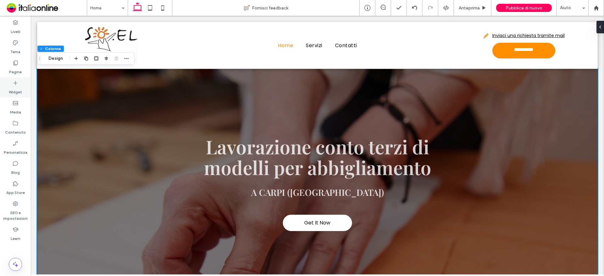
click at [19, 46] on label "Tema" at bounding box center [15, 50] width 10 height 9
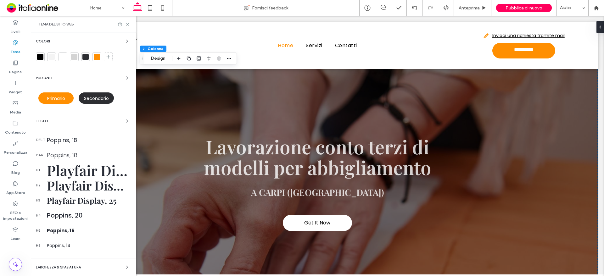
click at [92, 97] on span "Secondario" at bounding box center [96, 98] width 25 height 6
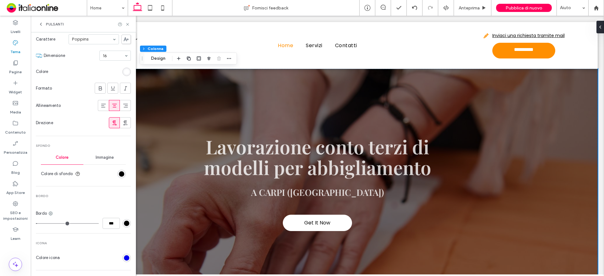
scroll to position [126, 0]
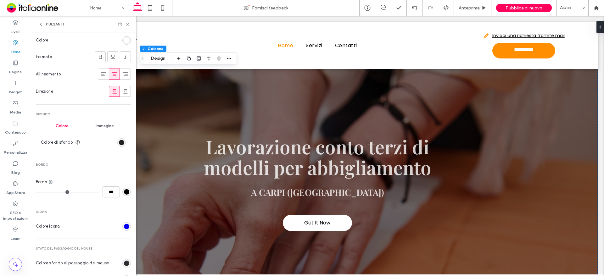
click at [119, 142] on div "rgb(0, 0, 0)" at bounding box center [121, 142] width 5 height 5
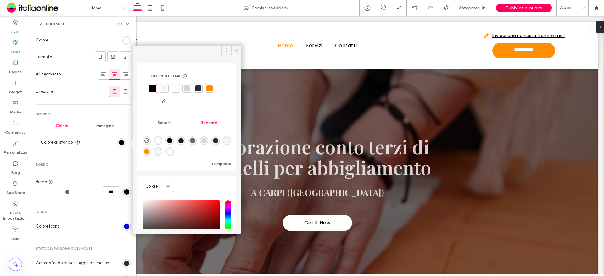
drag, startPoint x: 159, startPoint y: 141, endPoint x: 140, endPoint y: 146, distance: 19.5
click at [159, 141] on div "rgba(255, 255, 255, 1)" at bounding box center [157, 140] width 5 height 5
type input "*******"
click at [124, 190] on div "rgb(0, 0, 0)" at bounding box center [126, 191] width 5 height 5
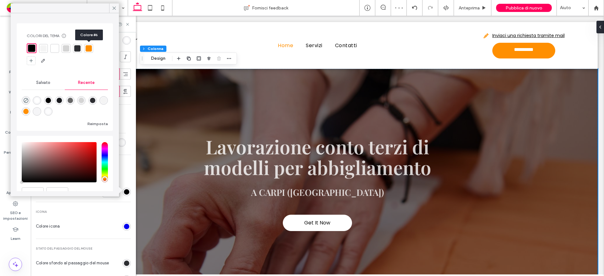
click at [87, 50] on div at bounding box center [89, 48] width 6 height 6
click at [124, 229] on div "rgb(0, 0, 238)" at bounding box center [126, 226] width 5 height 5
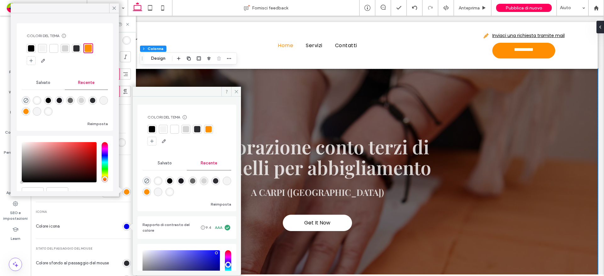
click at [153, 130] on div at bounding box center [152, 129] width 6 height 6
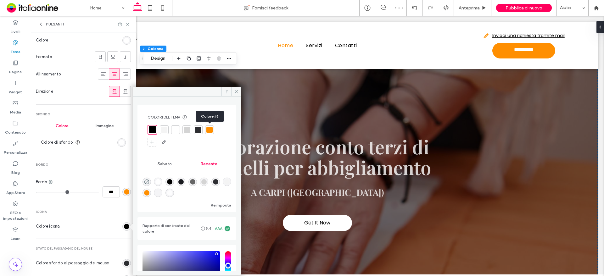
click at [212, 128] on div at bounding box center [209, 130] width 6 height 6
drag, startPoint x: 122, startPoint y: 192, endPoint x: 128, endPoint y: 186, distance: 8.2
click at [124, 192] on div "rgb(255, 143, 1)" at bounding box center [126, 191] width 5 height 5
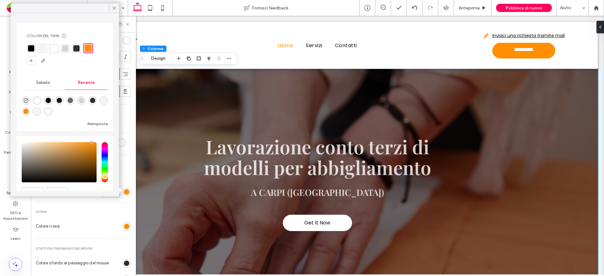
click at [31, 47] on div at bounding box center [31, 48] width 6 height 6
drag, startPoint x: 115, startPoint y: 9, endPoint x: 115, endPoint y: 30, distance: 20.8
click at [115, 9] on icon at bounding box center [114, 8] width 6 height 6
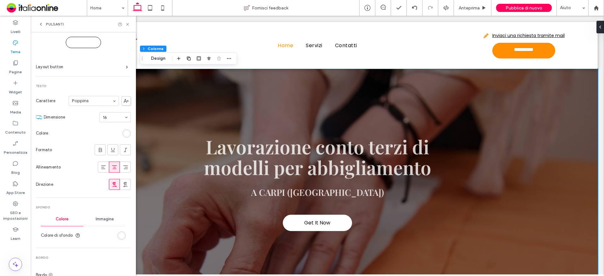
scroll to position [0, 0]
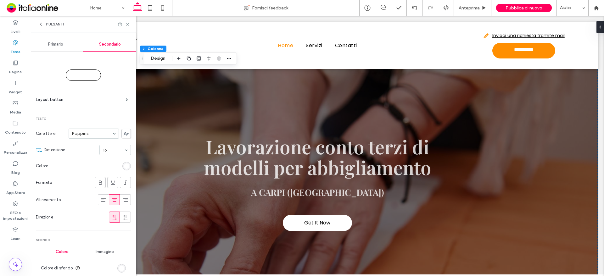
click at [52, 43] on span "Primario" at bounding box center [55, 44] width 15 height 5
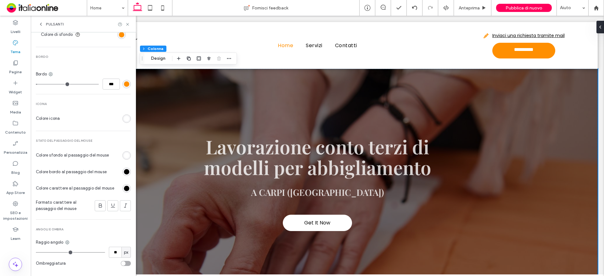
scroll to position [242, 0]
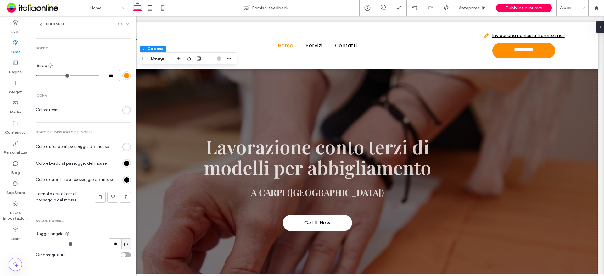
click at [127, 23] on icon at bounding box center [127, 24] width 5 height 5
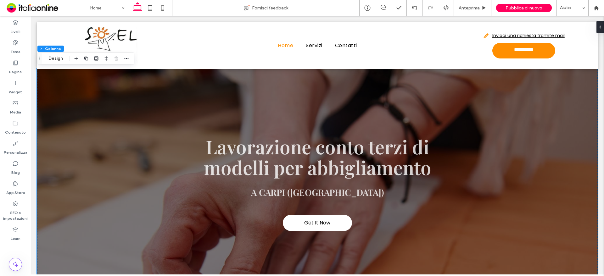
drag, startPoint x: 459, startPoint y: 46, endPoint x: 457, endPoint y: 76, distance: 30.6
click at [459, 69] on div at bounding box center [317, 69] width 561 height 0
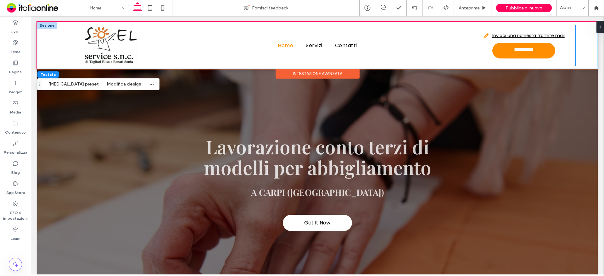
drag, startPoint x: 476, startPoint y: 50, endPoint x: 476, endPoint y: 59, distance: 8.2
click at [476, 50] on div "**********" at bounding box center [523, 45] width 103 height 41
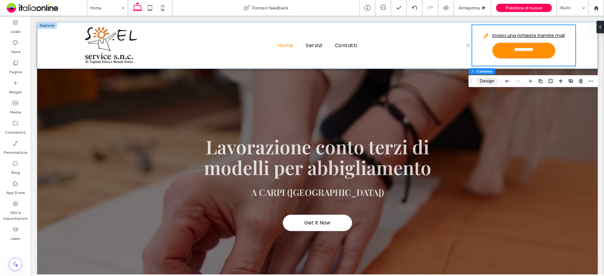
click at [482, 83] on button "Design" at bounding box center [487, 81] width 23 height 8
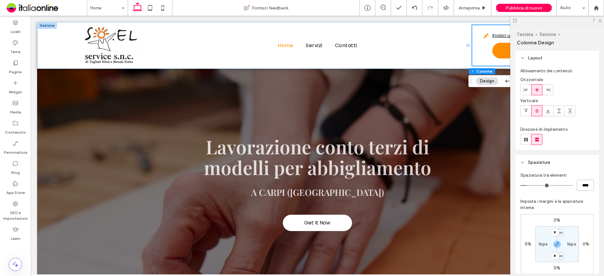
click at [578, 187] on input "****" at bounding box center [585, 185] width 17 height 11
type input "**"
type input "****"
click at [600, 19] on icon at bounding box center [600, 20] width 4 height 4
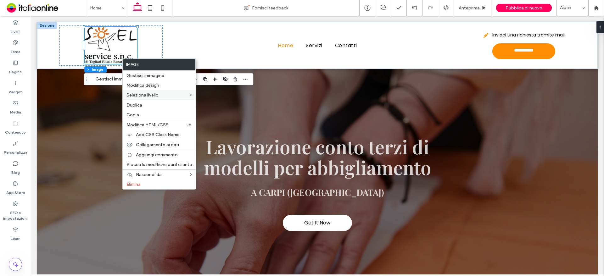
drag, startPoint x: 134, startPoint y: 86, endPoint x: 167, endPoint y: 98, distance: 35.1
click at [134, 86] on span "Modifica design" at bounding box center [142, 85] width 33 height 5
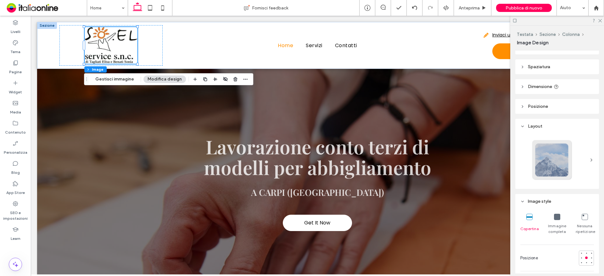
scroll to position [0, 0]
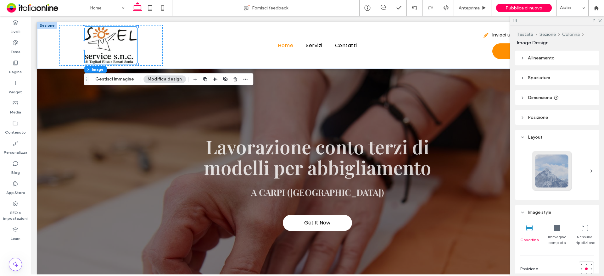
click at [529, 88] on div "Allineamento Spaziatura Imposta i margini e la spaziatura interna 0px 0% 0px 0%…" at bounding box center [559, 162] width 88 height 223
drag, startPoint x: 531, startPoint y: 96, endPoint x: 566, endPoint y: 168, distance: 80.0
click at [531, 96] on span "Dimensione" at bounding box center [540, 97] width 24 height 5
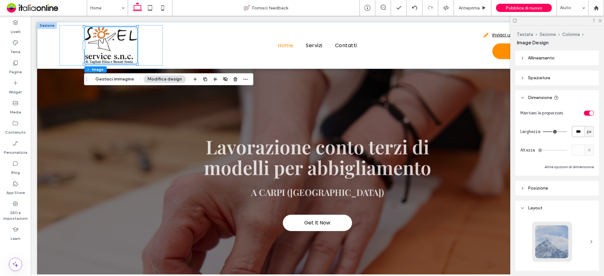
click at [574, 130] on input "***" at bounding box center [578, 131] width 13 height 11
click at [576, 132] on input "***" at bounding box center [578, 131] width 13 height 11
drag, startPoint x: 573, startPoint y: 132, endPoint x: 579, endPoint y: 130, distance: 6.2
click at [579, 130] on input "***" at bounding box center [578, 131] width 13 height 11
type input "***"
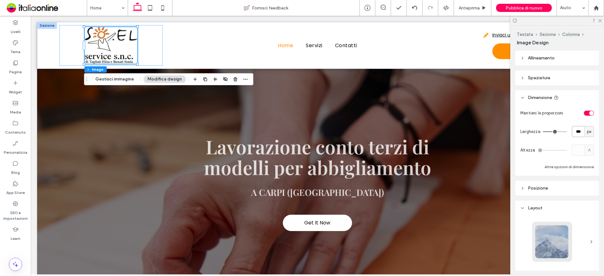
type input "***"
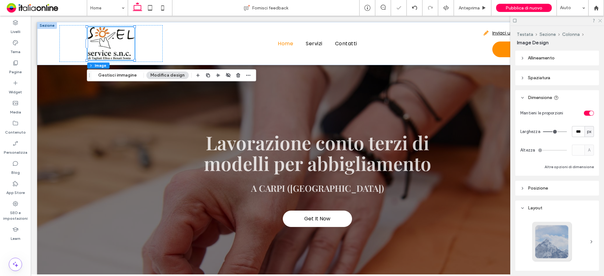
click at [599, 19] on use at bounding box center [599, 20] width 3 height 3
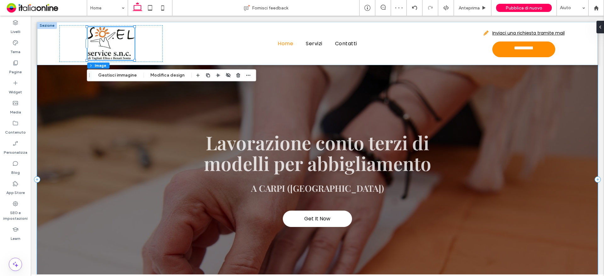
click at [450, 118] on div "Get It Now Lavorazione conto terzi di modelli per abbigliamento A CARPI (MO)" at bounding box center [317, 179] width 561 height 229
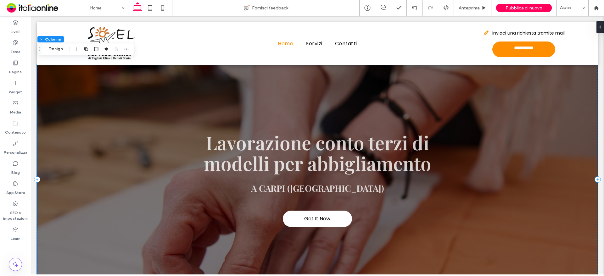
click at [117, 159] on div "Get It Now Lavorazione conto terzi di modelli per abbigliamento A CARPI (MO)" at bounding box center [317, 179] width 561 height 229
click at [55, 47] on button "Design" at bounding box center [55, 49] width 23 height 8
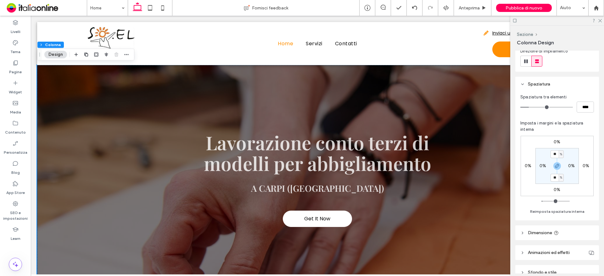
scroll to position [110, 0]
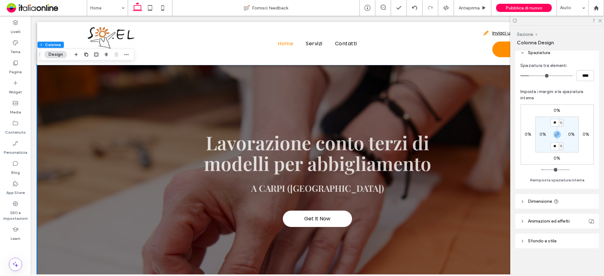
click at [540, 236] on header "Sfondo e stile" at bounding box center [557, 241] width 84 height 15
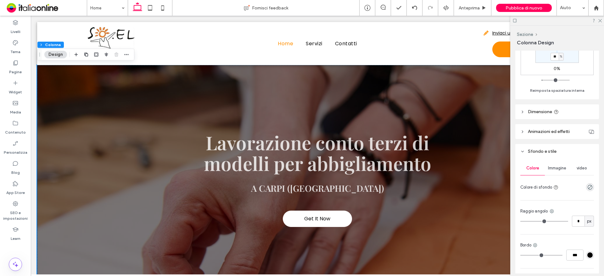
scroll to position [204, 0]
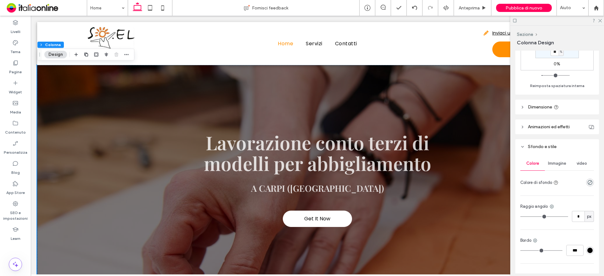
click at [553, 162] on span "Immagine" at bounding box center [557, 163] width 18 height 5
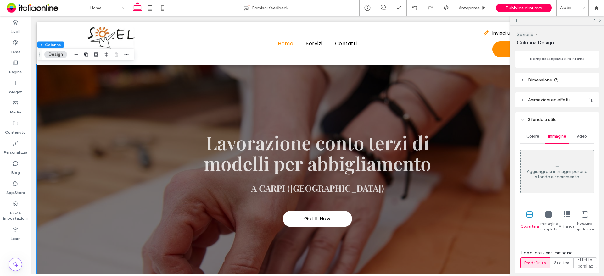
scroll to position [267, 0]
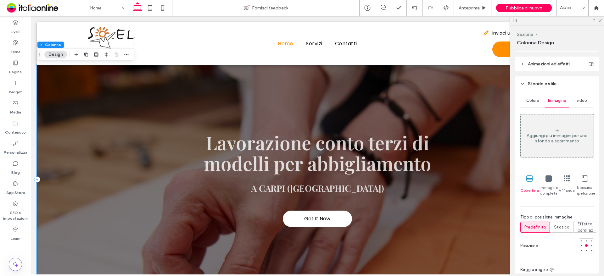
click at [54, 75] on div "Get It Now Lavorazione conto terzi di modelli per abbigliamento A CARPI (MO)" at bounding box center [317, 179] width 561 height 229
drag, startPoint x: 15, startPoint y: 29, endPoint x: 44, endPoint y: 45, distance: 33.3
click at [44, 45] on button "Sezione" at bounding box center [47, 45] width 20 height 6
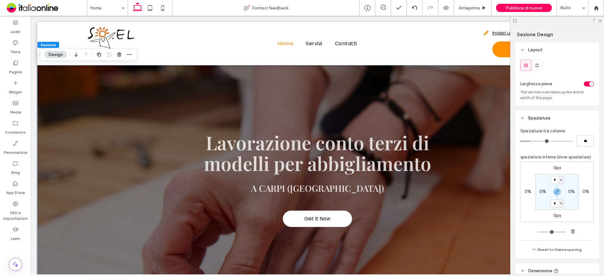
click at [50, 56] on button "Design" at bounding box center [55, 55] width 23 height 8
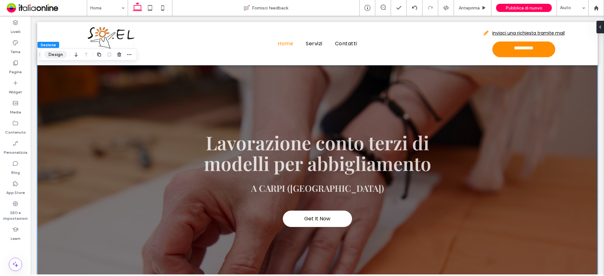
click at [55, 57] on button "Design" at bounding box center [55, 55] width 23 height 8
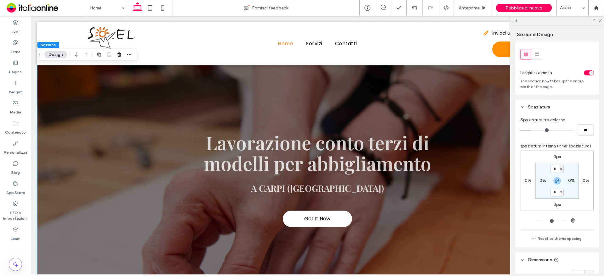
scroll to position [0, 0]
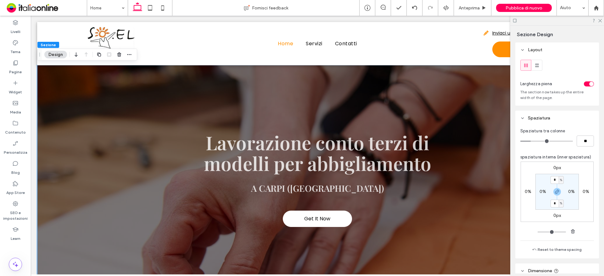
click at [584, 85] on div "toggle" at bounding box center [589, 83] width 10 height 5
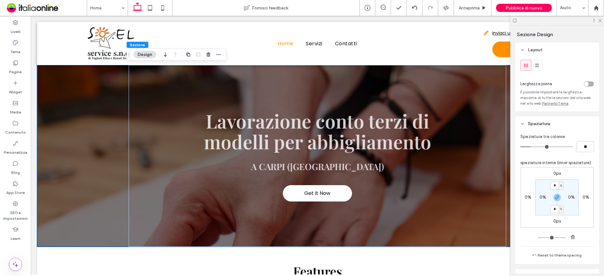
click at [590, 83] on div "toggle" at bounding box center [589, 83] width 10 height 5
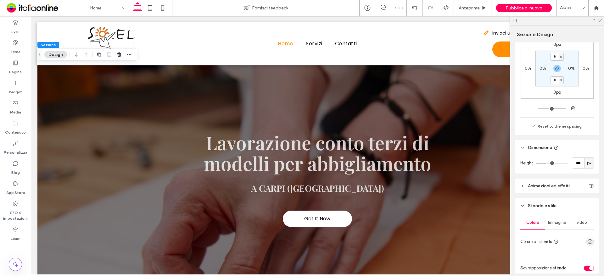
scroll to position [126, 0]
type input "***"
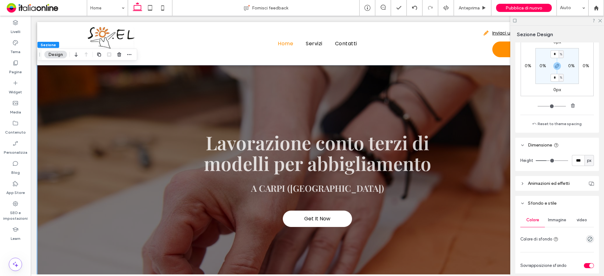
type input "***"
type input "*"
drag, startPoint x: 546, startPoint y: 161, endPoint x: 518, endPoint y: 165, distance: 28.6
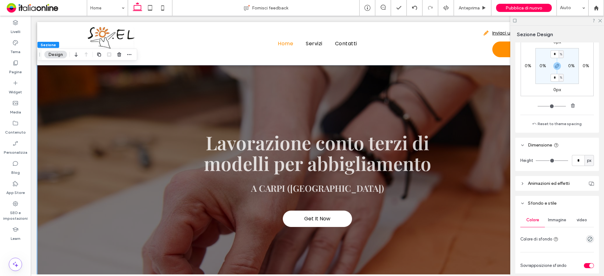
type input "*"
click at [536, 161] on input "range" at bounding box center [552, 160] width 32 height 1
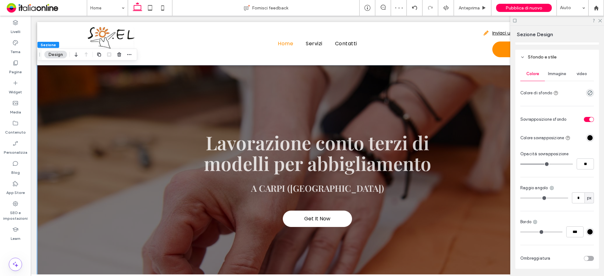
scroll to position [283, 0]
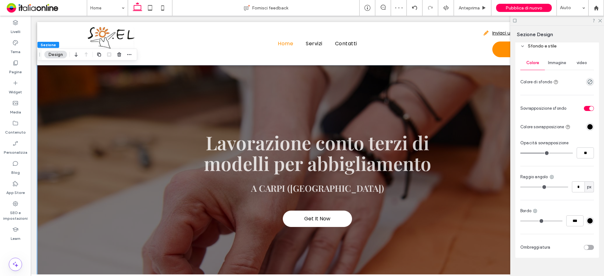
click at [556, 64] on span "Immagine" at bounding box center [557, 62] width 18 height 5
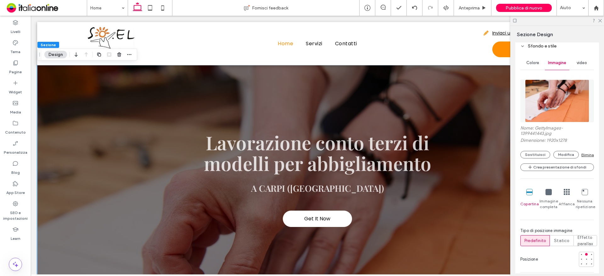
scroll to position [346, 0]
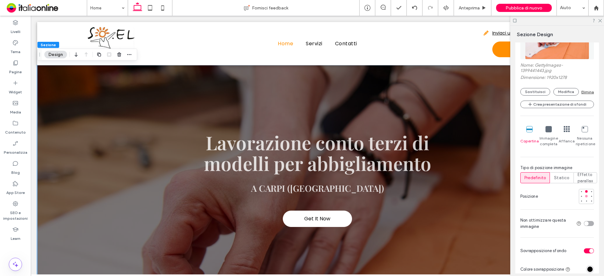
click at [585, 196] on div at bounding box center [586, 196] width 3 height 3
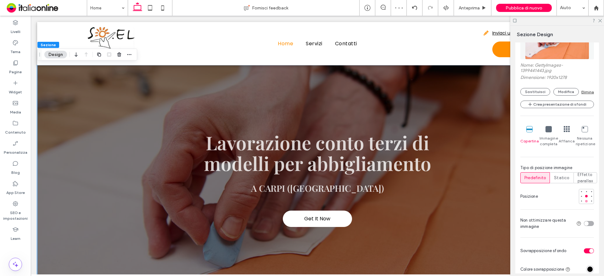
click at [585, 202] on div at bounding box center [586, 201] width 3 height 3
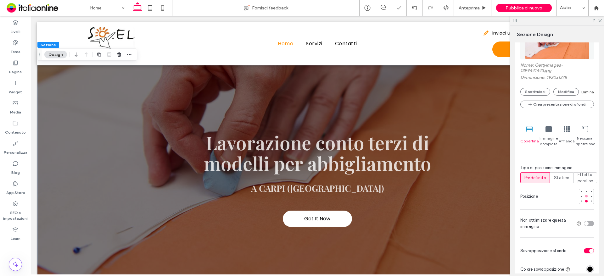
click at [585, 196] on div at bounding box center [586, 196] width 3 height 3
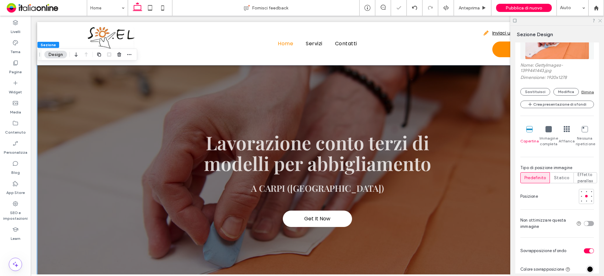
click at [600, 20] on use at bounding box center [599, 20] width 3 height 3
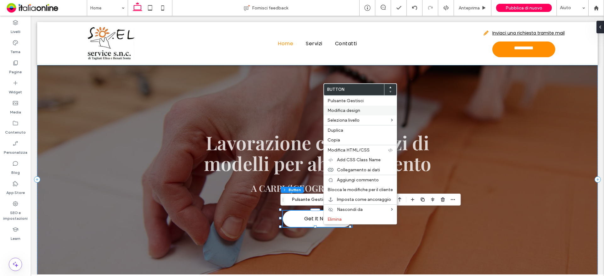
click at [336, 111] on span "Modifica design" at bounding box center [343, 110] width 33 height 5
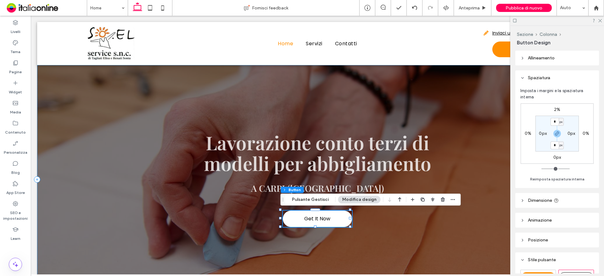
scroll to position [126, 0]
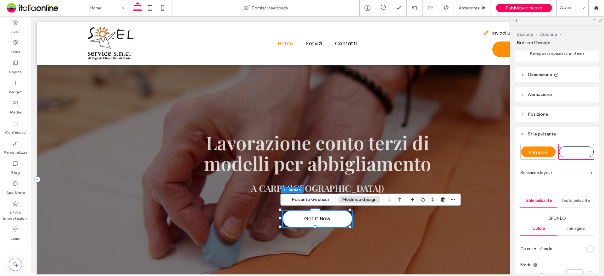
click at [565, 151] on span "Secondario" at bounding box center [576, 152] width 25 height 6
click at [22, 45] on div "Tema" at bounding box center [15, 47] width 31 height 20
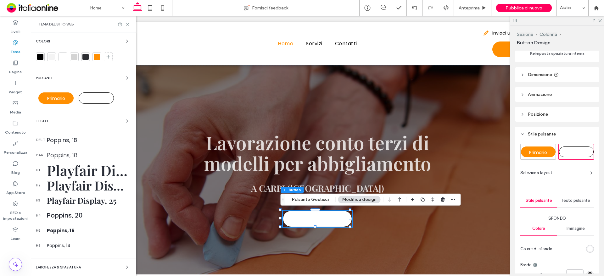
drag, startPoint x: 55, startPoint y: 169, endPoint x: 73, endPoint y: 220, distance: 54.4
click at [55, 169] on div "Playfair Display, 60" at bounding box center [89, 170] width 84 height 19
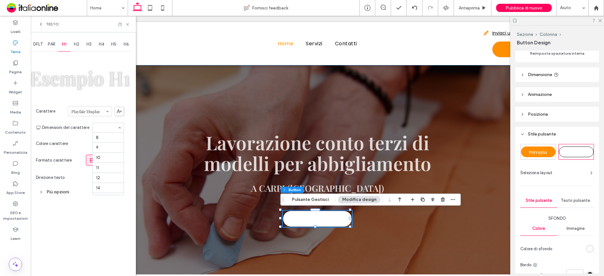
scroll to position [98, 0]
type input "**"
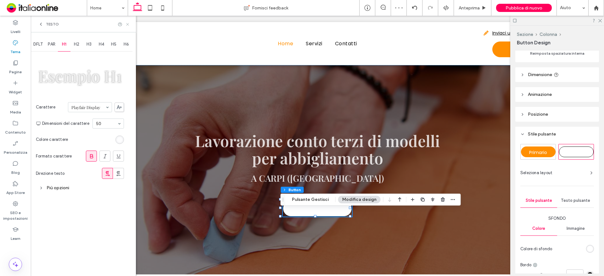
click at [128, 23] on icon at bounding box center [127, 24] width 5 height 5
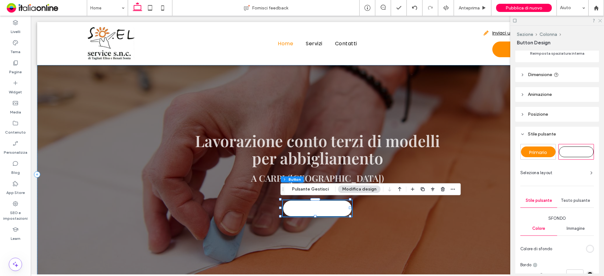
drag, startPoint x: 601, startPoint y: 20, endPoint x: 502, endPoint y: 111, distance: 133.8
click at [601, 20] on icon at bounding box center [600, 20] width 4 height 4
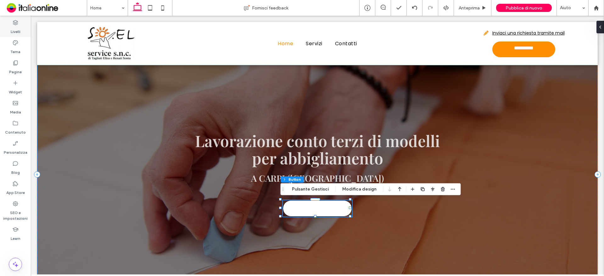
drag, startPoint x: 9, startPoint y: 131, endPoint x: 13, endPoint y: 37, distance: 93.8
click at [13, 37] on div "Livelli" at bounding box center [15, 27] width 31 height 20
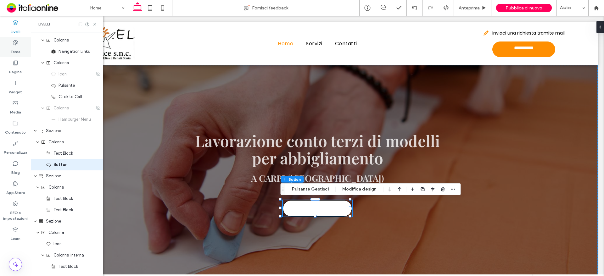
scroll to position [54, 0]
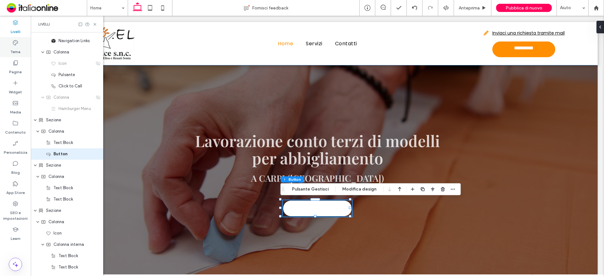
click at [18, 55] on div "Tema" at bounding box center [15, 47] width 31 height 20
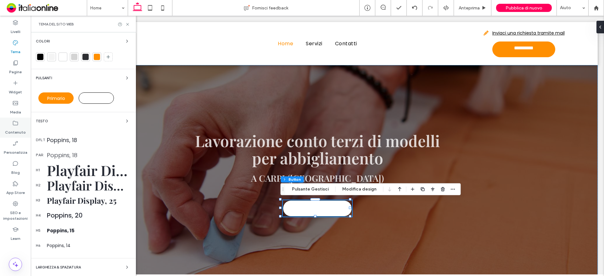
scroll to position [0, 0]
click at [66, 178] on div "Playfair Display, 40" at bounding box center [89, 185] width 84 height 17
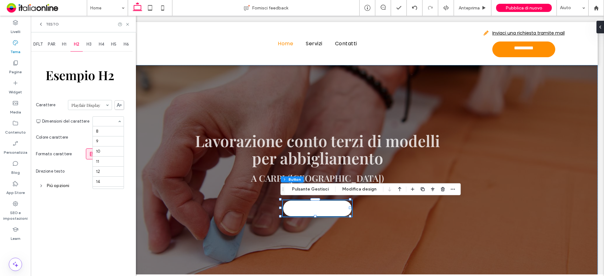
scroll to position [109, 0]
type input "**"
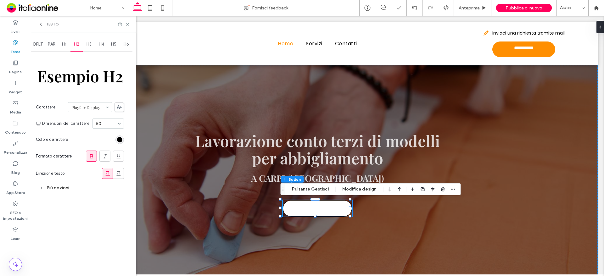
click at [107, 114] on section "Carattere Playfair Display" at bounding box center [80, 107] width 88 height 16
type input "**"
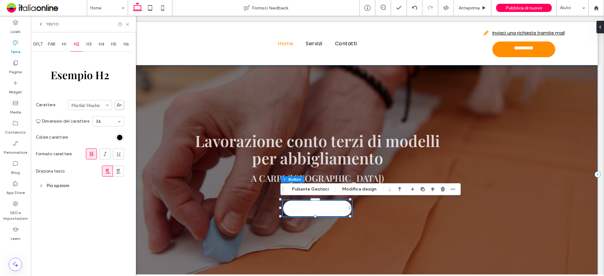
click at [65, 45] on span "H1" at bounding box center [64, 44] width 4 height 5
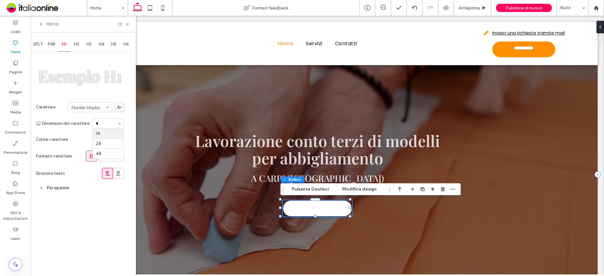
type input "**"
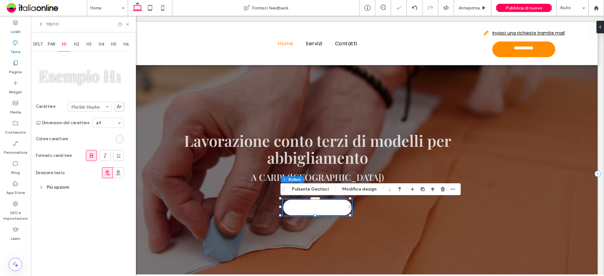
click at [98, 123] on input at bounding box center [106, 123] width 21 height 4
type input "**"
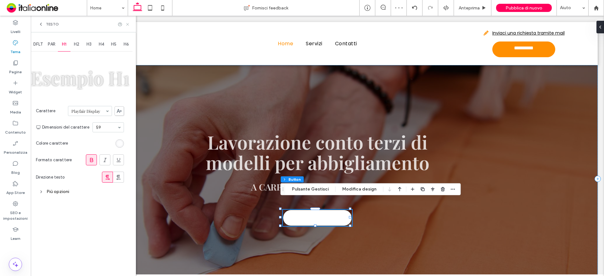
click at [126, 24] on icon at bounding box center [127, 24] width 5 height 5
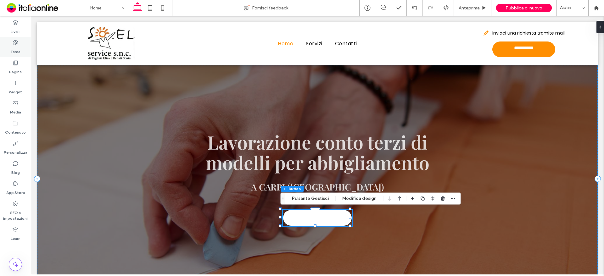
drag, startPoint x: 16, startPoint y: 119, endPoint x: 14, endPoint y: 41, distance: 77.7
click at [14, 41] on icon at bounding box center [15, 43] width 6 height 6
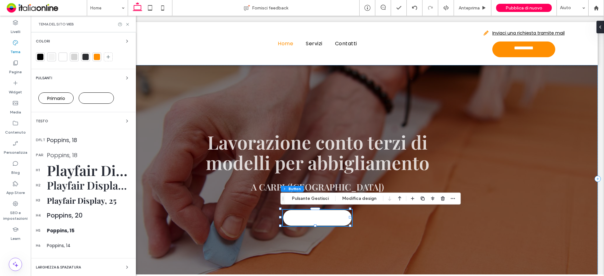
drag, startPoint x: 64, startPoint y: 98, endPoint x: 75, endPoint y: 121, distance: 25.0
click at [64, 98] on span "Primario" at bounding box center [56, 98] width 18 height 6
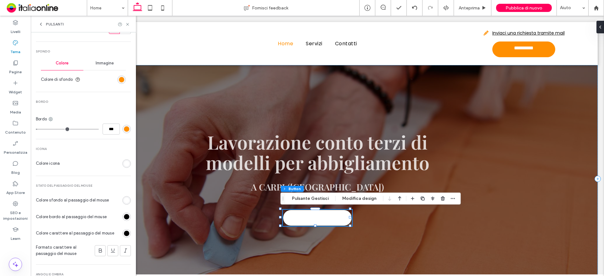
scroll to position [220, 0]
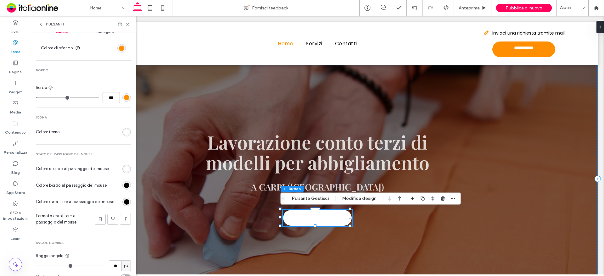
click at [122, 188] on div "rgb(0, 0, 0)" at bounding box center [126, 185] width 8 height 8
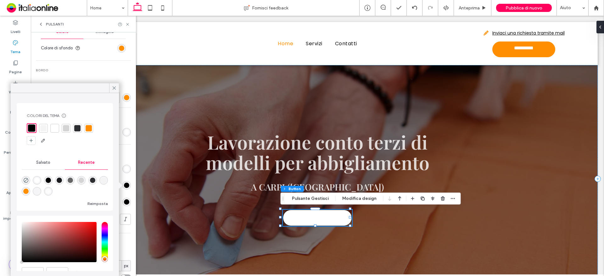
click at [76, 129] on div at bounding box center [77, 128] width 6 height 6
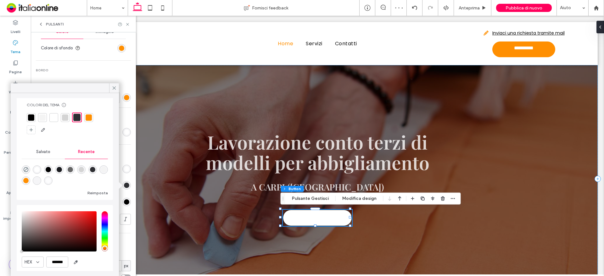
scroll to position [0, 0]
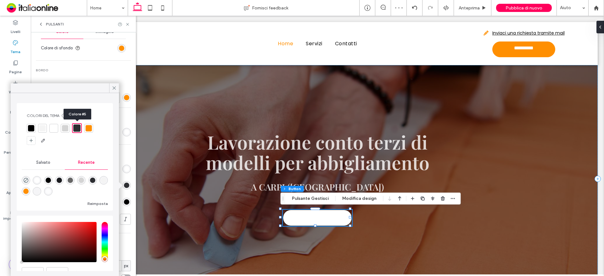
click at [79, 128] on div at bounding box center [76, 128] width 7 height 7
click at [89, 143] on span "Edit color" at bounding box center [94, 144] width 19 height 6
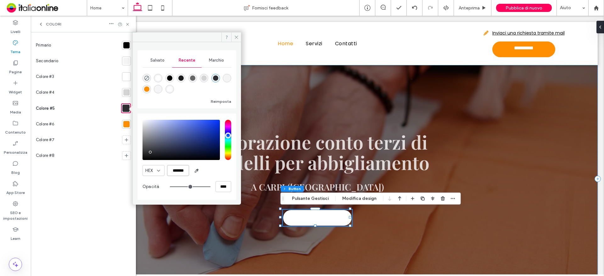
drag, startPoint x: 181, startPoint y: 172, endPoint x: 224, endPoint y: 173, distance: 43.7
click at [209, 175] on div "HEX *******" at bounding box center [186, 170] width 89 height 11
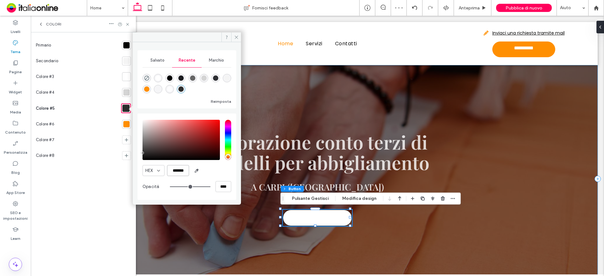
type input "*******"
click at [209, 113] on div "Salvato Recente Marchio Reimposta HEX ******* Opacità ****" at bounding box center [186, 125] width 99 height 150
click at [126, 25] on icon at bounding box center [127, 24] width 5 height 5
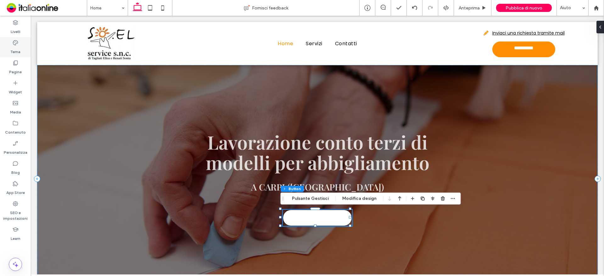
click at [15, 47] on label "Tema" at bounding box center [15, 50] width 10 height 9
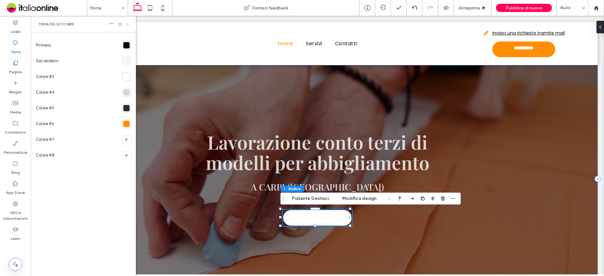
click at [126, 25] on use at bounding box center [127, 24] width 3 height 3
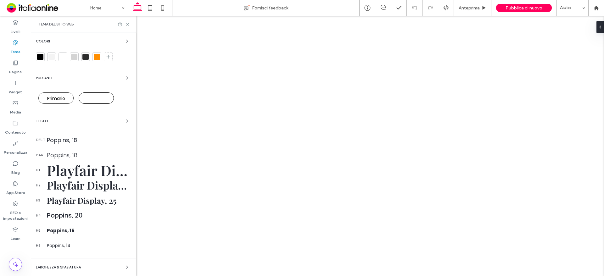
click at [55, 100] on span "Primario" at bounding box center [56, 98] width 18 height 6
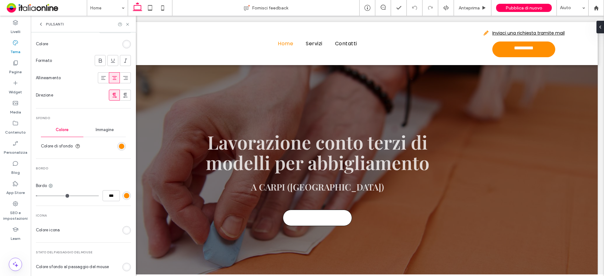
scroll to position [126, 0]
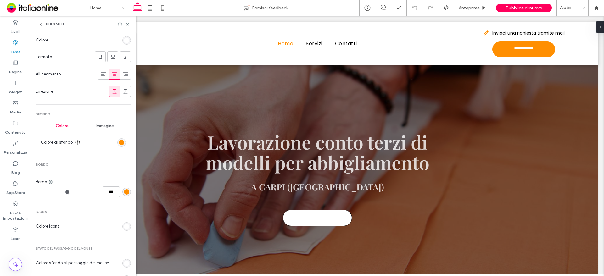
click at [125, 226] on div "rgb(255, 255, 255)" at bounding box center [126, 226] width 5 height 5
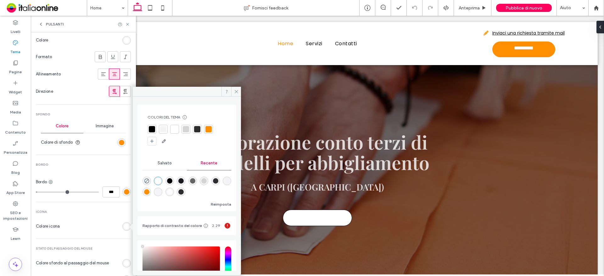
click at [196, 131] on div at bounding box center [197, 129] width 6 height 6
click at [124, 264] on div "rgb(255, 255, 255)" at bounding box center [126, 263] width 5 height 5
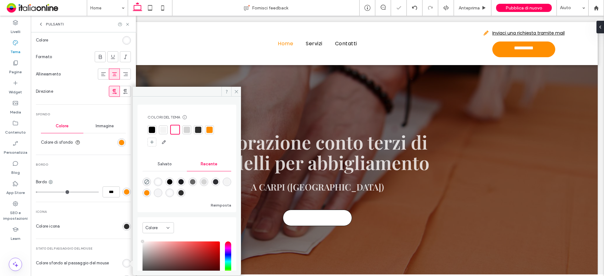
click at [196, 132] on div at bounding box center [198, 130] width 6 height 6
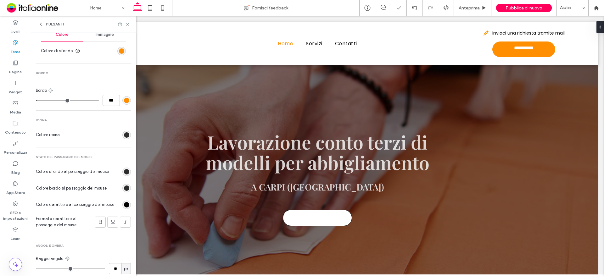
scroll to position [220, 0]
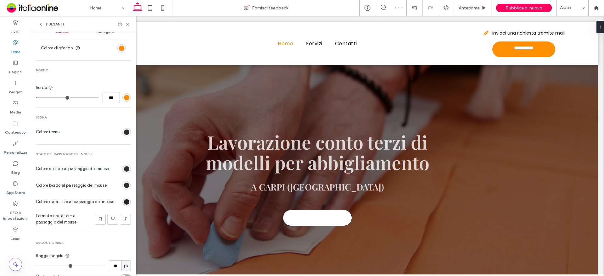
click at [124, 204] on div "rgb(0, 0, 0)" at bounding box center [126, 201] width 5 height 5
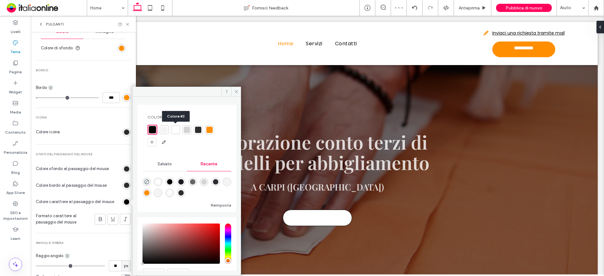
drag, startPoint x: 176, startPoint y: 131, endPoint x: 162, endPoint y: 172, distance: 43.9
click at [176, 131] on div at bounding box center [175, 130] width 6 height 6
click at [124, 133] on div "rgb(45, 45, 45)" at bounding box center [126, 132] width 5 height 5
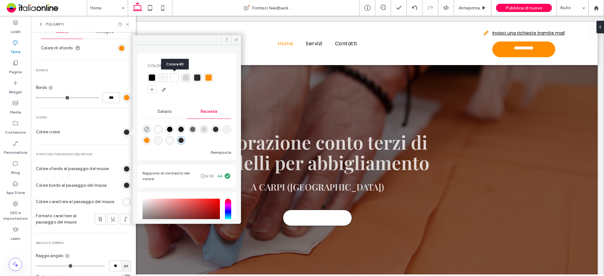
click at [176, 79] on div at bounding box center [174, 78] width 6 height 6
click at [126, 24] on icon at bounding box center [127, 24] width 5 height 5
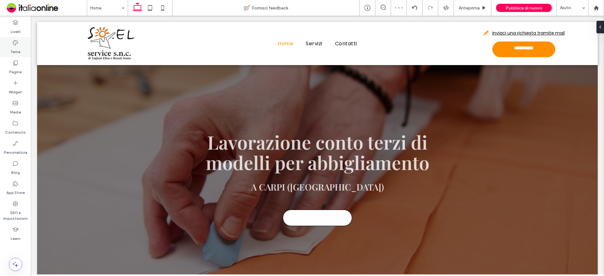
click at [16, 48] on label "Tema" at bounding box center [15, 50] width 10 height 9
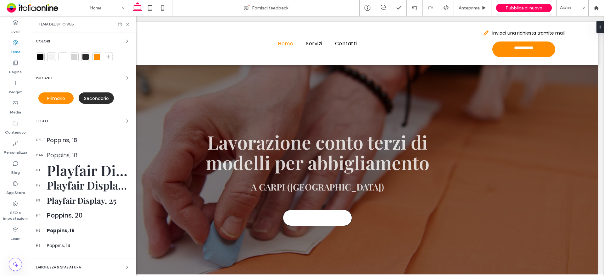
click at [89, 96] on span "Secondario" at bounding box center [96, 98] width 25 height 6
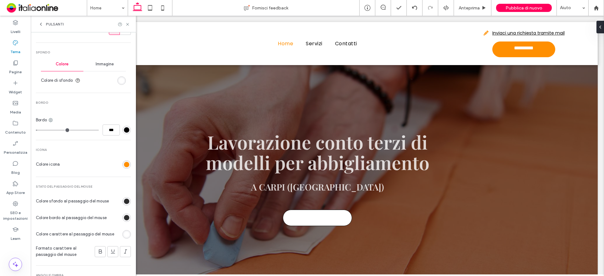
scroll to position [189, 0]
click at [119, 81] on div "rgb(255, 255, 255)" at bounding box center [121, 79] width 5 height 5
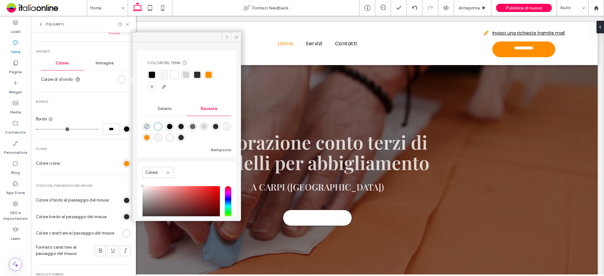
drag, startPoint x: 197, startPoint y: 75, endPoint x: 171, endPoint y: 106, distance: 40.4
click at [197, 75] on div at bounding box center [197, 75] width 6 height 6
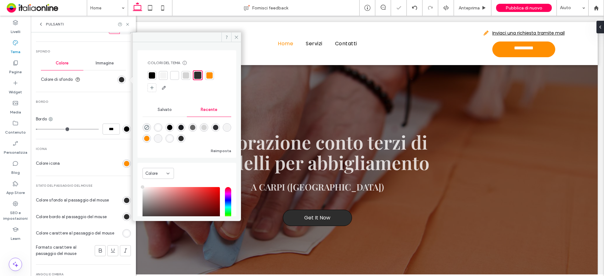
click at [126, 129] on div "rgb(0, 0, 0)" at bounding box center [126, 129] width 8 height 8
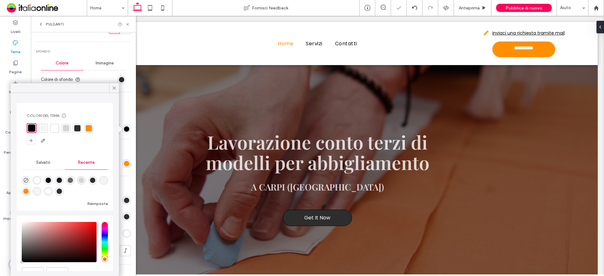
drag, startPoint x: 79, startPoint y: 129, endPoint x: 104, endPoint y: 107, distance: 33.2
click at [79, 129] on div at bounding box center [77, 128] width 6 height 6
click at [114, 88] on icon at bounding box center [114, 88] width 6 height 6
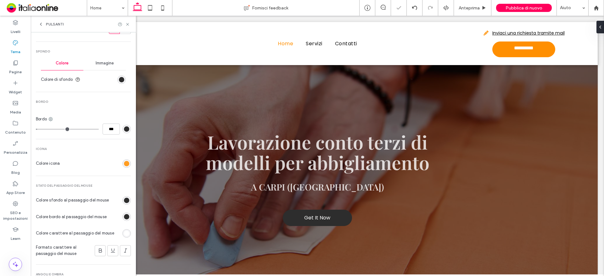
click at [124, 164] on div "rgb(255, 143, 1)" at bounding box center [126, 163] width 5 height 5
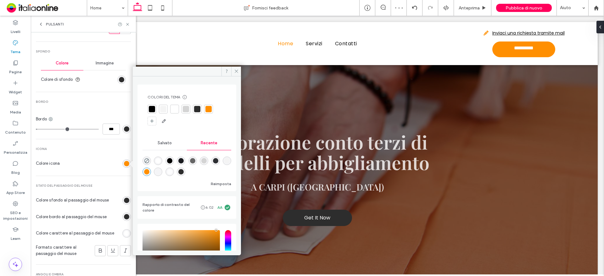
click at [176, 111] on div at bounding box center [174, 109] width 6 height 6
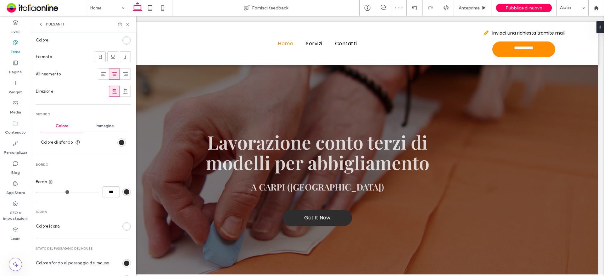
scroll to position [220, 0]
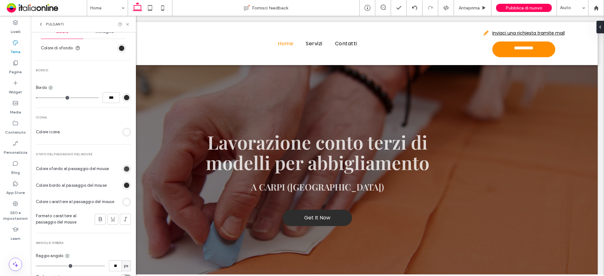
click at [124, 170] on div "rgb(45, 45, 45)" at bounding box center [126, 168] width 5 height 5
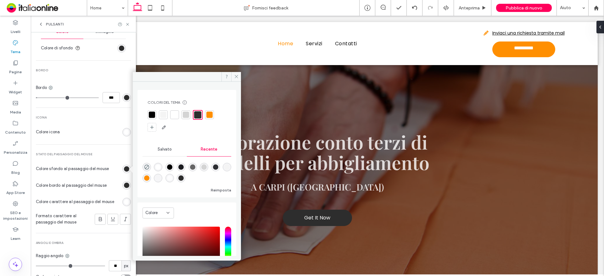
click at [207, 115] on div at bounding box center [209, 115] width 6 height 6
click at [124, 185] on div "rgb(45, 45, 45)" at bounding box center [126, 185] width 5 height 5
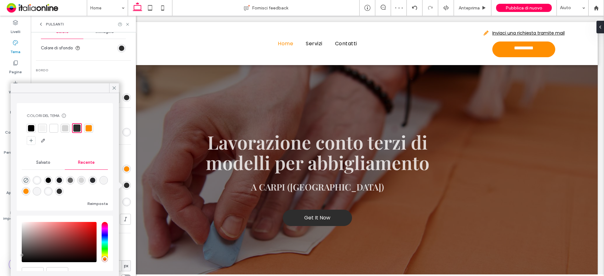
click at [90, 128] on div at bounding box center [89, 128] width 6 height 6
click at [114, 86] on icon at bounding box center [114, 88] width 6 height 6
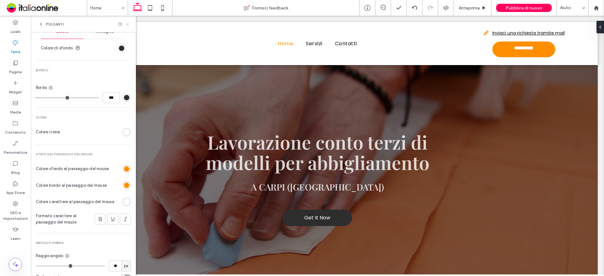
click at [127, 24] on use at bounding box center [127, 24] width 3 height 3
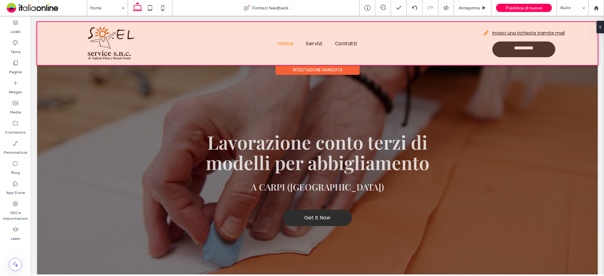
click at [515, 53] on div at bounding box center [317, 43] width 561 height 43
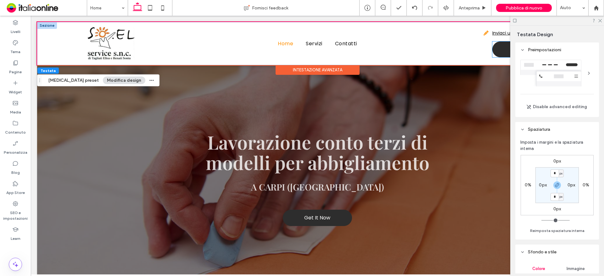
click at [493, 50] on link "**********" at bounding box center [523, 50] width 63 height 16
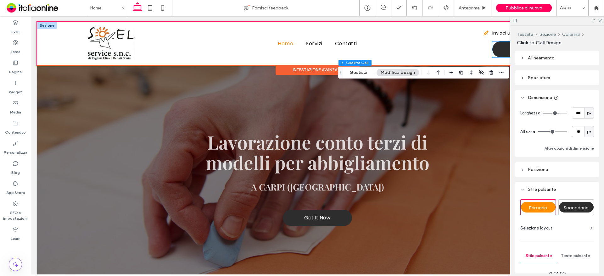
type input "*"
type input "***"
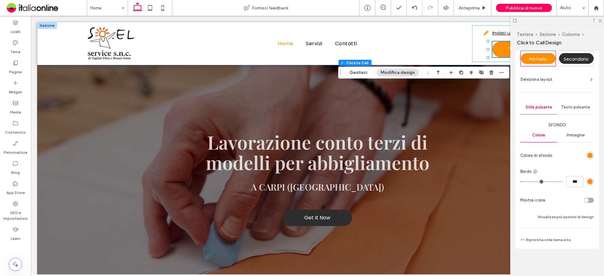
scroll to position [149, 0]
click at [589, 200] on div "toggle" at bounding box center [589, 200] width 10 height 5
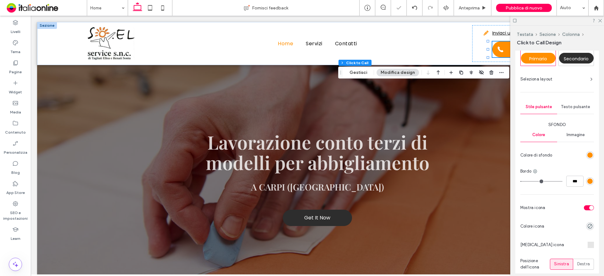
type input "**"
type input "****"
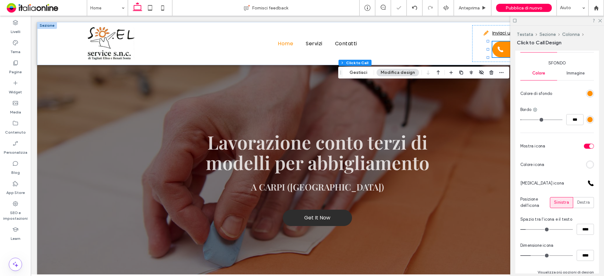
scroll to position [212, 0]
click at [588, 181] on div at bounding box center [591, 182] width 6 height 6
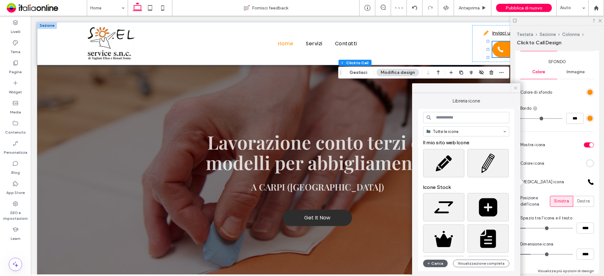
click at [513, 87] on icon at bounding box center [516, 88] width 6 height 6
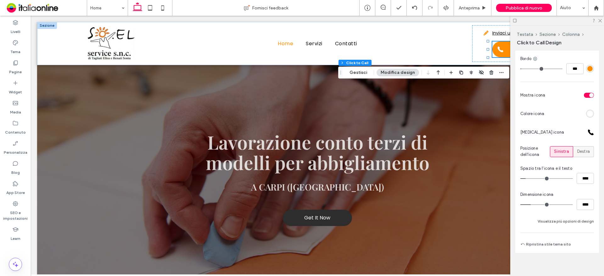
scroll to position [266, 0]
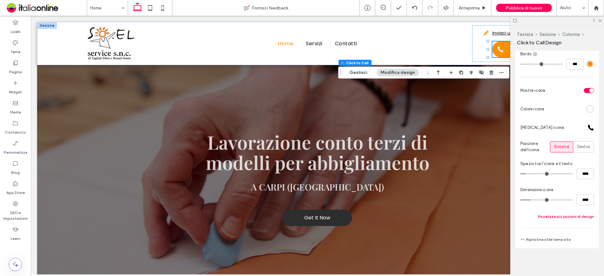
click at [550, 216] on button "Visualizza più opzioni di design" at bounding box center [566, 217] width 56 height 8
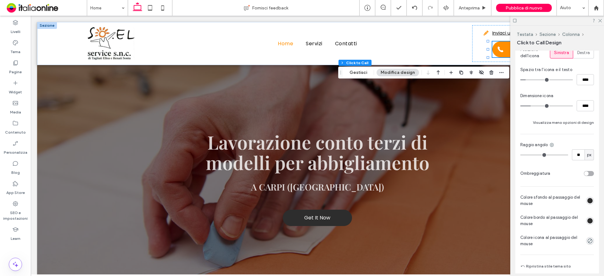
scroll to position [361, 0]
click at [587, 241] on icon "rgba(0, 0, 0, 0)" at bounding box center [589, 240] width 5 height 5
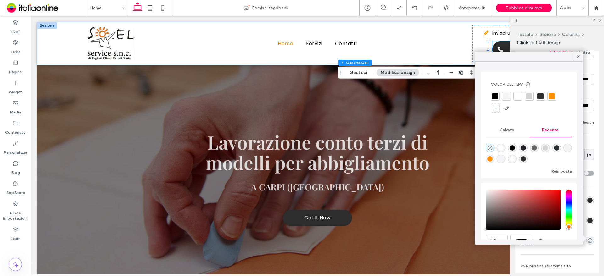
click at [516, 97] on div at bounding box center [518, 96] width 6 height 6
click at [577, 55] on use at bounding box center [578, 56] width 3 height 3
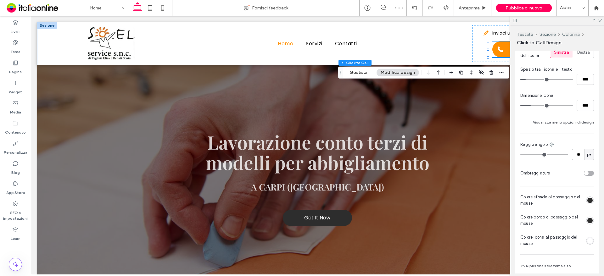
click at [602, 19] on div at bounding box center [557, 21] width 94 height 10
click at [10, 50] on div "Tema" at bounding box center [15, 47] width 31 height 20
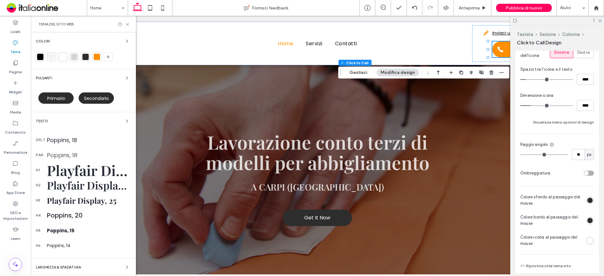
click at [61, 102] on div "Primario" at bounding box center [55, 97] width 35 height 11
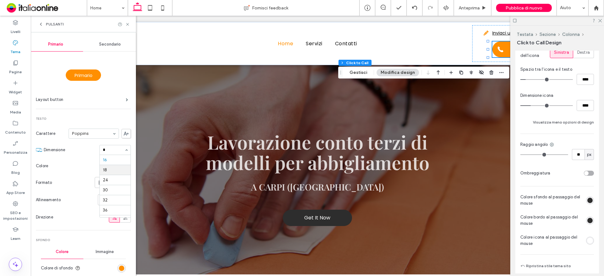
scroll to position [0, 0]
type input "**"
click at [101, 44] on span "Secondario" at bounding box center [110, 44] width 22 height 5
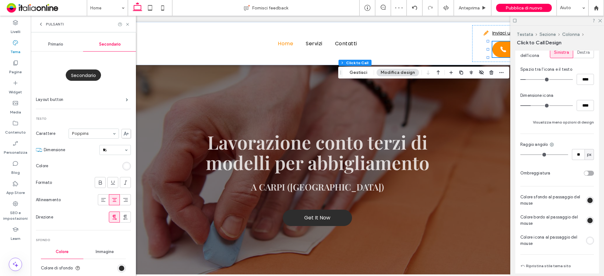
type input "**"
click at [42, 23] on icon at bounding box center [40, 24] width 5 height 5
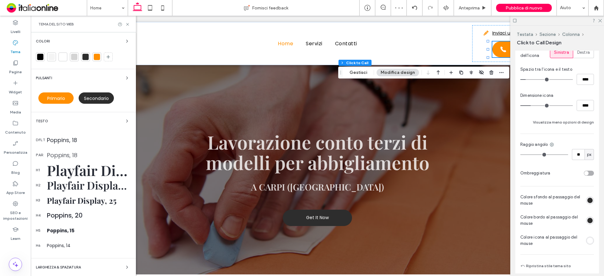
click at [58, 135] on div "dflt Poppins, 18" at bounding box center [83, 139] width 95 height 15
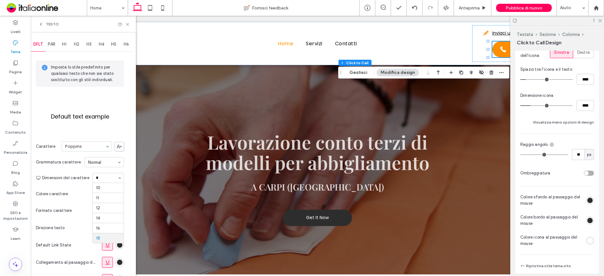
type input "**"
click at [118, 196] on div "rgb(0, 0, 0)" at bounding box center [119, 194] width 5 height 5
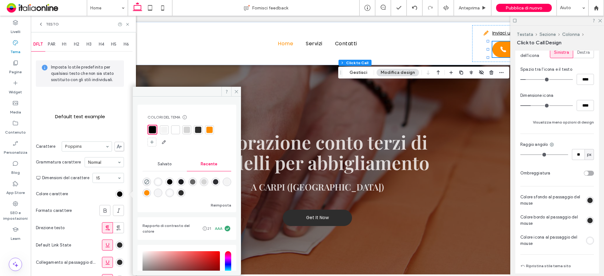
click at [199, 131] on div at bounding box center [198, 130] width 6 height 6
click at [121, 243] on div "rgb(45, 45, 45)" at bounding box center [119, 245] width 5 height 5
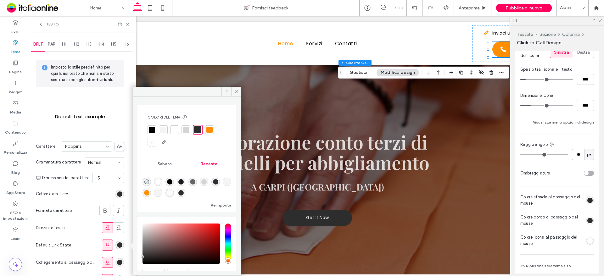
click at [211, 130] on div at bounding box center [209, 130] width 6 height 6
click at [119, 262] on div "rgb(45, 45, 45)" at bounding box center [119, 262] width 5 height 5
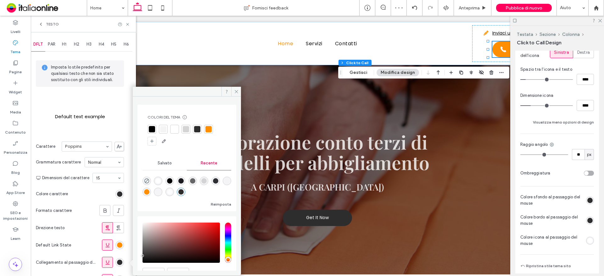
click at [207, 128] on div at bounding box center [208, 129] width 6 height 6
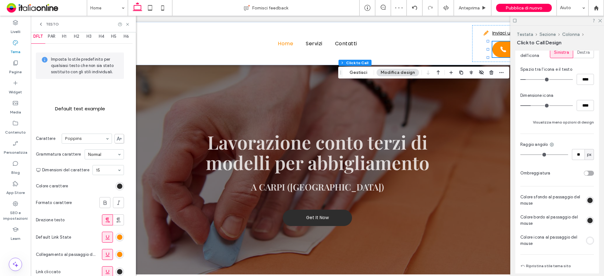
scroll to position [31, 0]
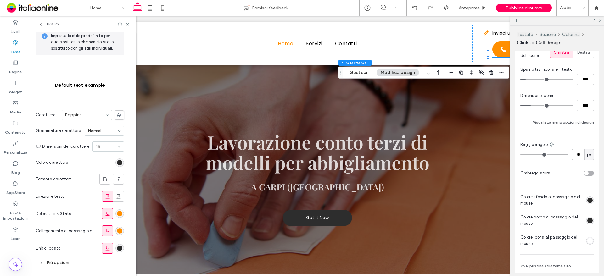
click at [120, 245] on div "rgb(45, 45, 45)" at bounding box center [119, 248] width 8 height 8
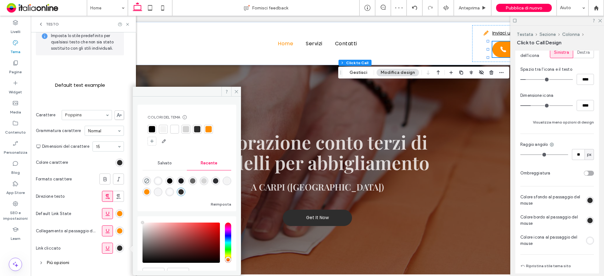
type input "****"
click at [209, 130] on div at bounding box center [208, 129] width 6 height 6
click at [128, 25] on use at bounding box center [127, 24] width 3 height 3
